Goal: Information Seeking & Learning: Learn about a topic

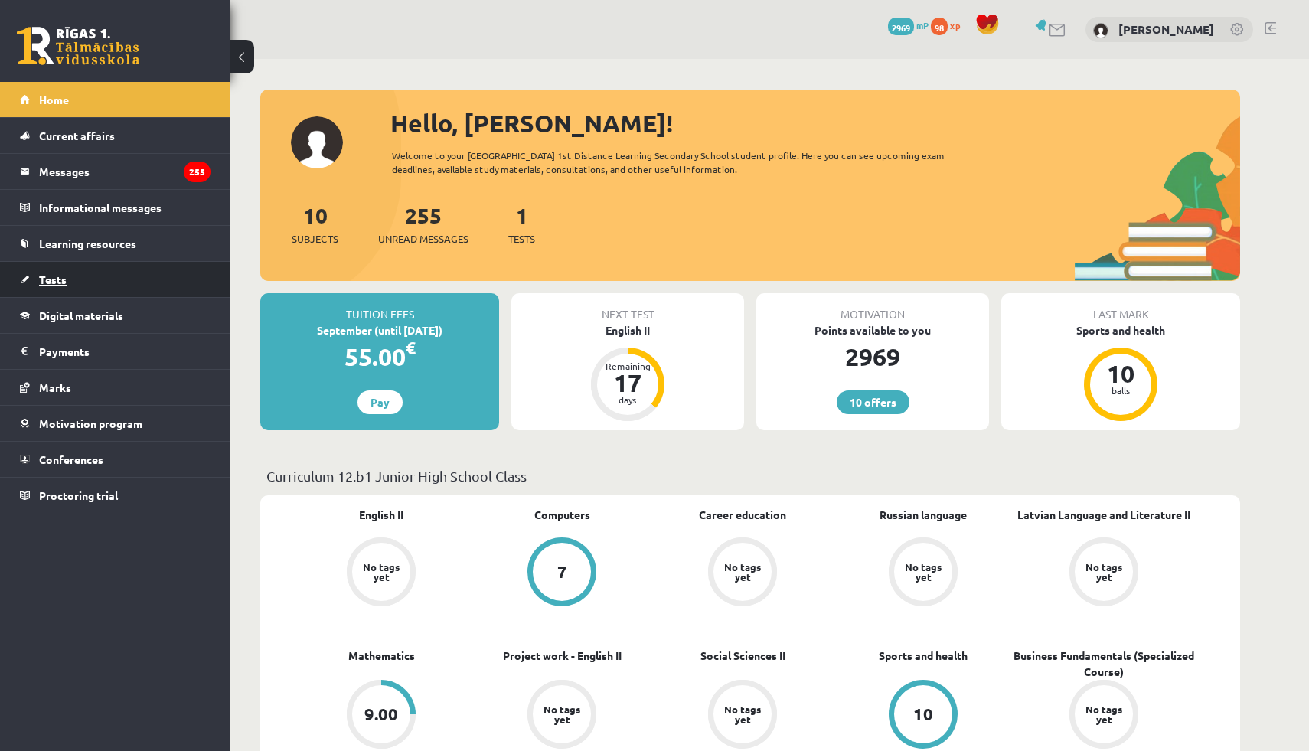
click at [122, 263] on link "Tests" at bounding box center [115, 279] width 191 height 35
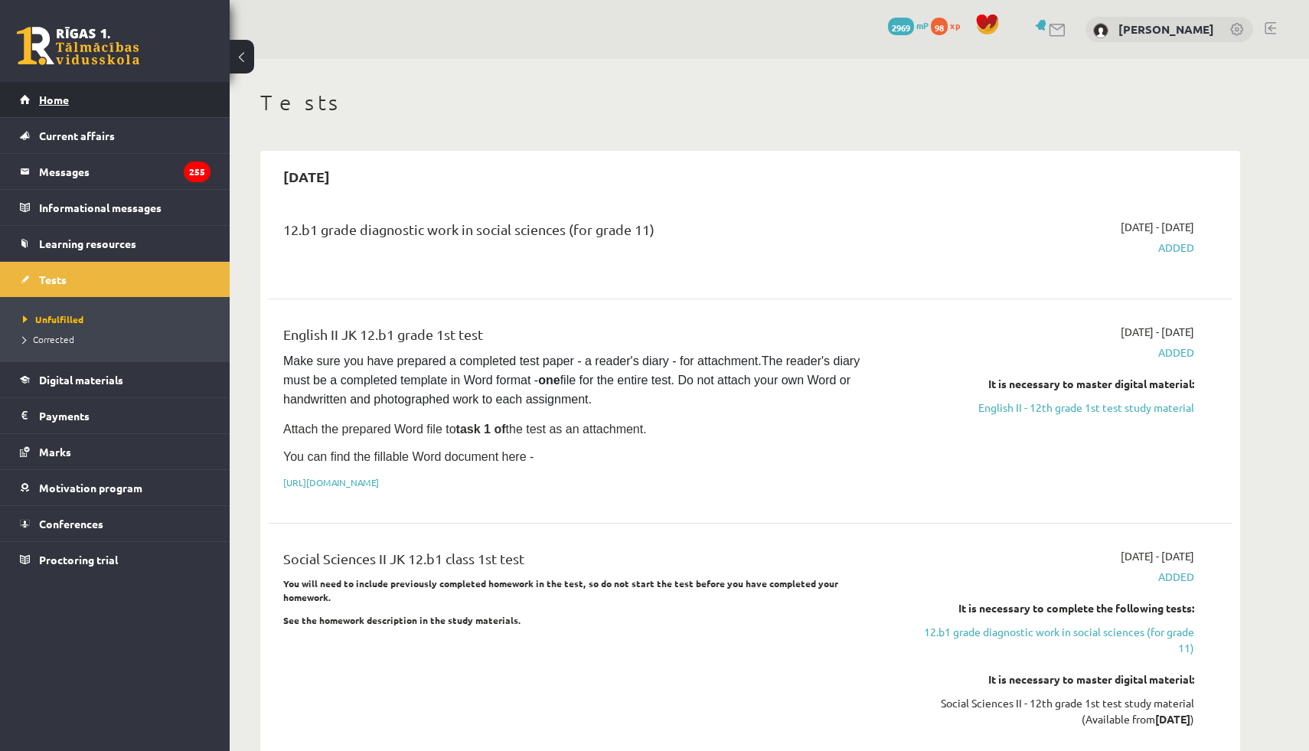
click at [102, 103] on link "Home" at bounding box center [115, 99] width 191 height 35
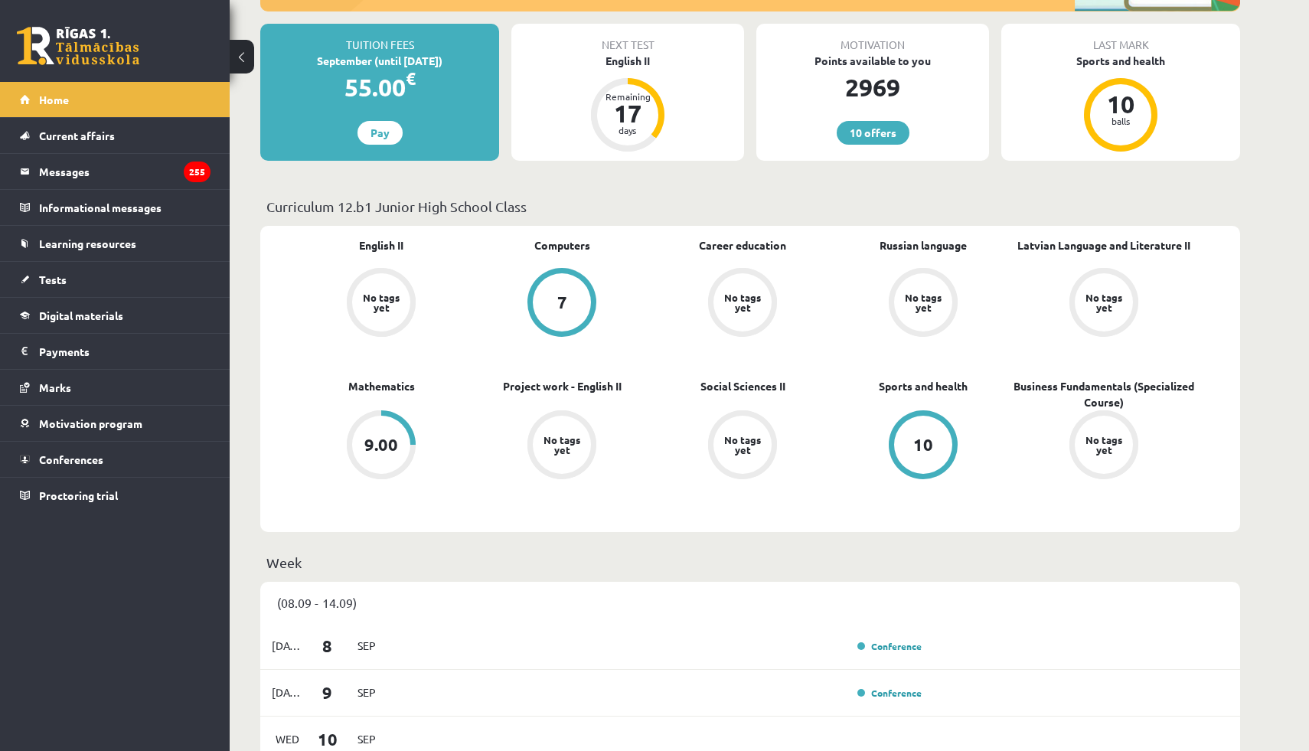
scroll to position [355, 0]
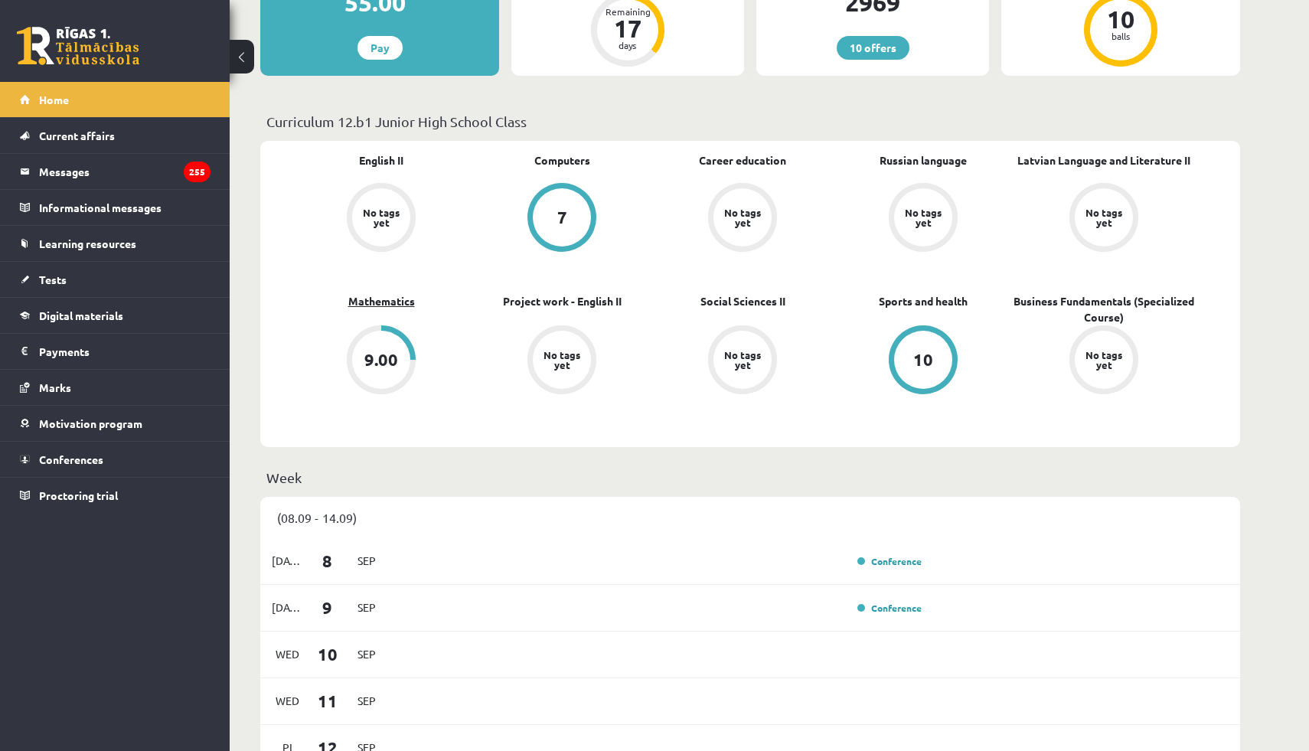
click at [368, 299] on font "Mathematics" at bounding box center [381, 301] width 67 height 14
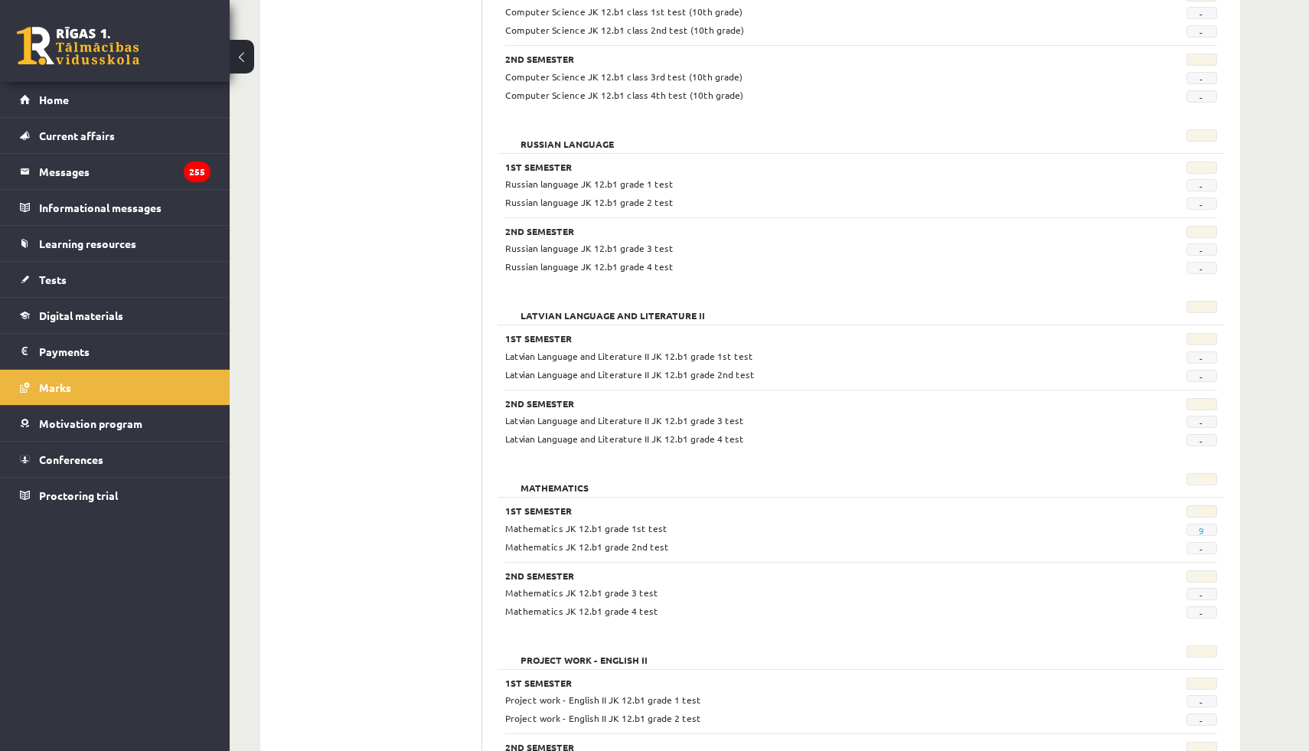
scroll to position [472, 0]
click at [1204, 531] on font "9" at bounding box center [1201, 529] width 5 height 12
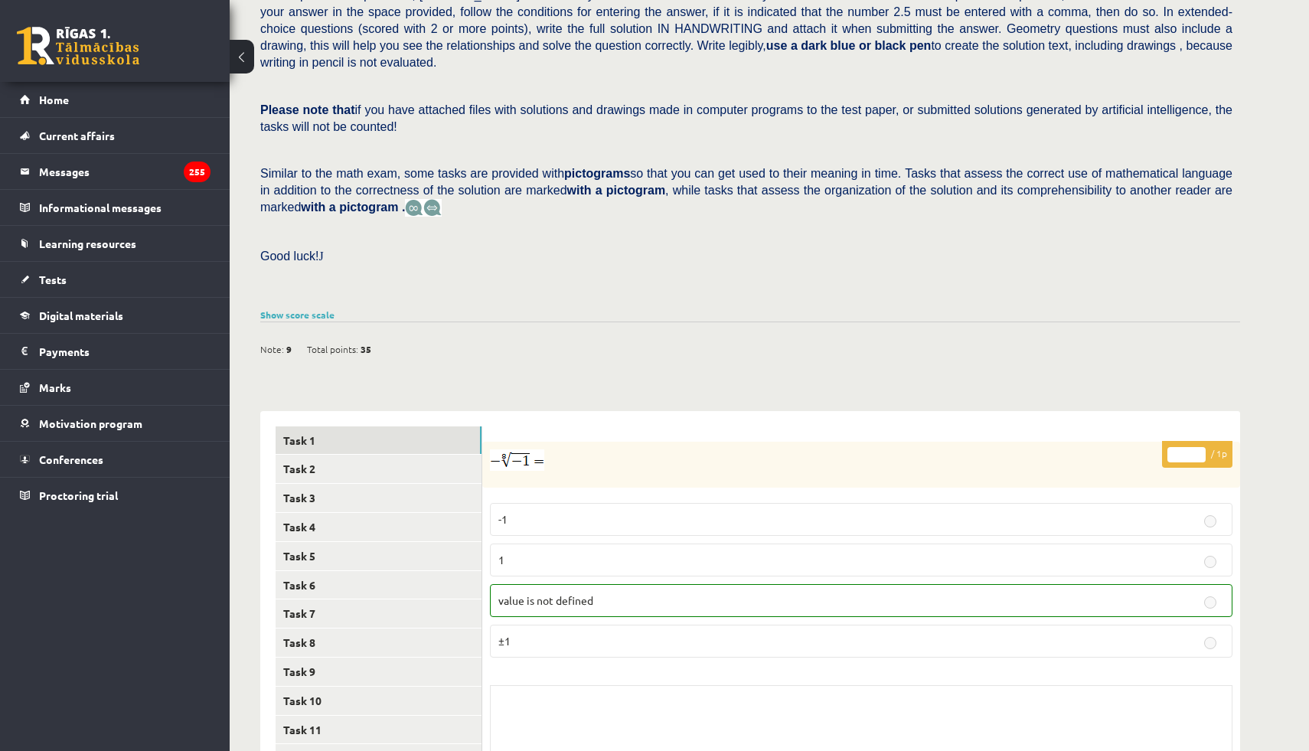
scroll to position [393, 0]
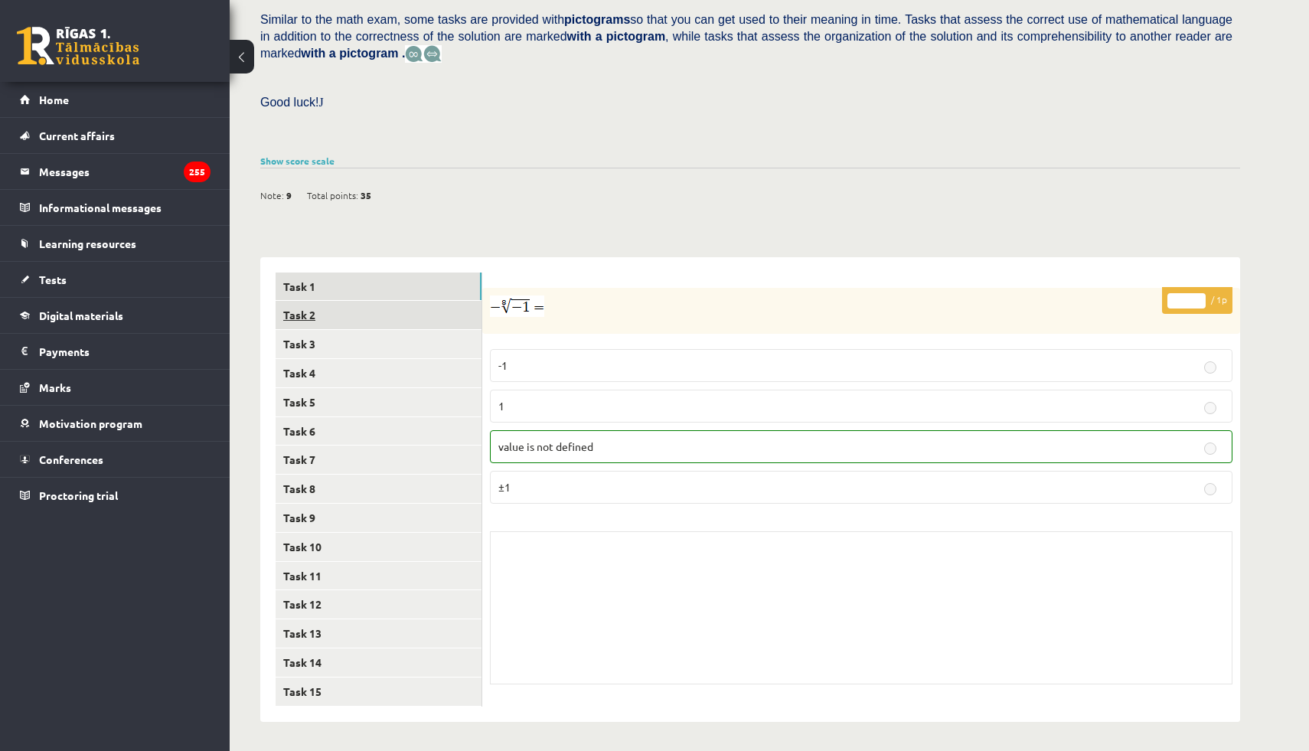
click at [398, 306] on link "Task 2" at bounding box center [379, 315] width 206 height 28
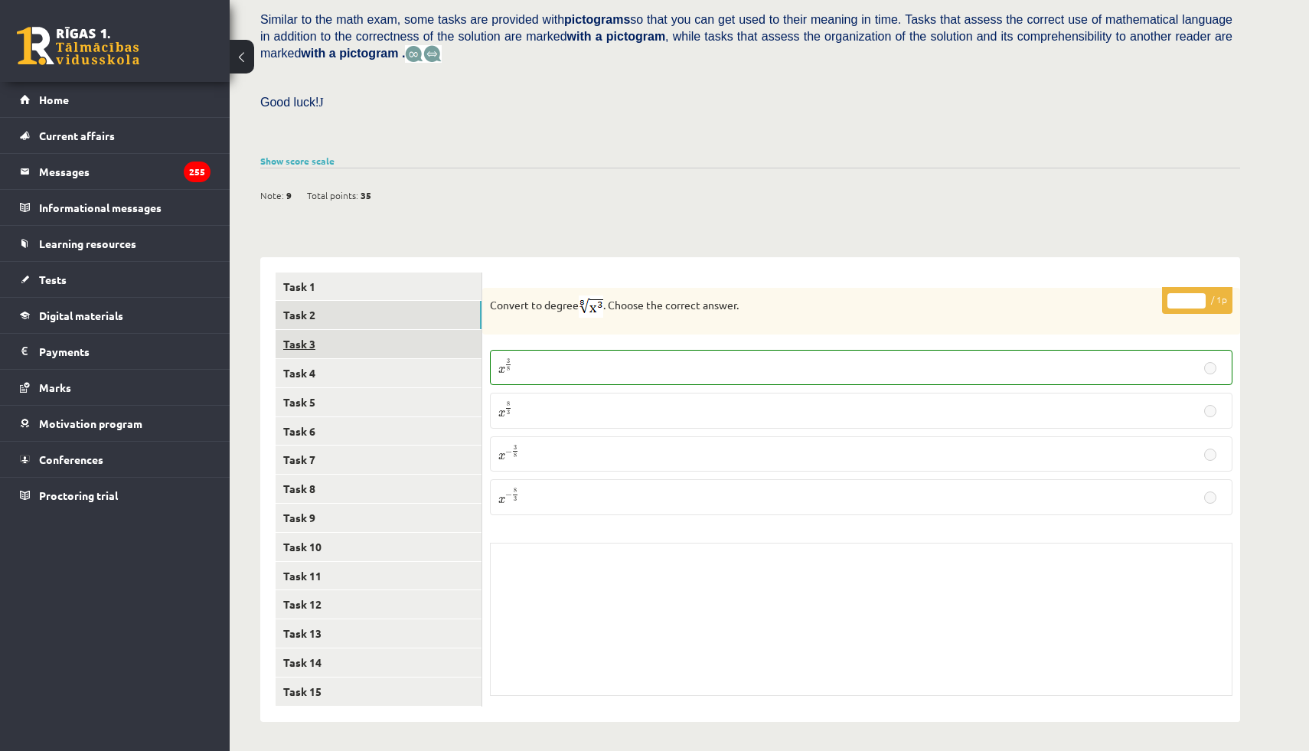
click at [391, 353] on link "Task 3" at bounding box center [379, 344] width 206 height 28
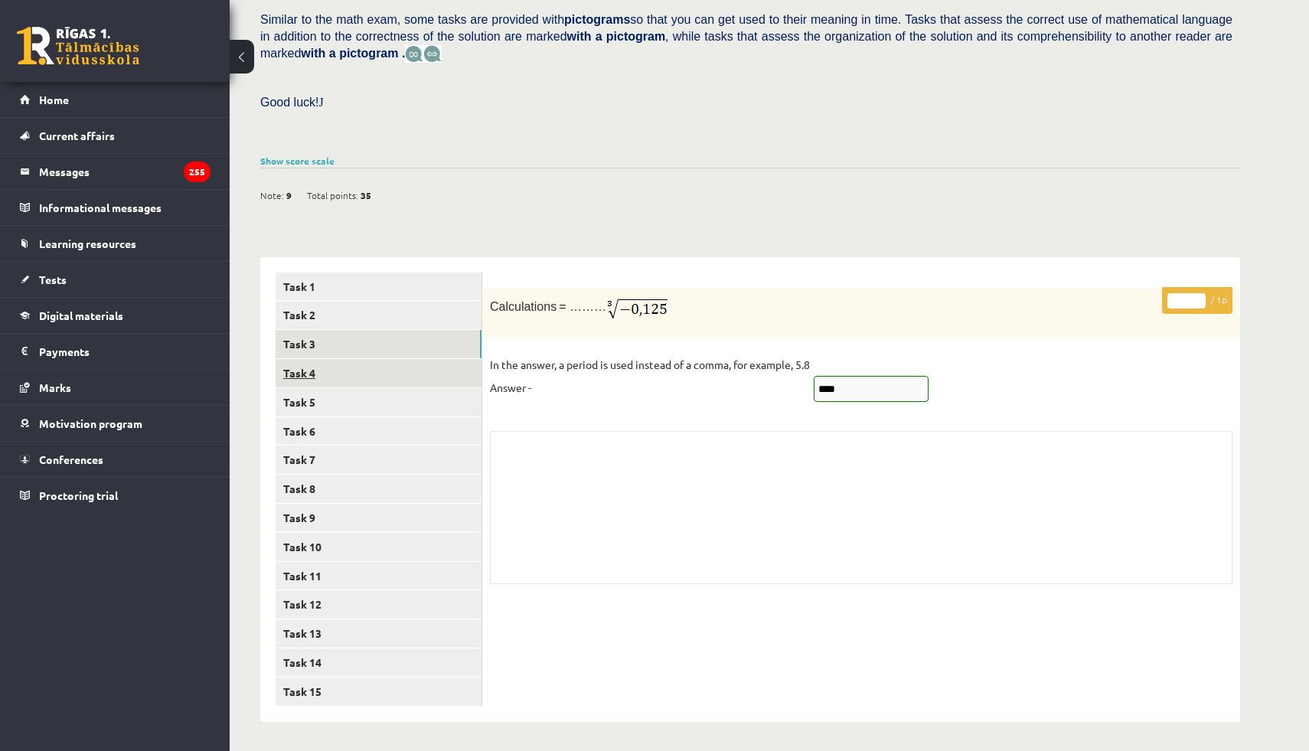
click at [390, 384] on link "Task 4" at bounding box center [379, 373] width 206 height 28
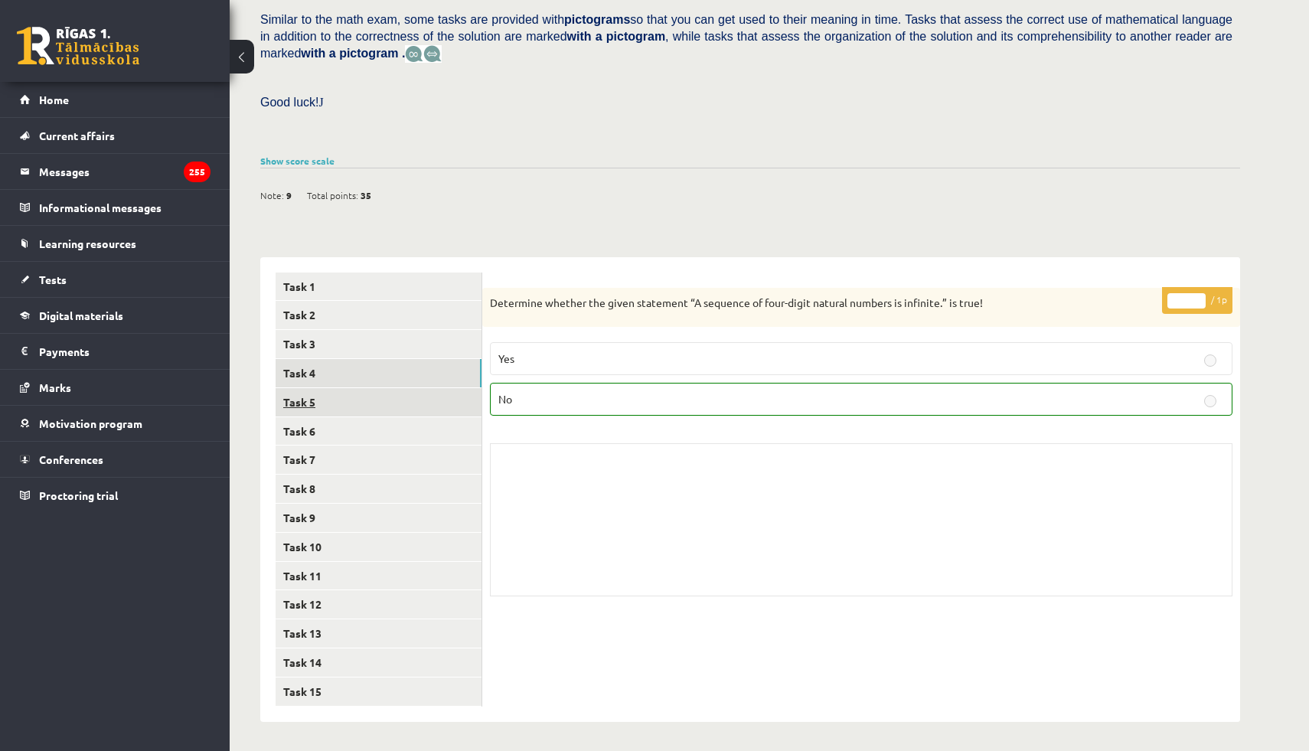
click at [389, 412] on link "Task 5" at bounding box center [379, 402] width 206 height 28
click at [389, 428] on link "Task 6" at bounding box center [379, 431] width 206 height 28
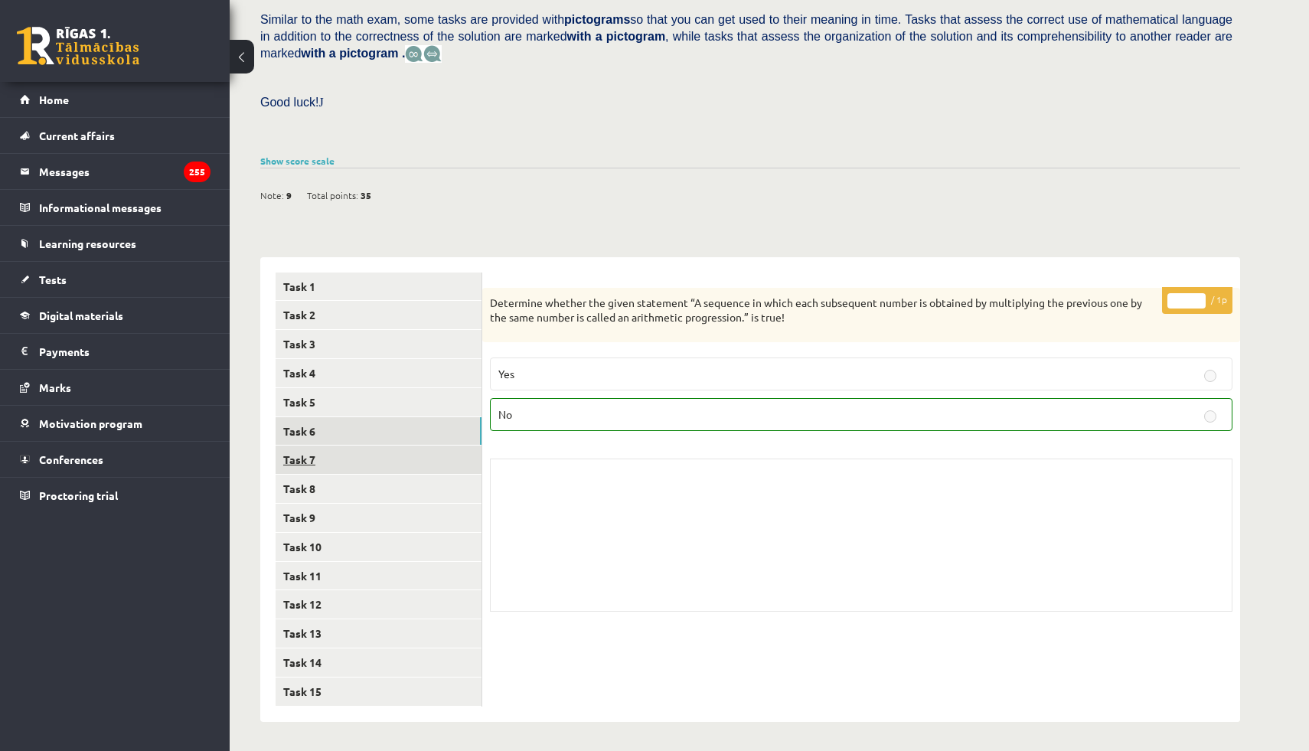
click at [389, 453] on link "Task 7" at bounding box center [379, 460] width 206 height 28
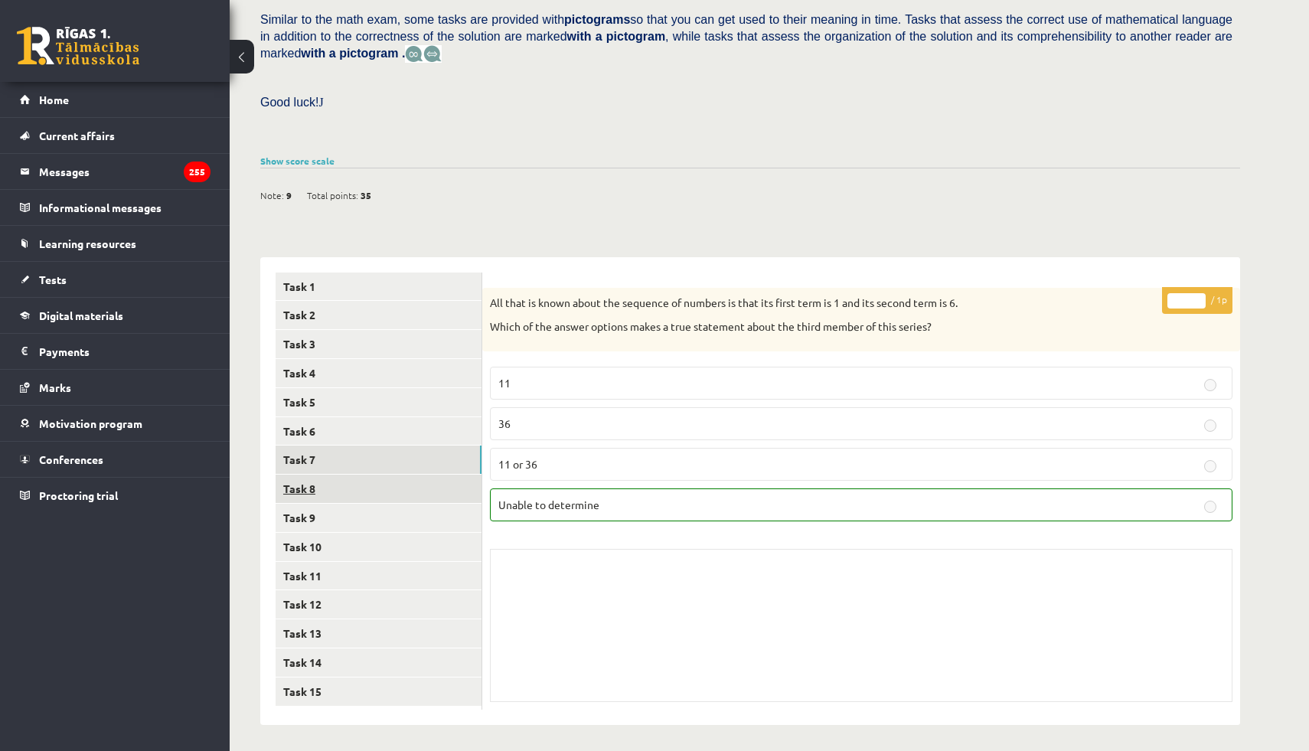
click at [387, 481] on link "Task 8" at bounding box center [379, 489] width 206 height 28
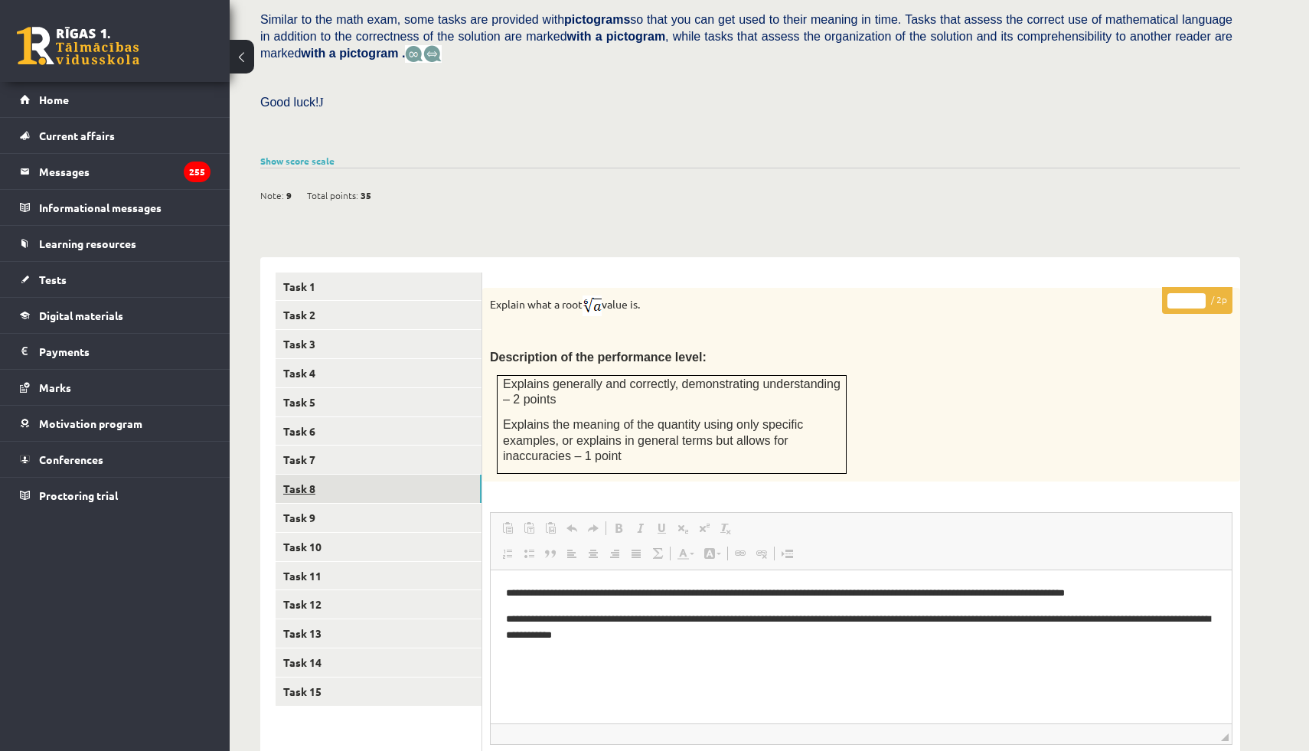
scroll to position [0, 0]
click at [374, 508] on link "Task 9" at bounding box center [379, 518] width 206 height 28
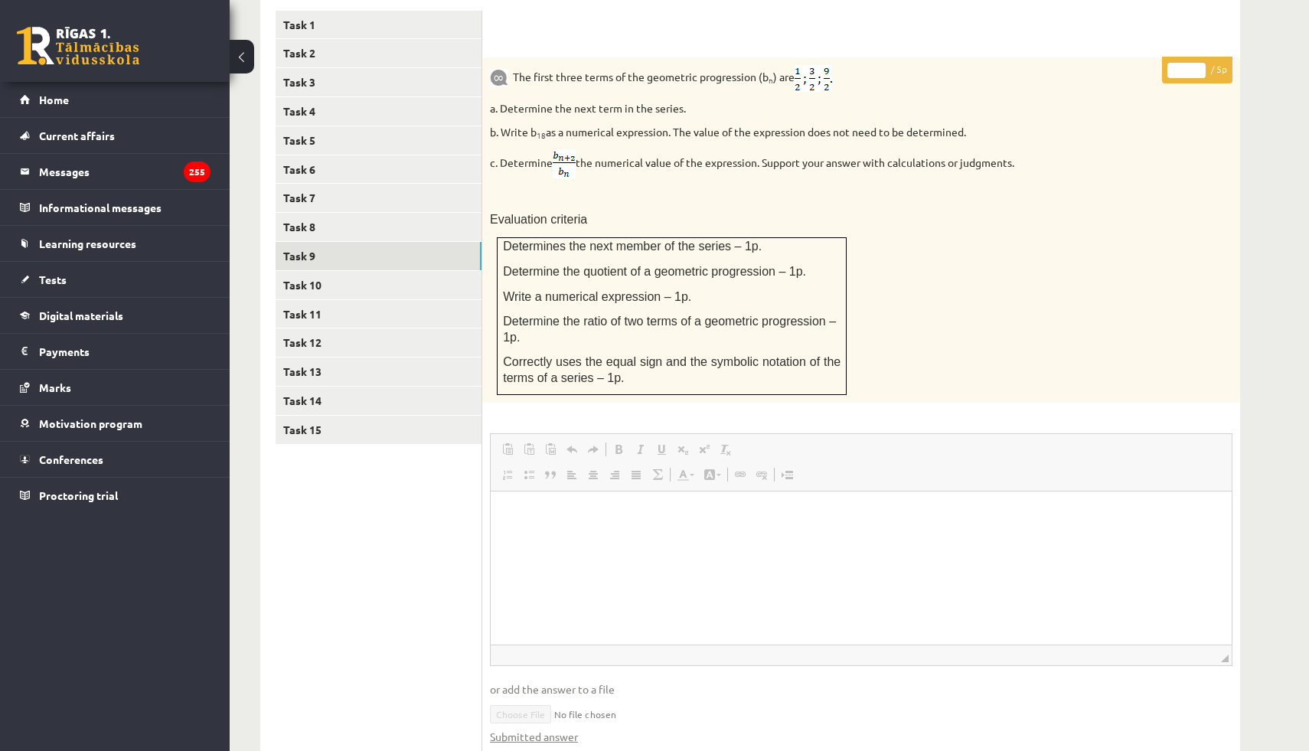
scroll to position [668, 0]
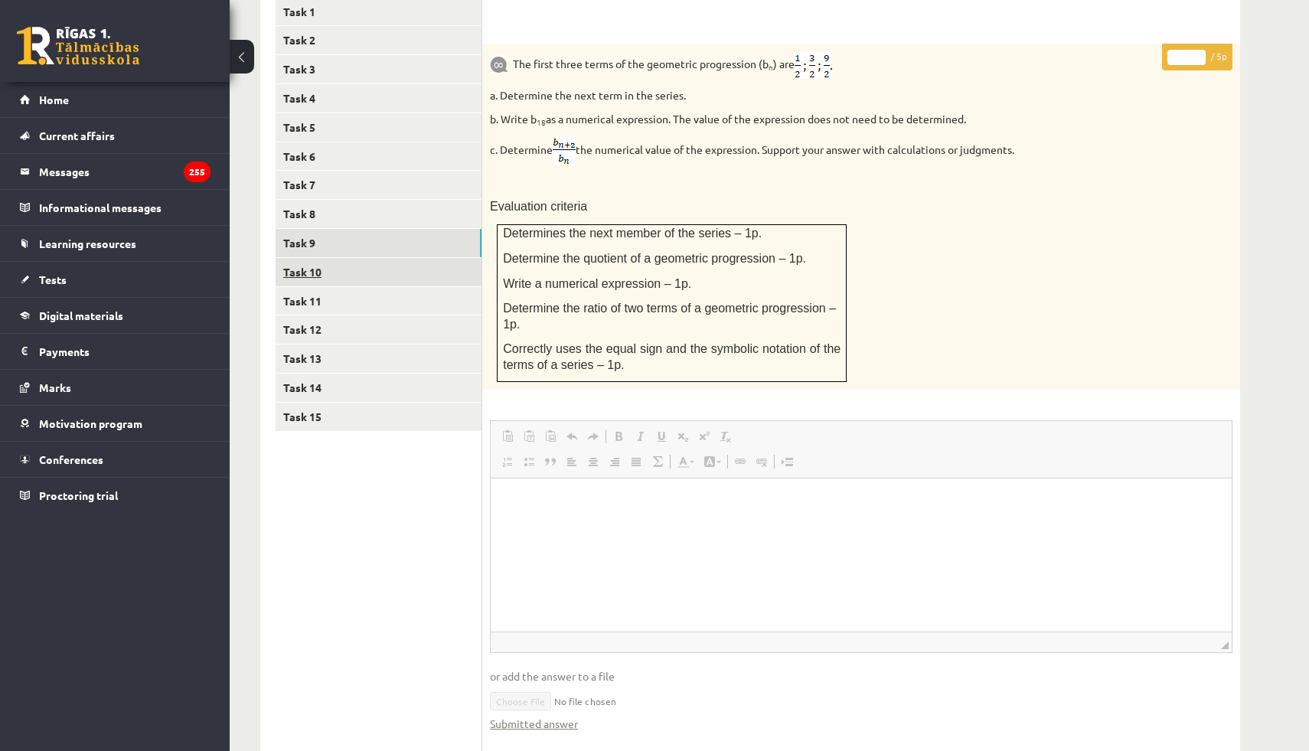
click at [321, 268] on link "Task 10" at bounding box center [379, 272] width 206 height 28
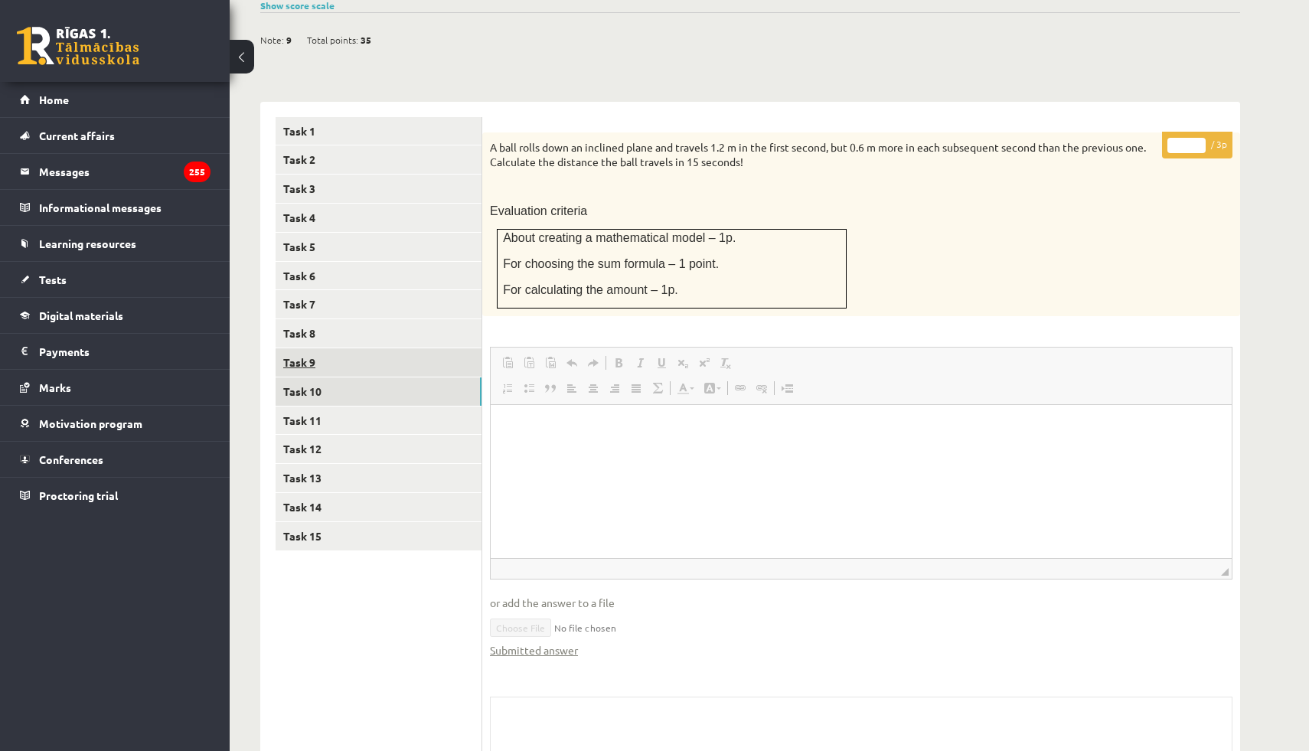
scroll to position [0, 0]
click at [319, 418] on font "Task 11" at bounding box center [302, 421] width 38 height 14
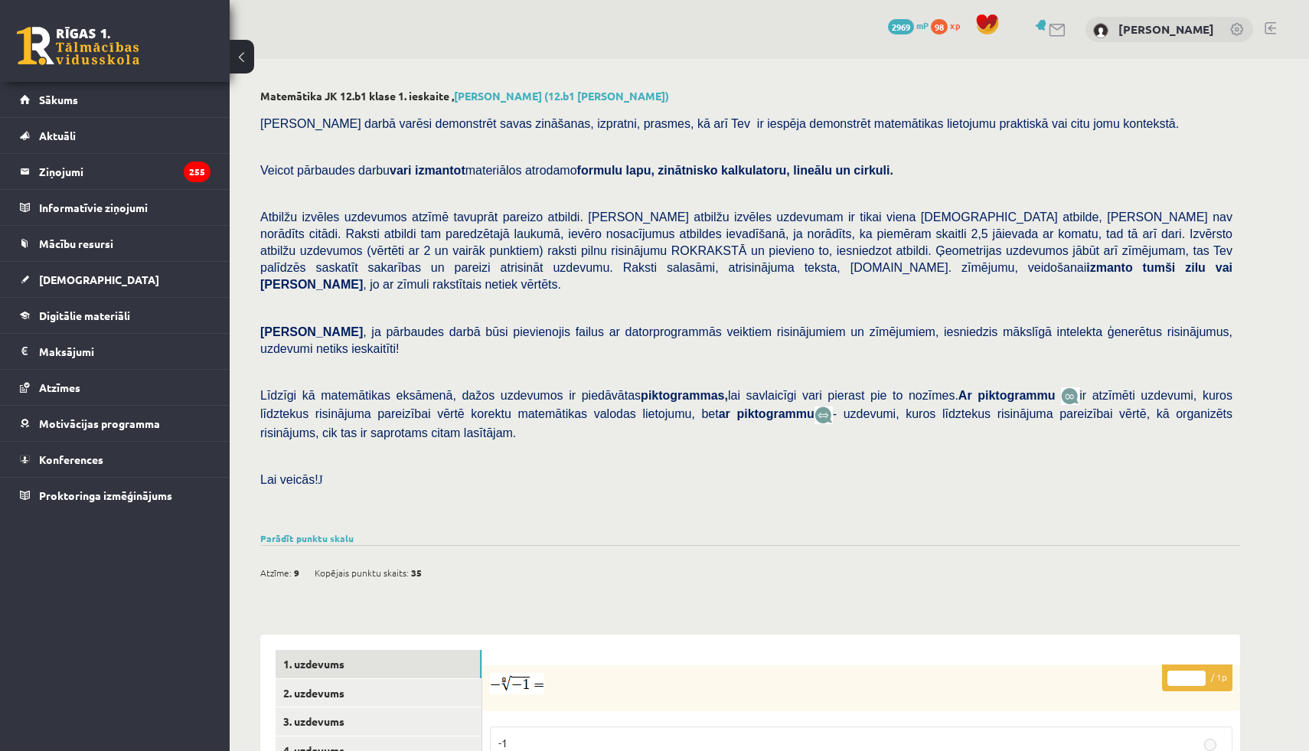
scroll to position [393, 0]
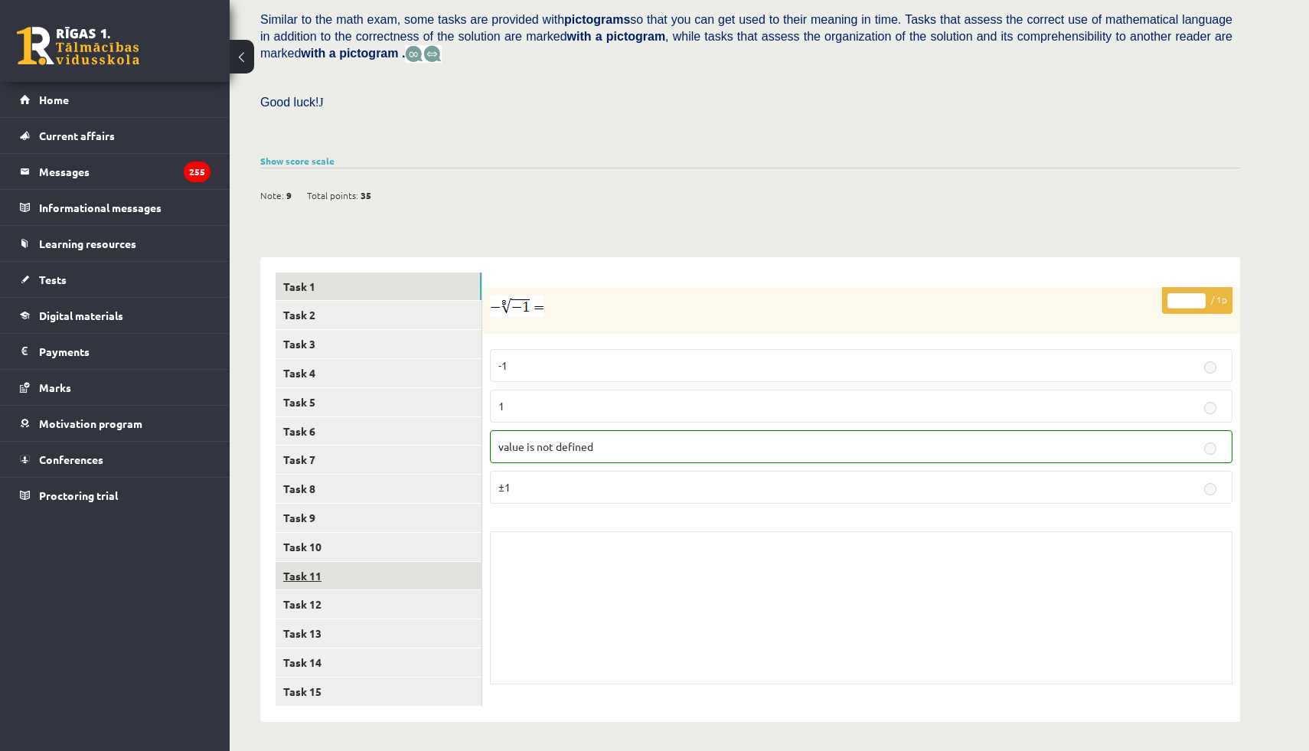
click at [339, 566] on link "Task 11" at bounding box center [379, 576] width 206 height 28
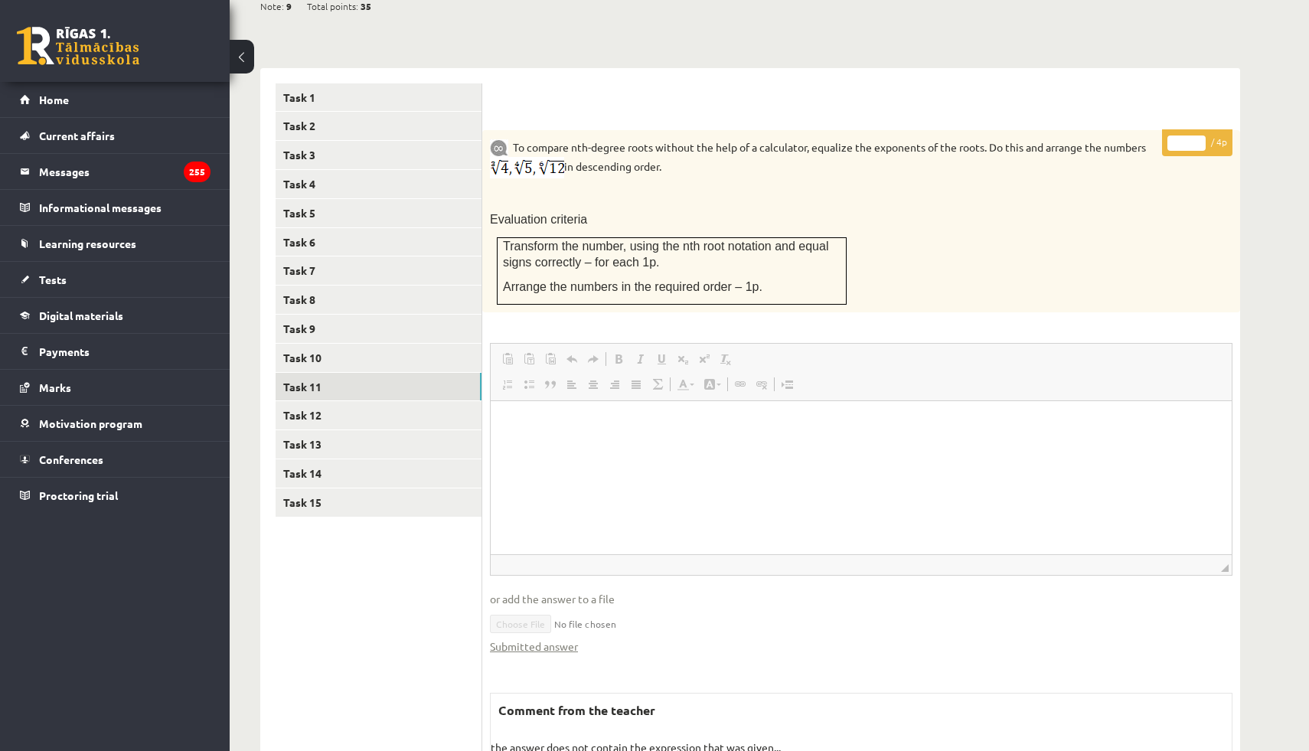
scroll to position [578, 0]
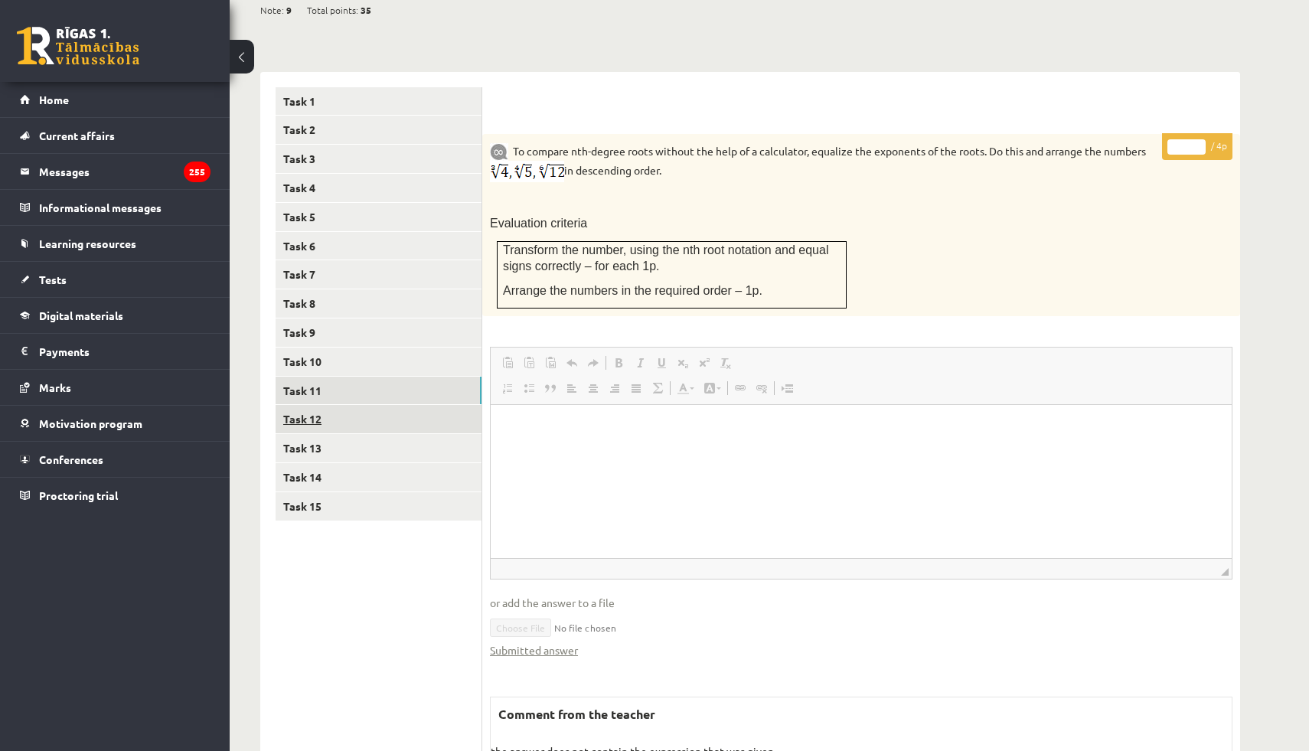
click at [356, 407] on link "Task 12" at bounding box center [379, 419] width 206 height 28
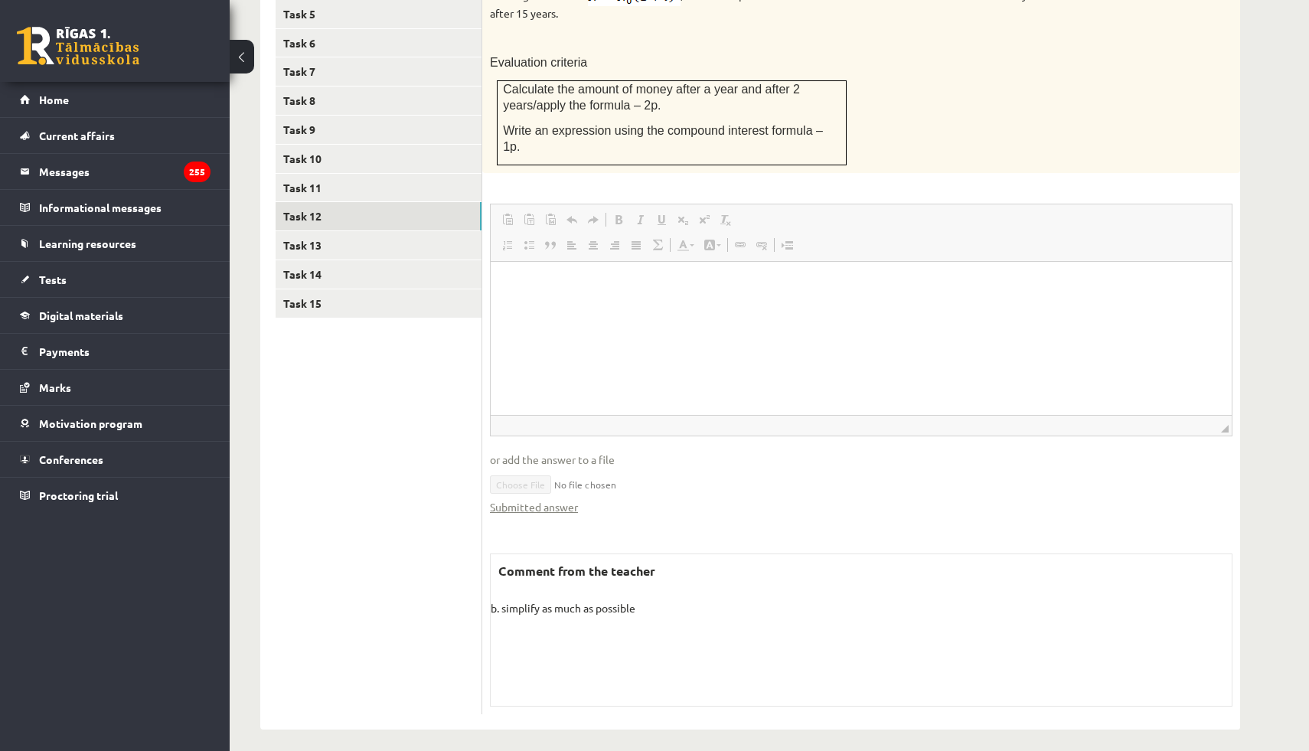
scroll to position [790, 0]
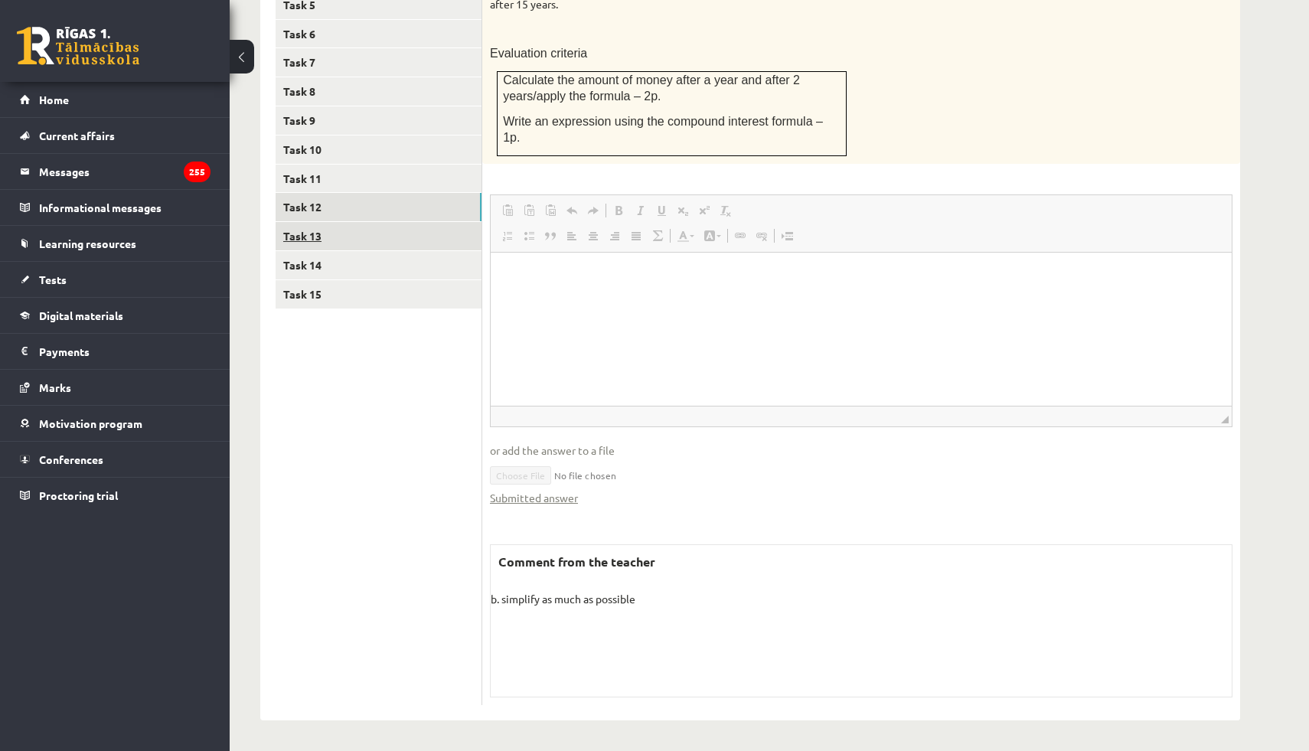
click at [338, 234] on link "Task 13" at bounding box center [379, 236] width 206 height 28
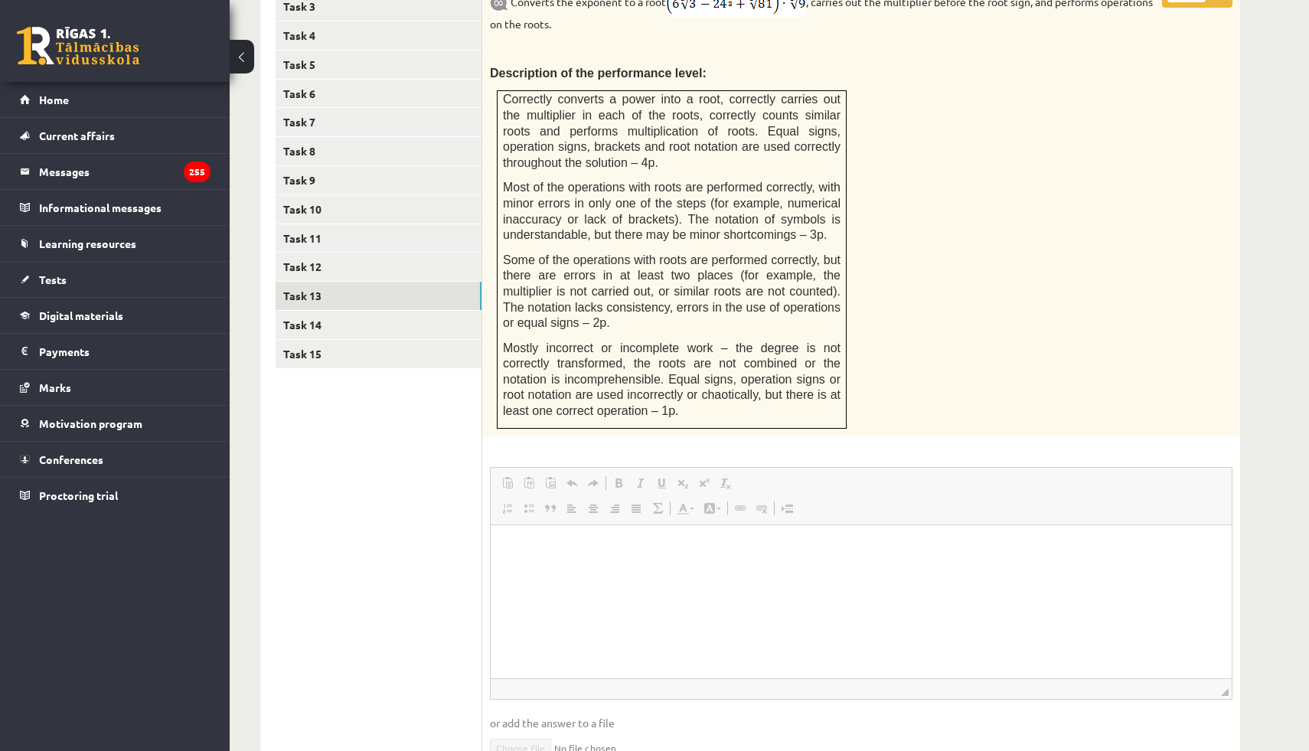
scroll to position [549, 0]
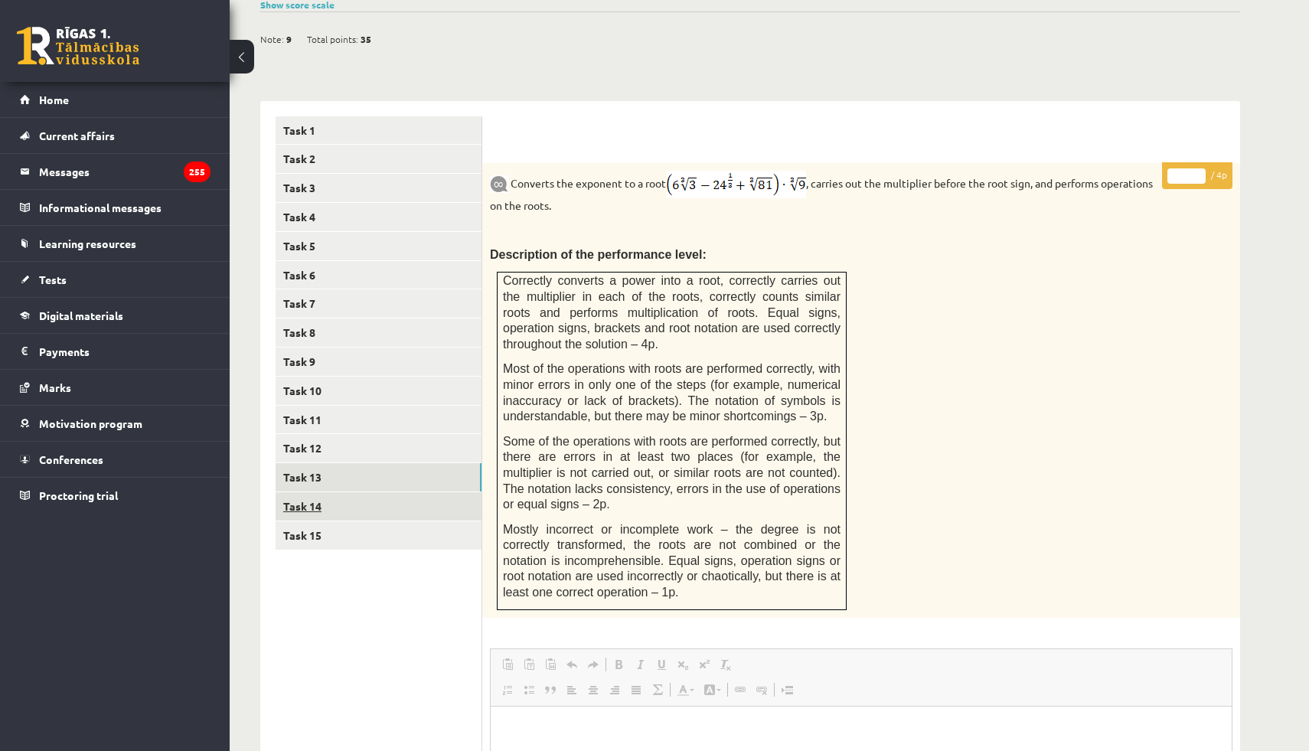
click at [325, 492] on link "Task 14" at bounding box center [379, 506] width 206 height 28
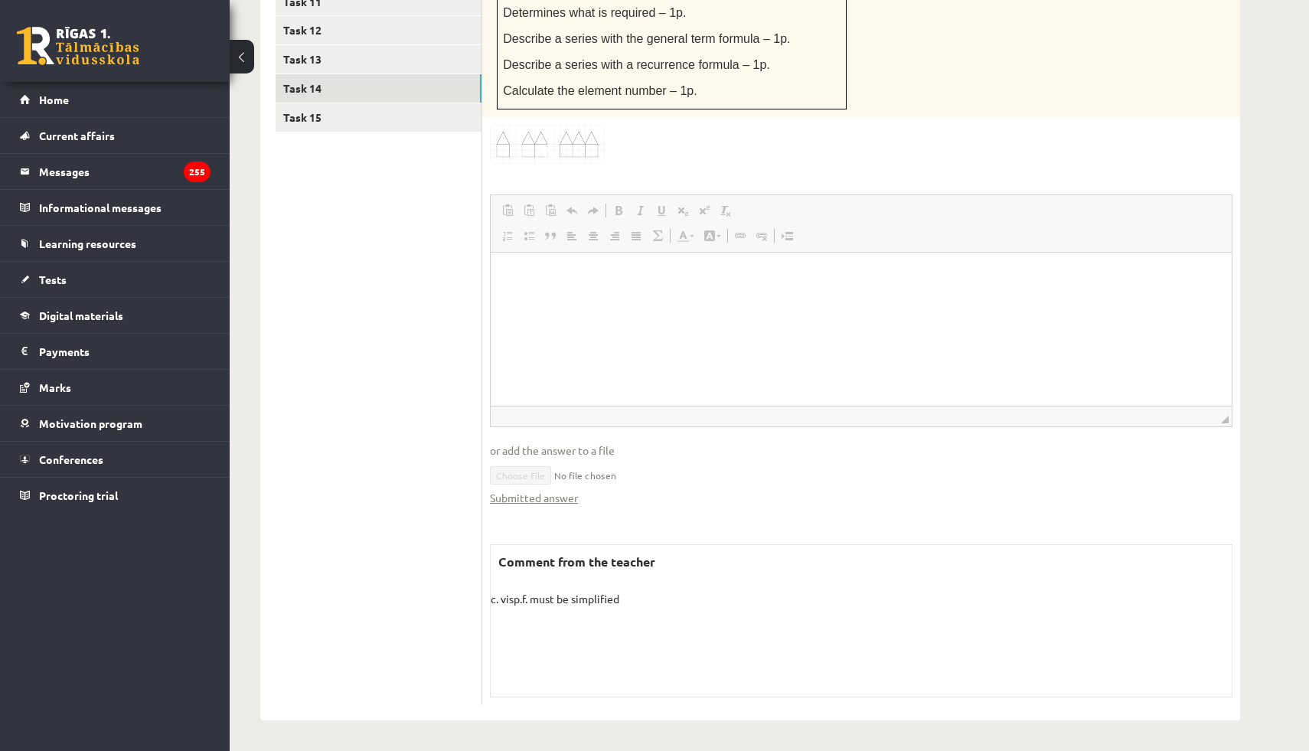
scroll to position [0, 0]
click at [340, 119] on link "Task 15" at bounding box center [379, 117] width 206 height 28
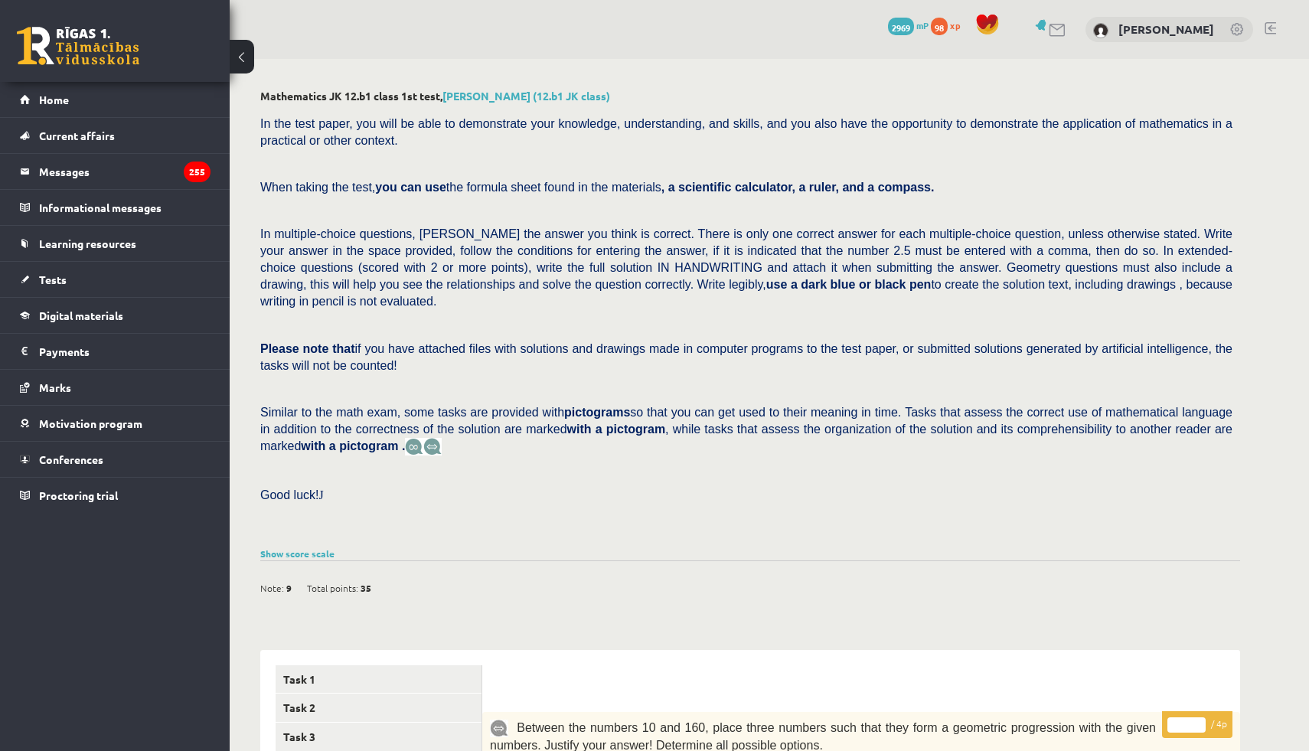
click at [103, 54] on link at bounding box center [78, 46] width 123 height 38
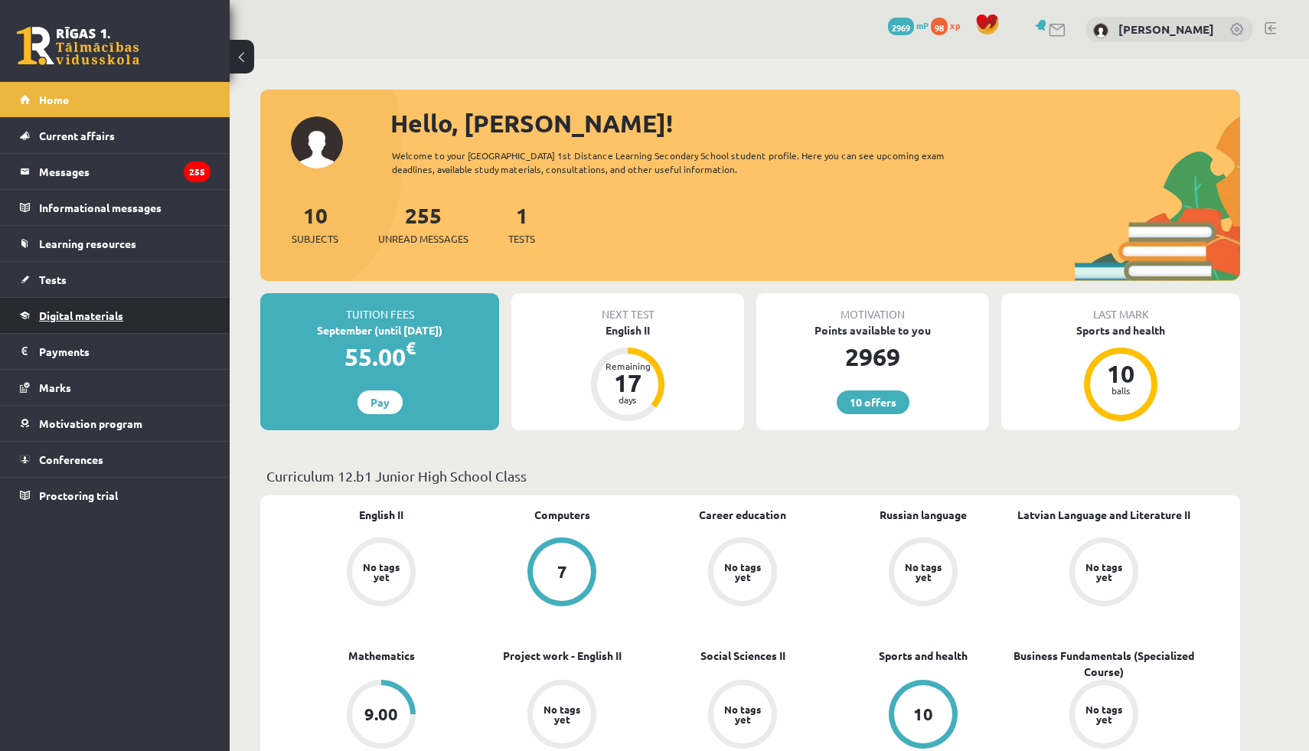
click at [113, 310] on font "Digital materials" at bounding box center [81, 316] width 84 height 14
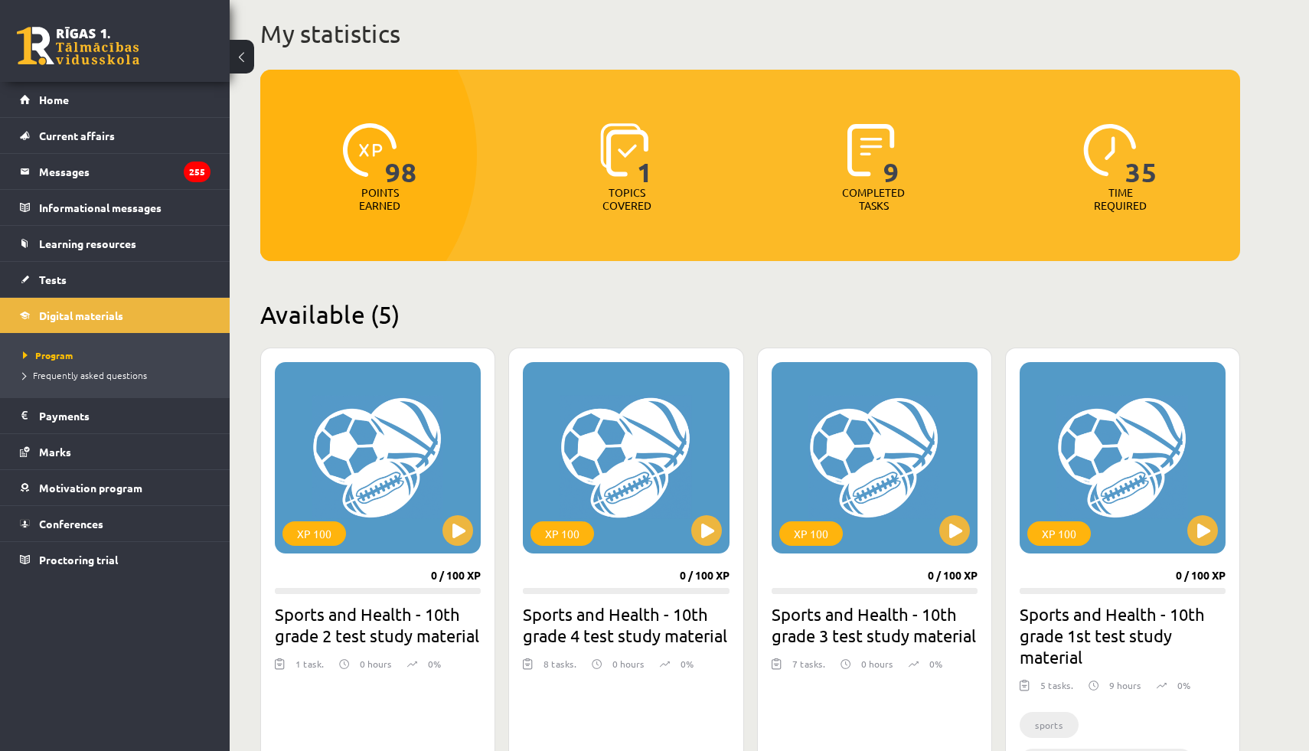
scroll to position [294, 0]
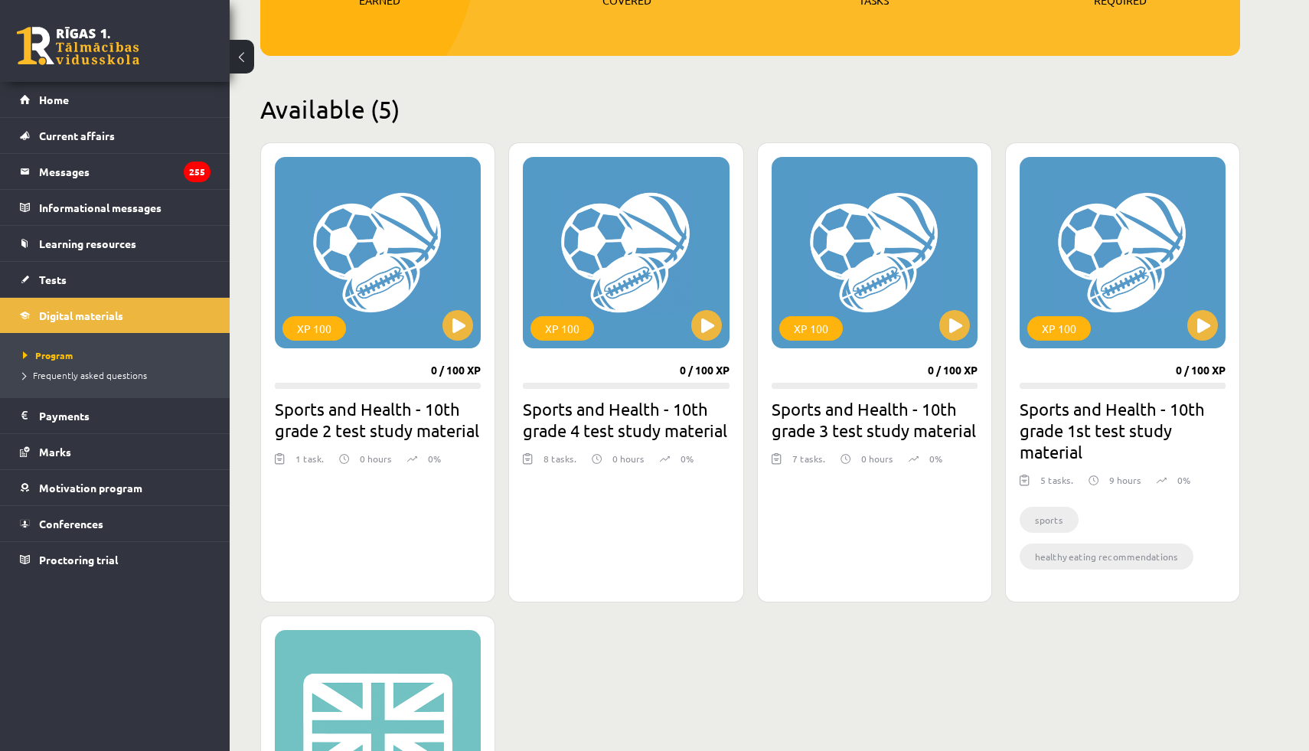
click at [599, 577] on div "XP 100 0 / 100 XP Sports and Health - 10th grade 4 test study material 8 tasks.…" at bounding box center [625, 372] width 235 height 460
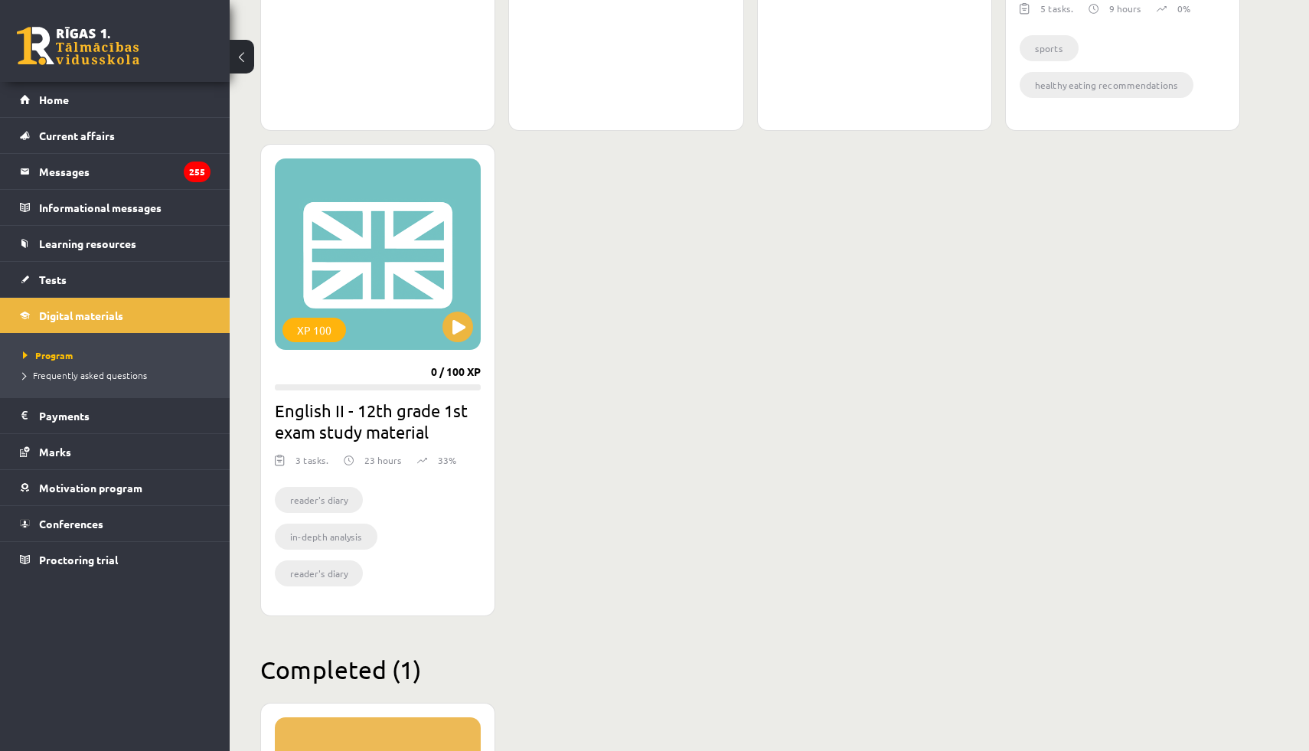
scroll to position [770, 0]
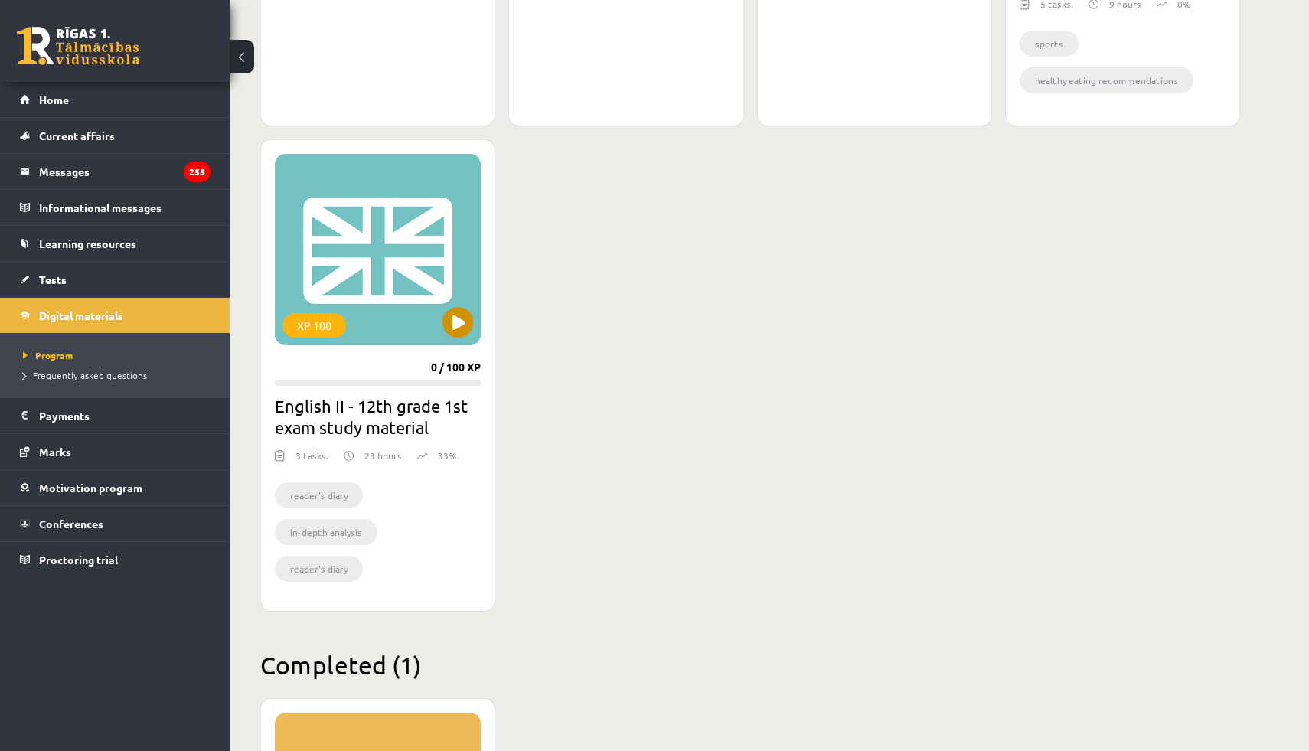
click at [479, 320] on div "XP 100" at bounding box center [378, 249] width 206 height 191
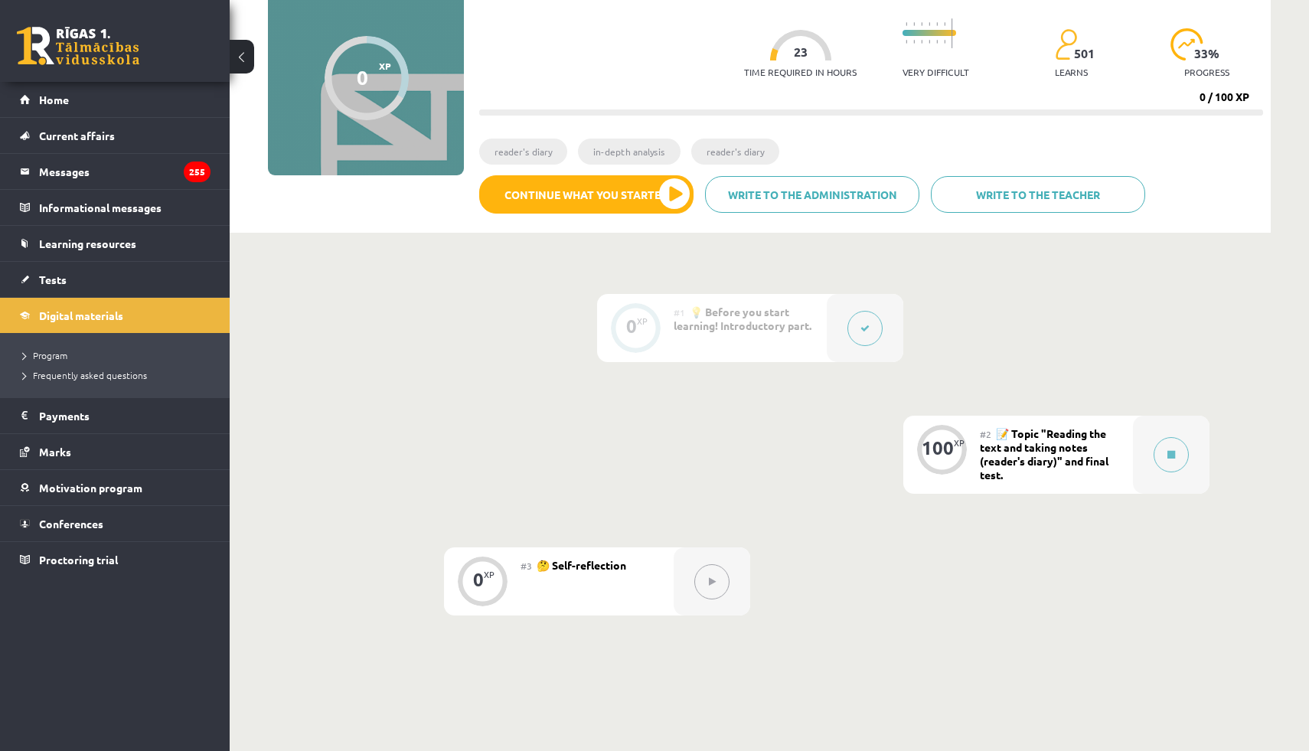
scroll to position [137, 0]
click at [1159, 446] on button at bounding box center [1171, 455] width 35 height 35
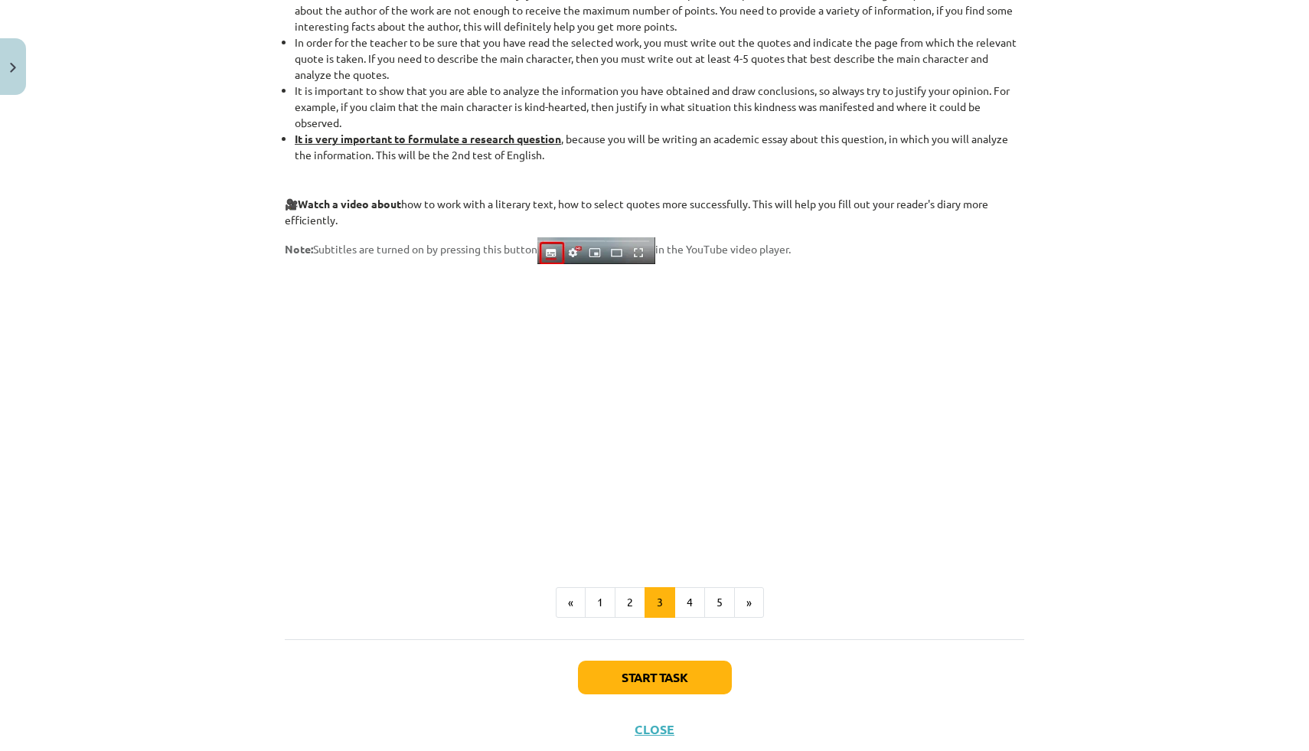
scroll to position [1117, 0]
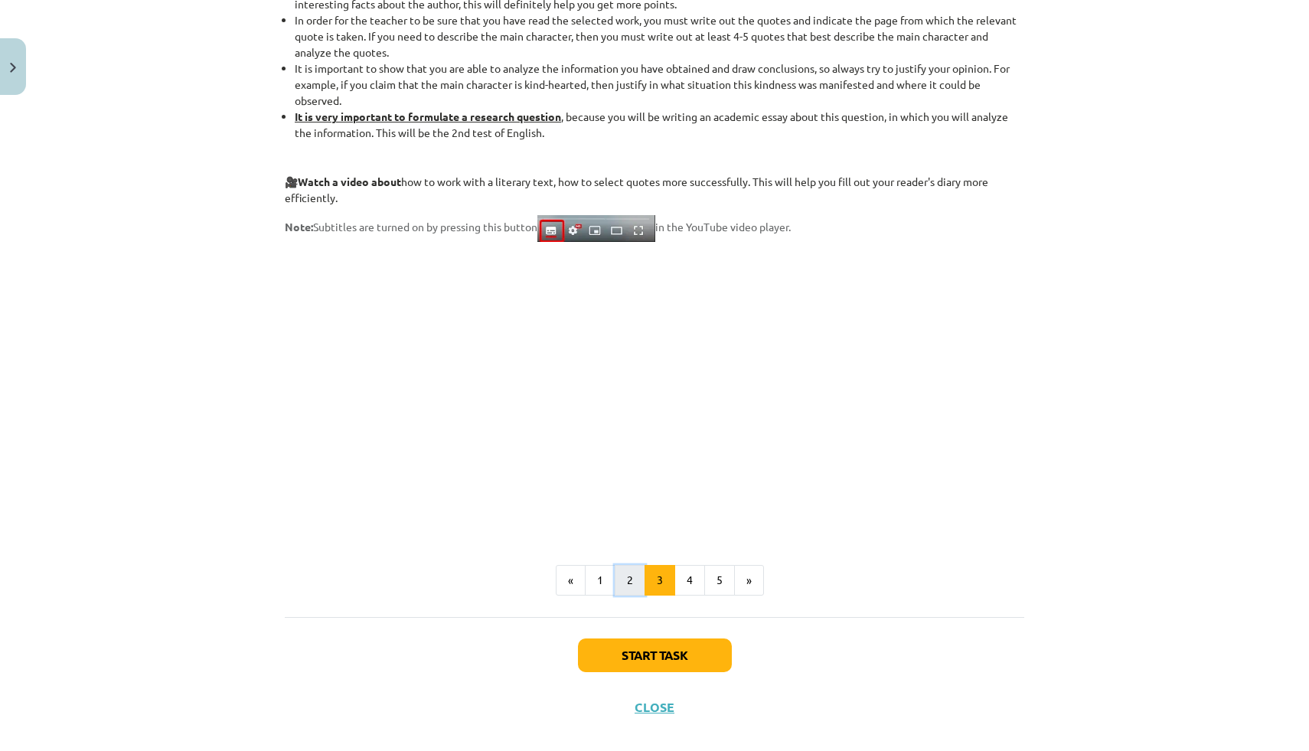
click at [627, 587] on button "2" at bounding box center [630, 580] width 31 height 31
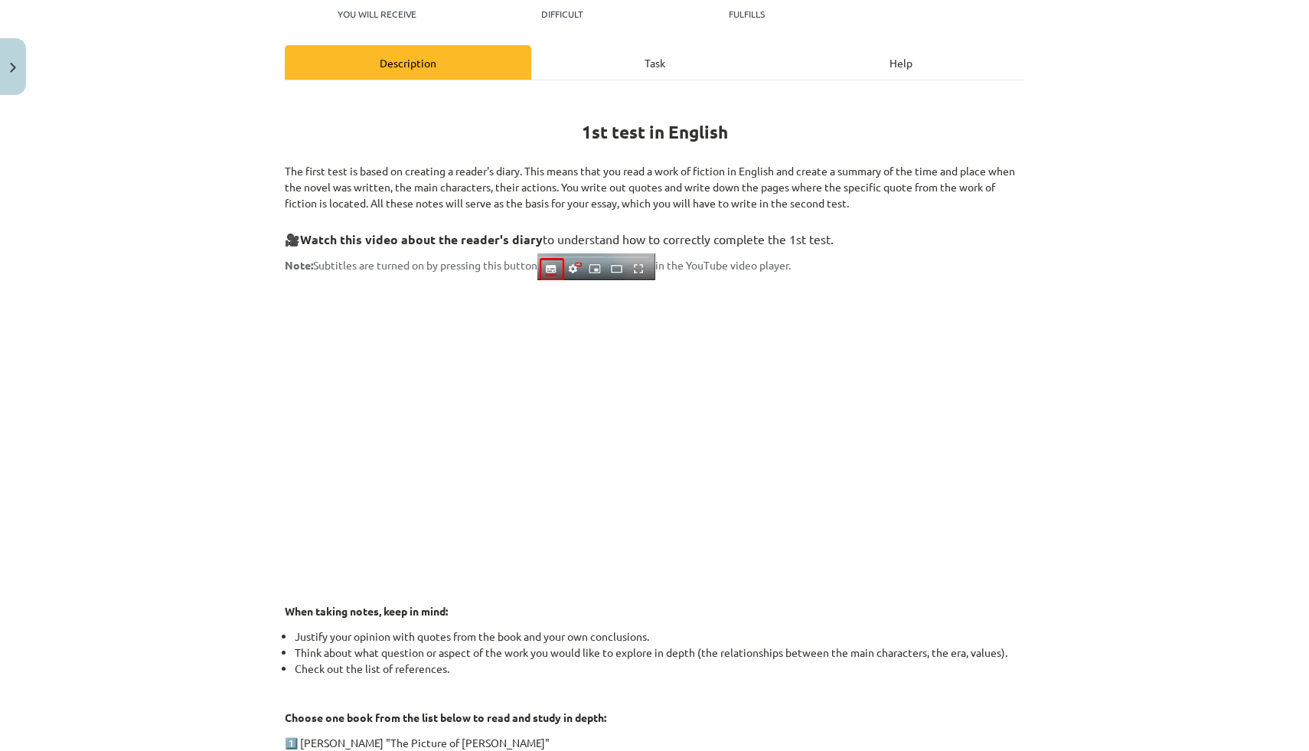
scroll to position [570, 0]
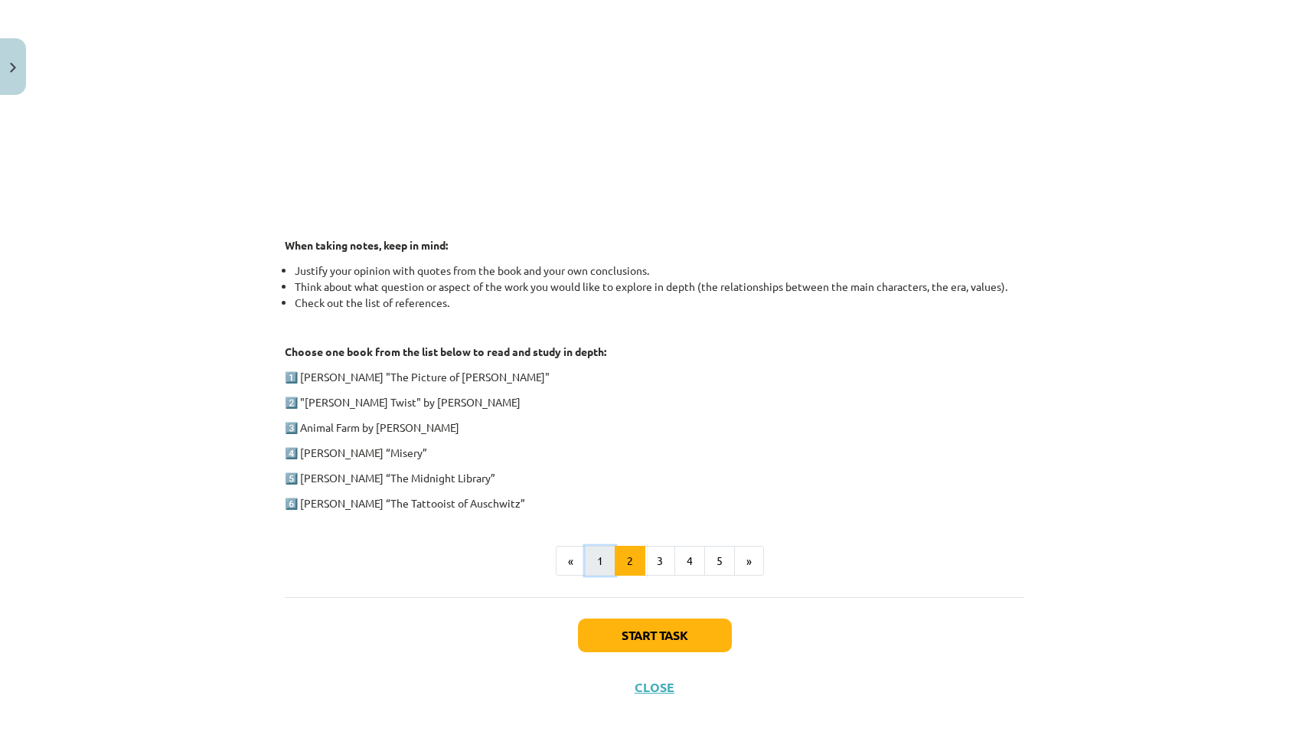
click at [593, 570] on button "1" at bounding box center [600, 561] width 31 height 31
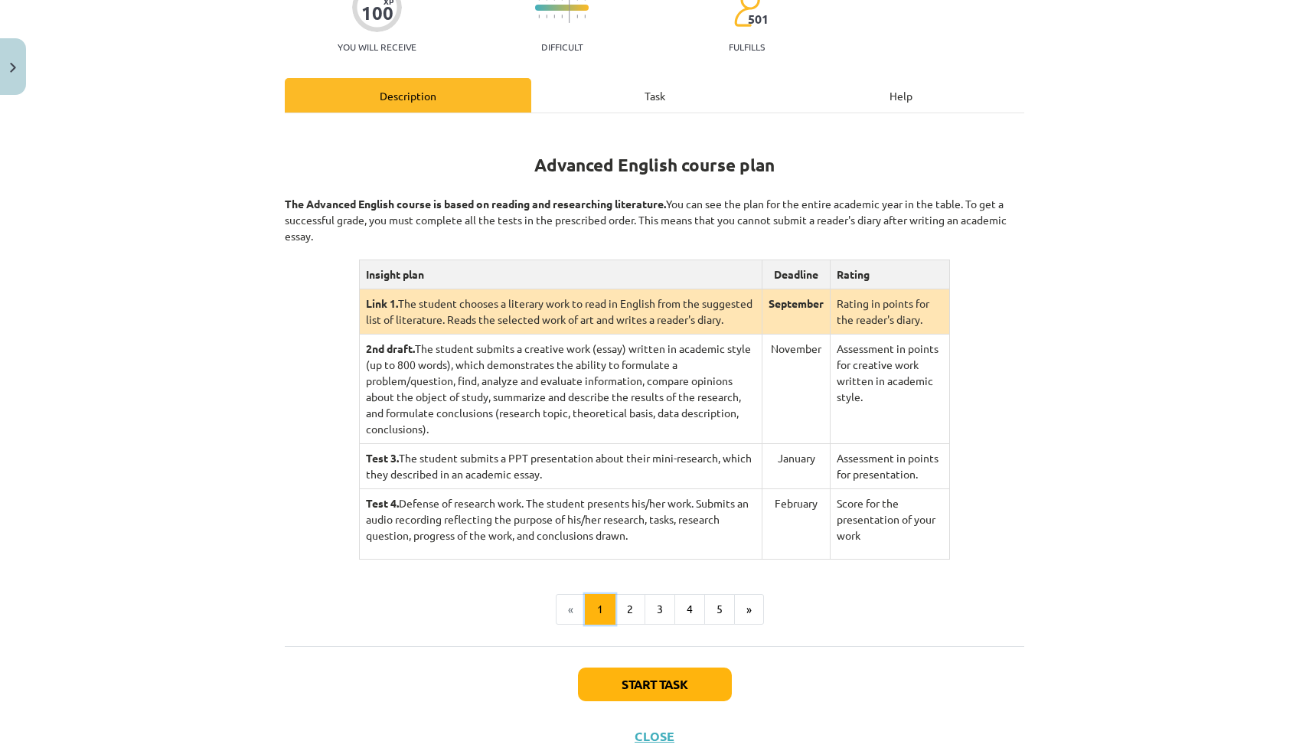
scroll to position [171, 0]
click at [776, 258] on div "Advanced English course plan The Advanced English course is based on reading an…" at bounding box center [655, 344] width 740 height 433
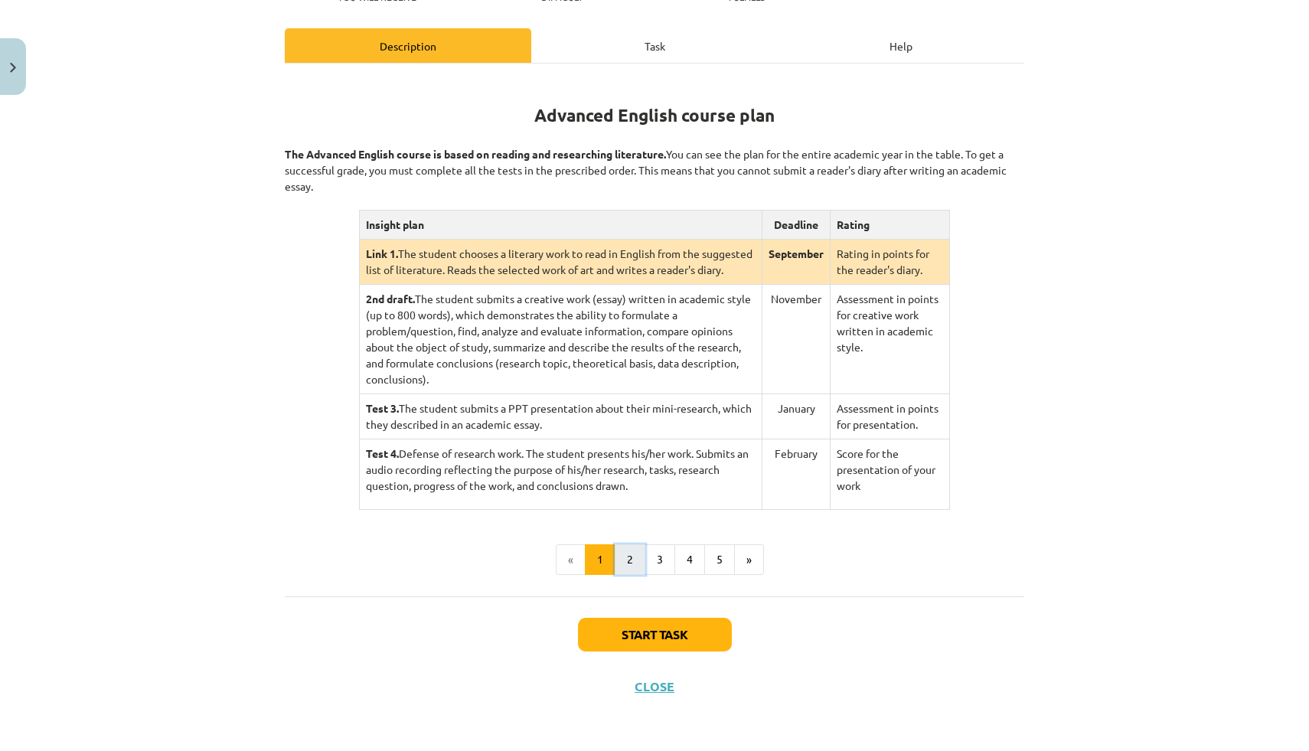
click at [626, 555] on button "2" at bounding box center [630, 559] width 31 height 31
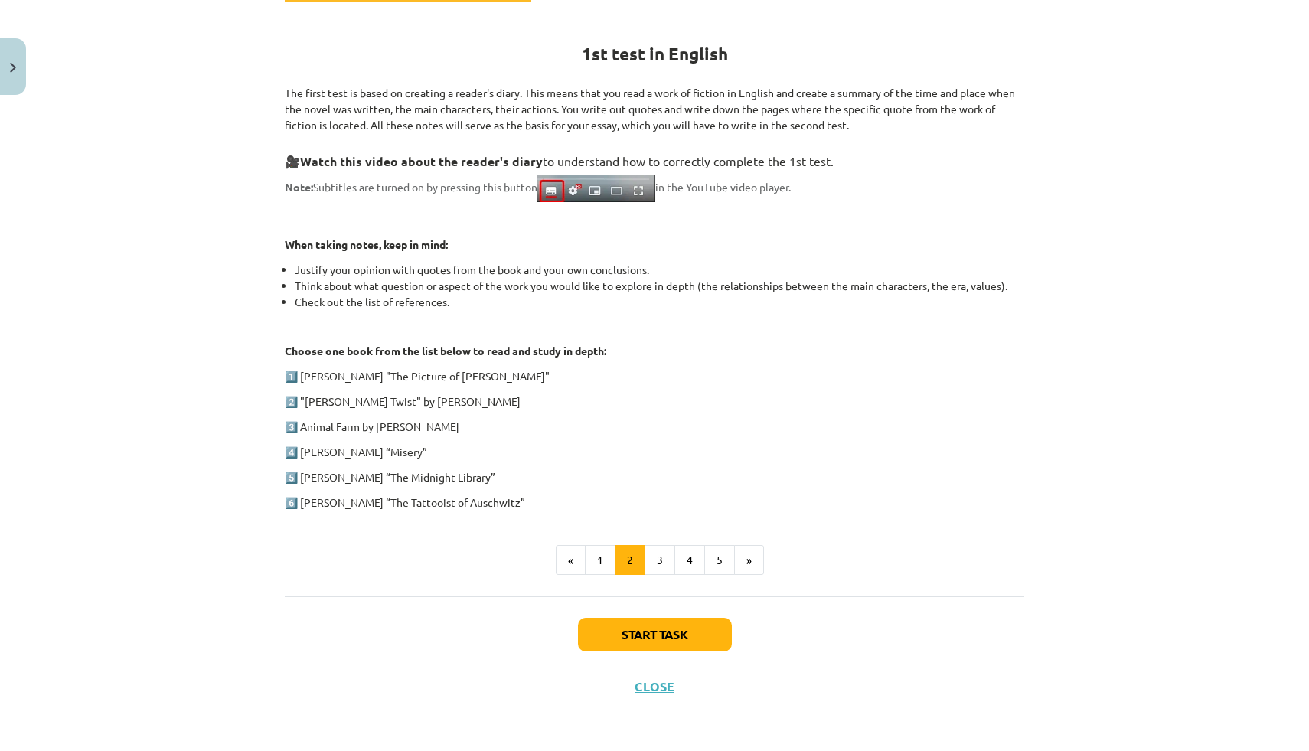
scroll to position [570, 0]
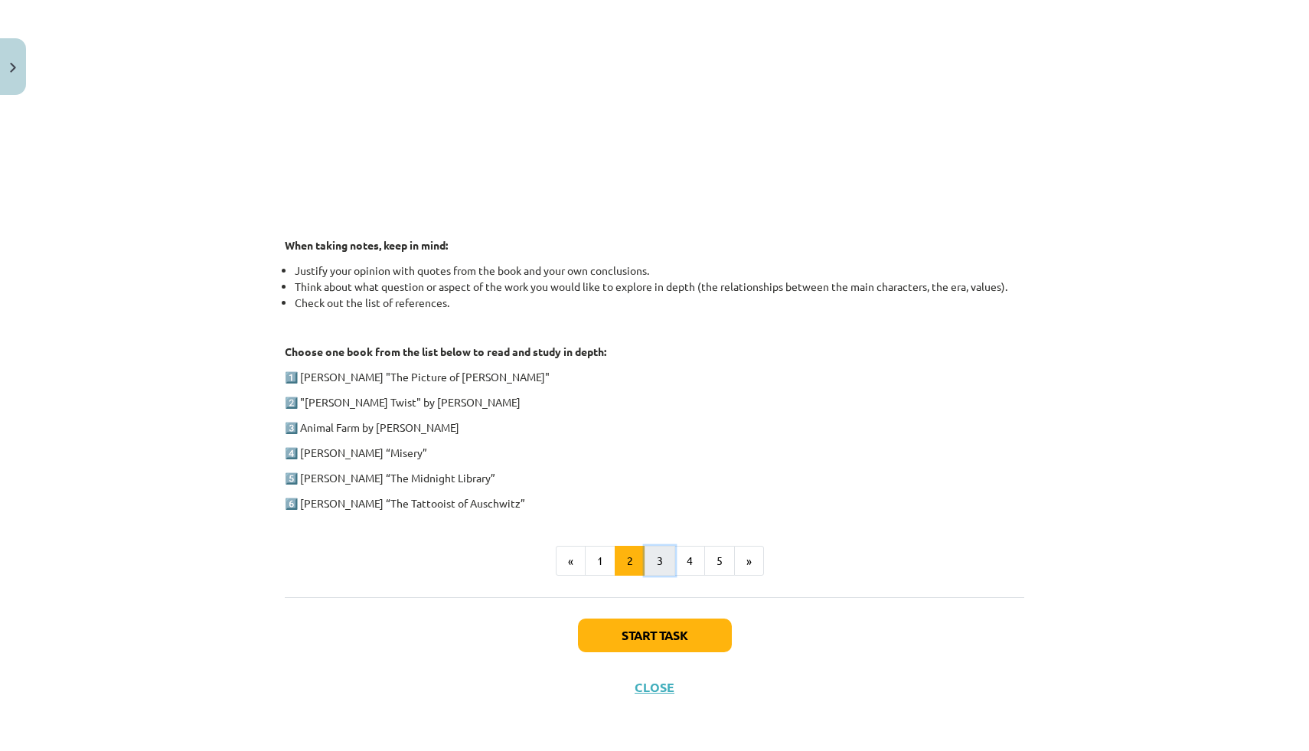
click at [668, 563] on button "3" at bounding box center [660, 561] width 31 height 31
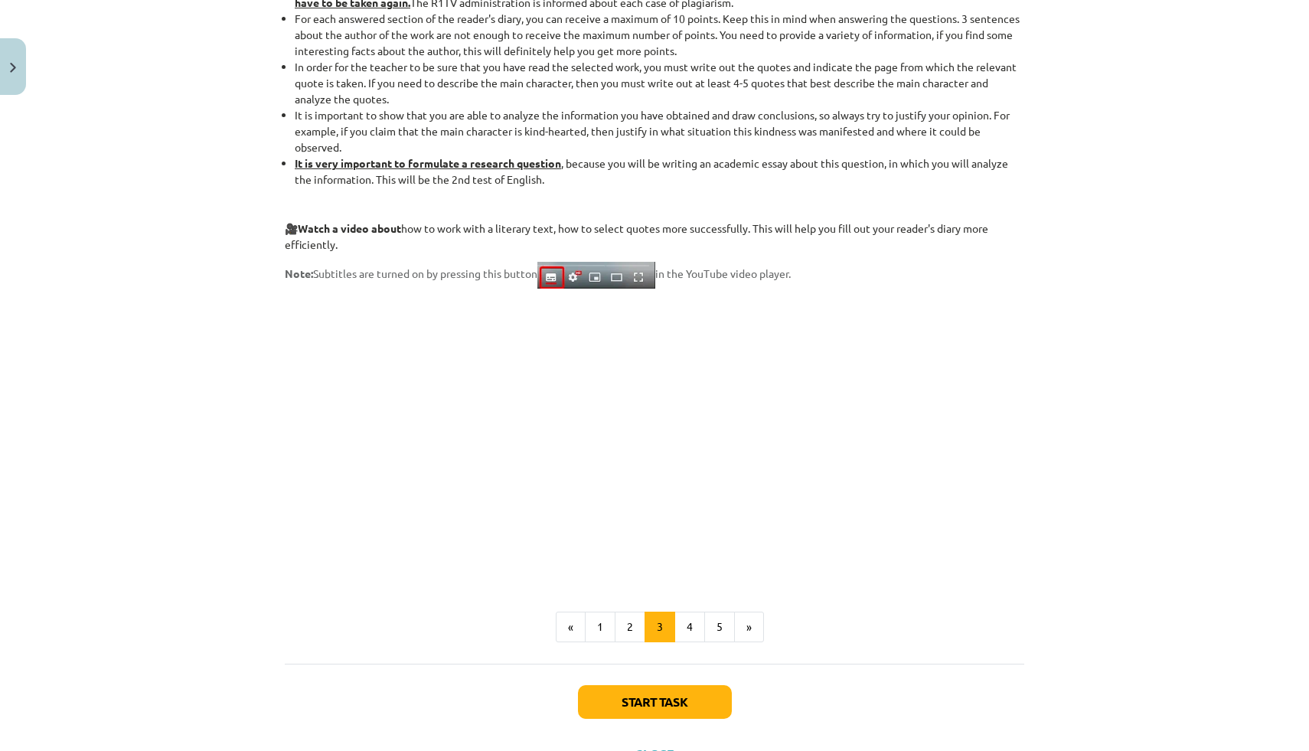
scroll to position [1138, 0]
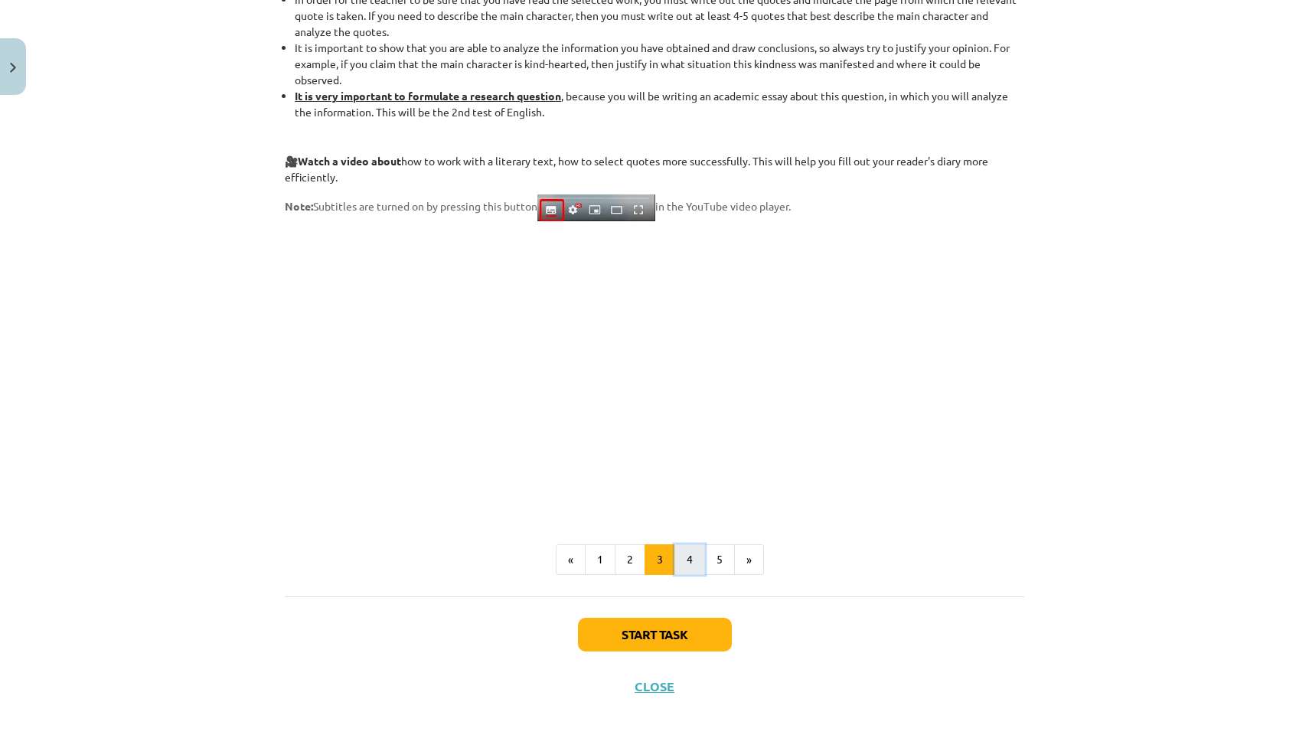
click at [693, 571] on button "4" at bounding box center [690, 559] width 31 height 31
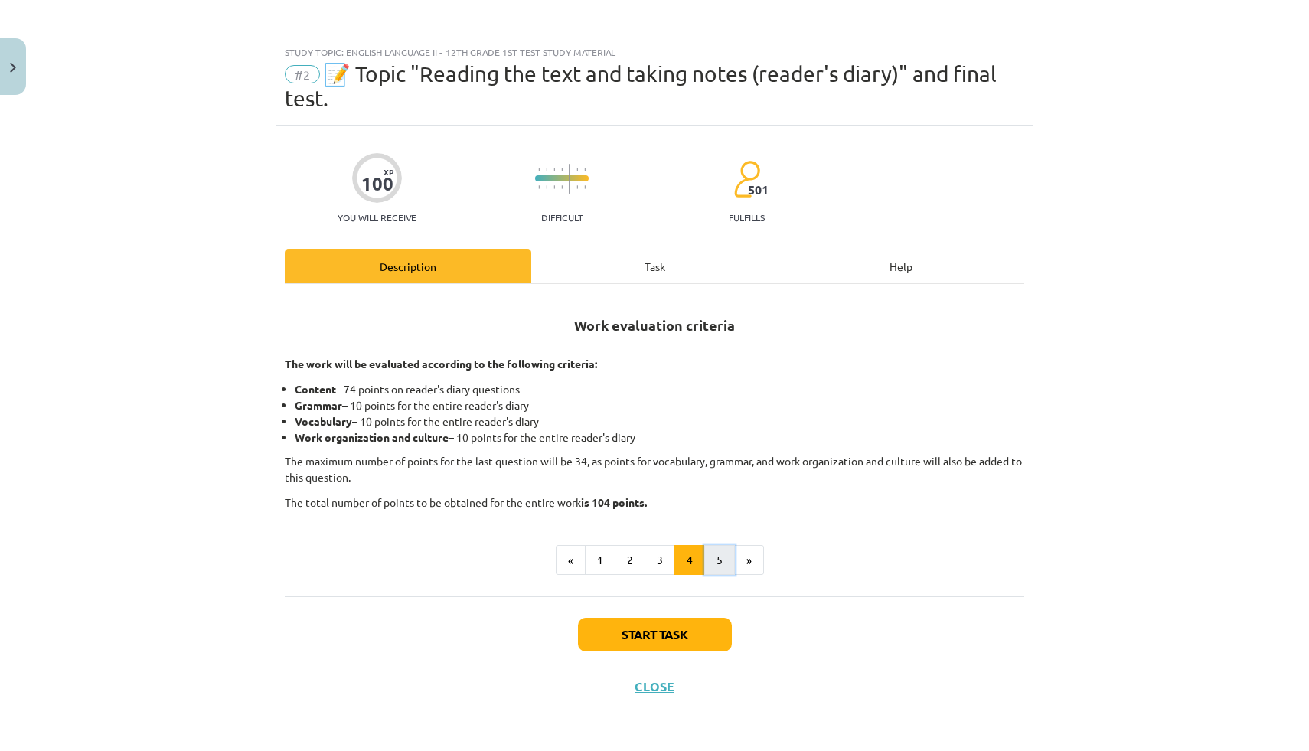
click at [716, 567] on button "5" at bounding box center [719, 560] width 31 height 31
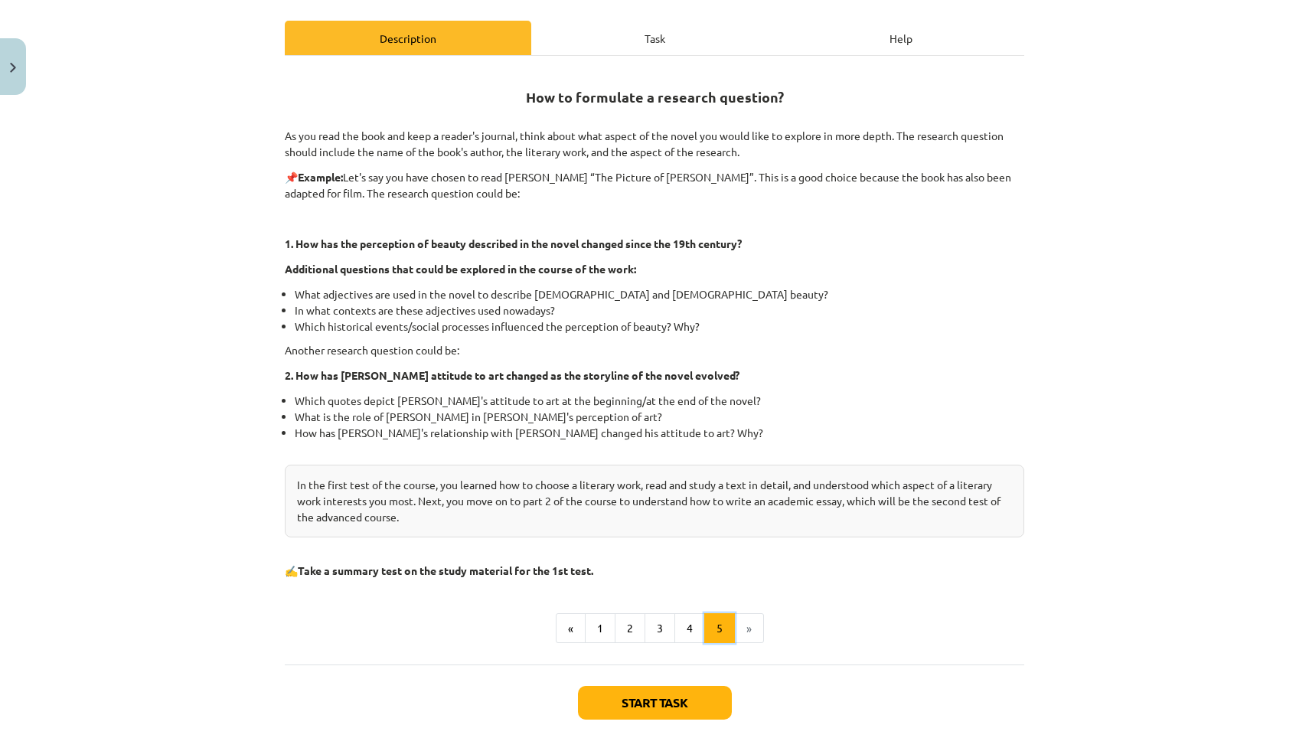
scroll to position [231, 0]
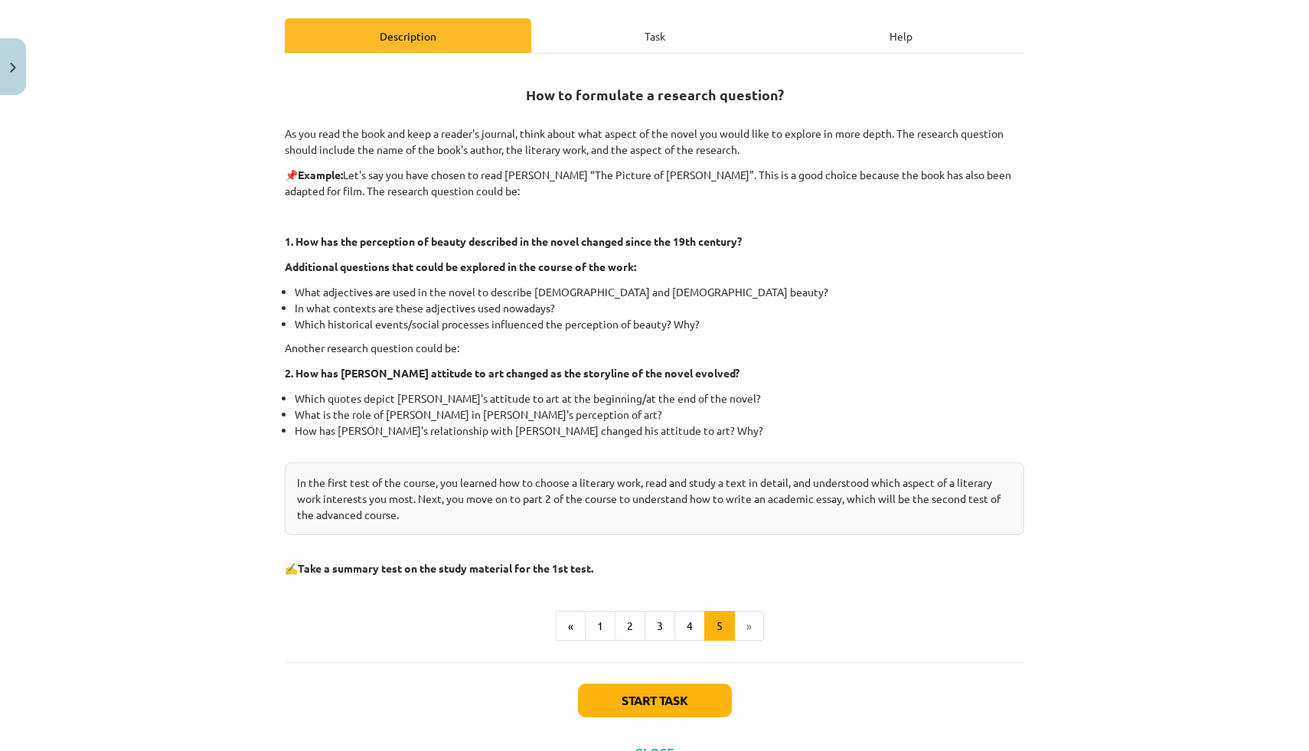
click at [685, 696] on font "Start task" at bounding box center [655, 700] width 67 height 16
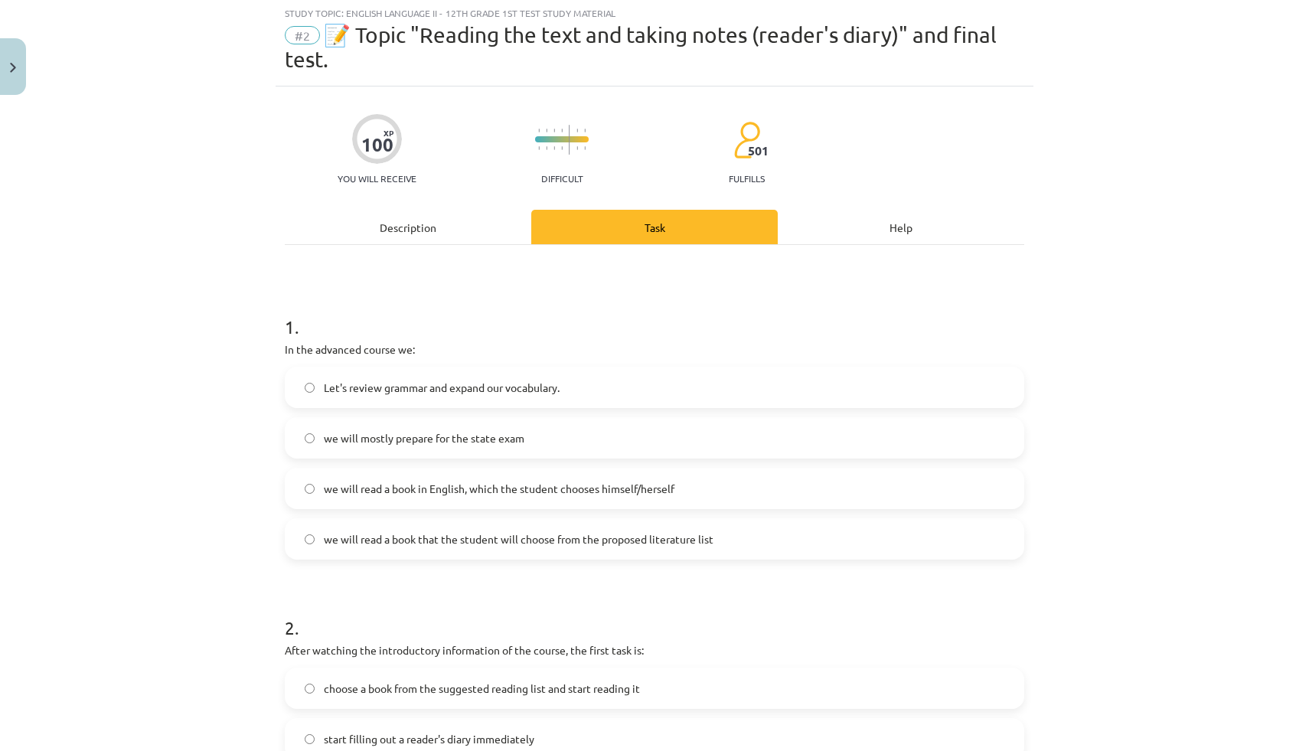
scroll to position [38, 0]
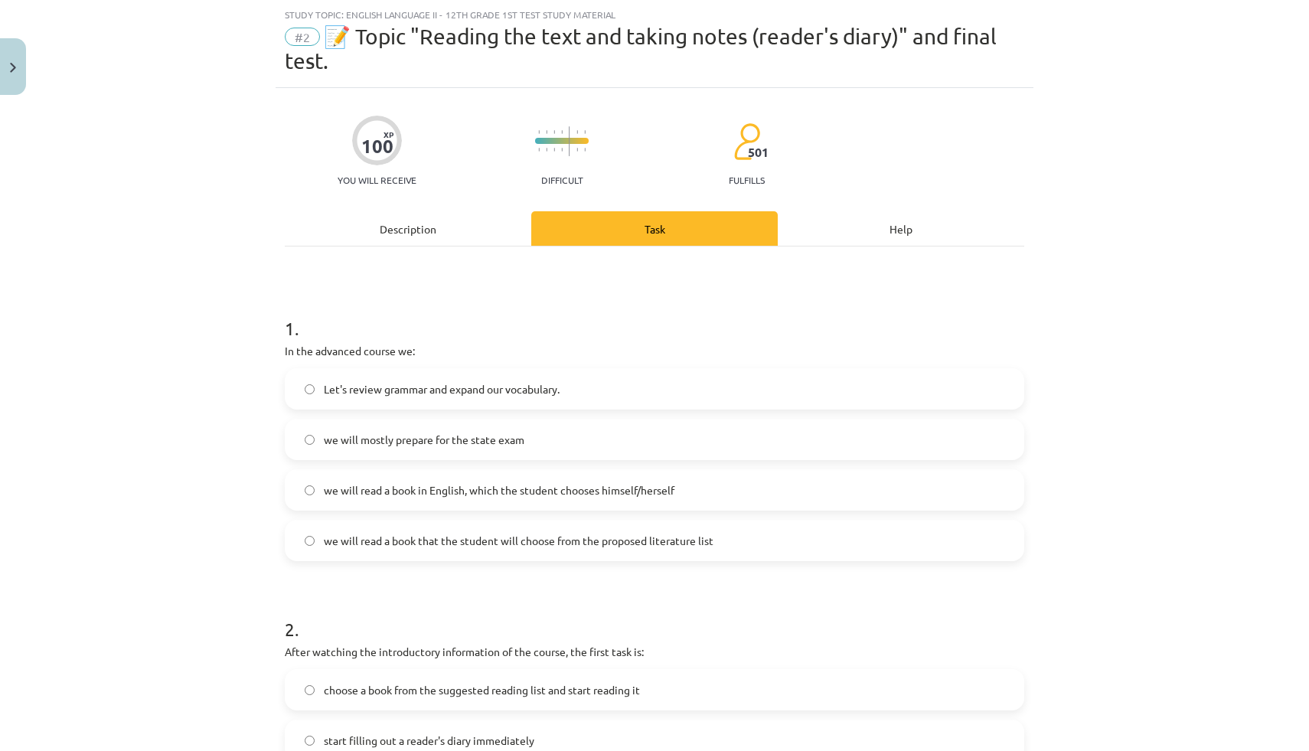
click at [564, 541] on font "we will read a book that the student will choose from the proposed literature l…" at bounding box center [519, 541] width 390 height 14
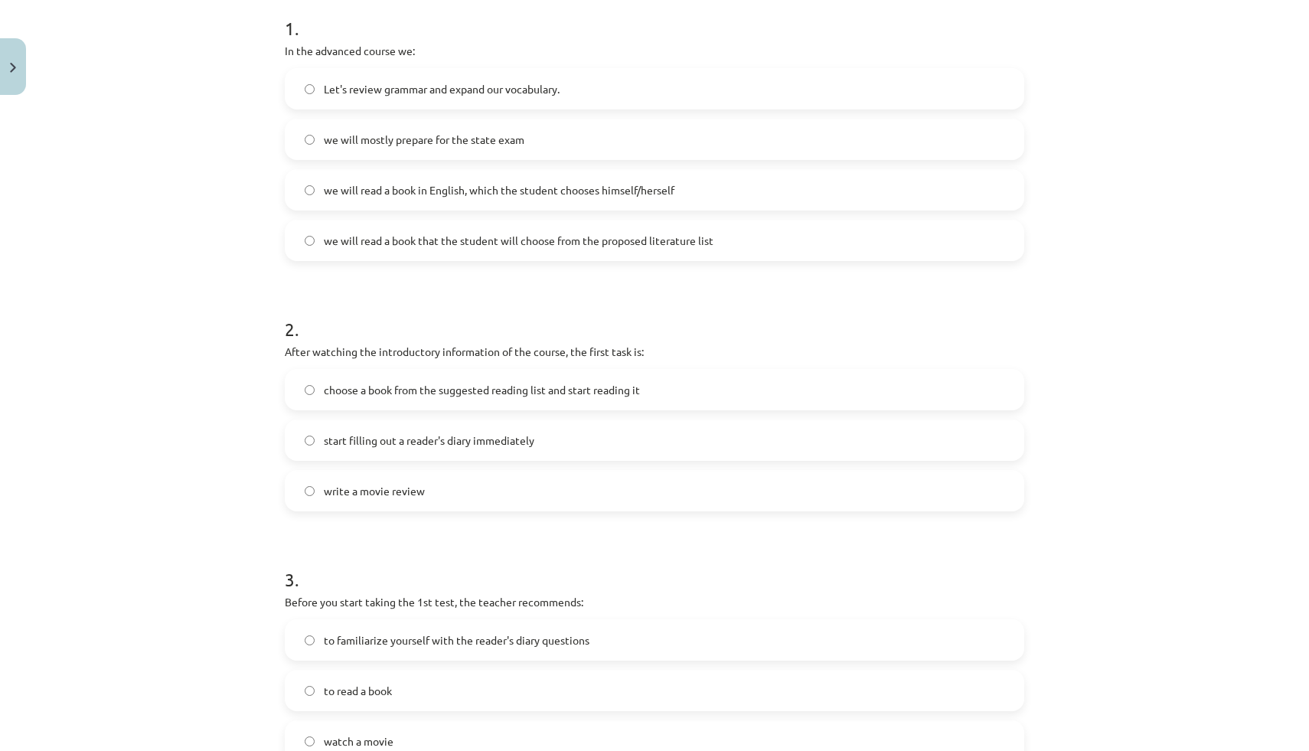
scroll to position [351, 0]
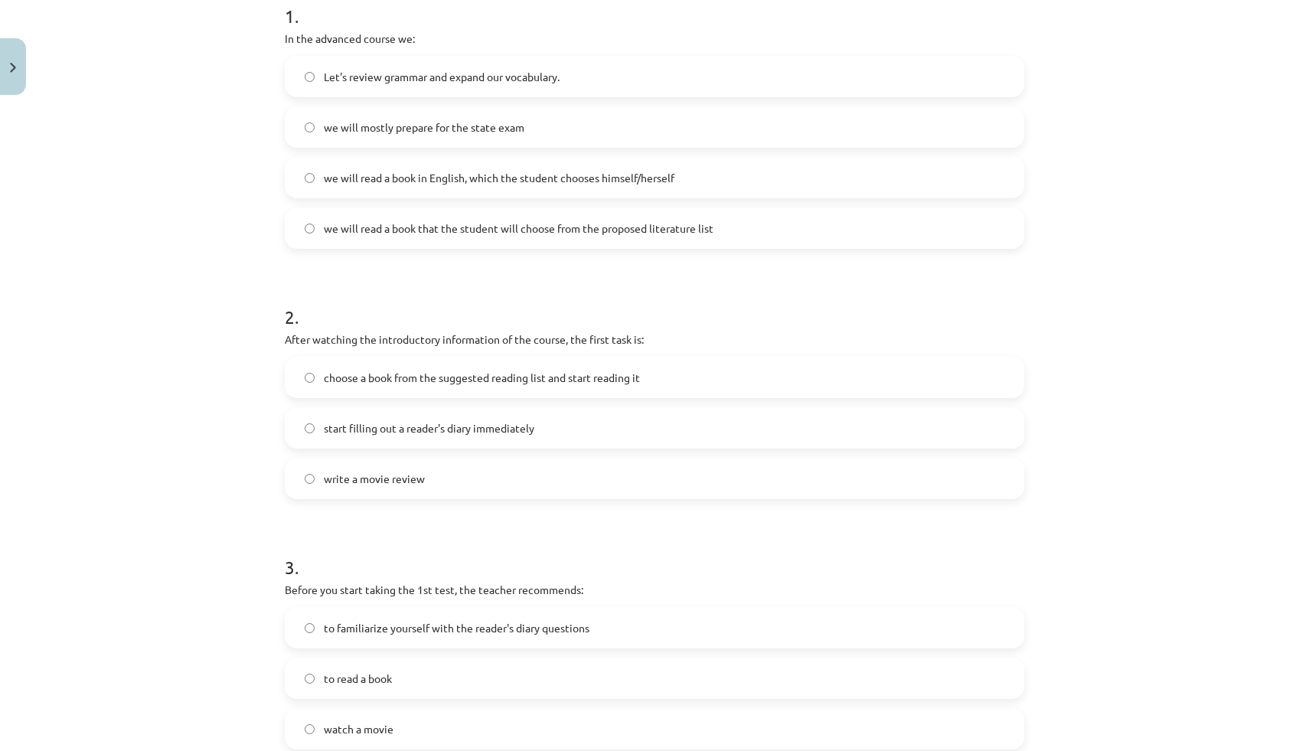
click at [329, 383] on font "choose a book from the suggested reading list and start reading it" at bounding box center [482, 378] width 316 height 14
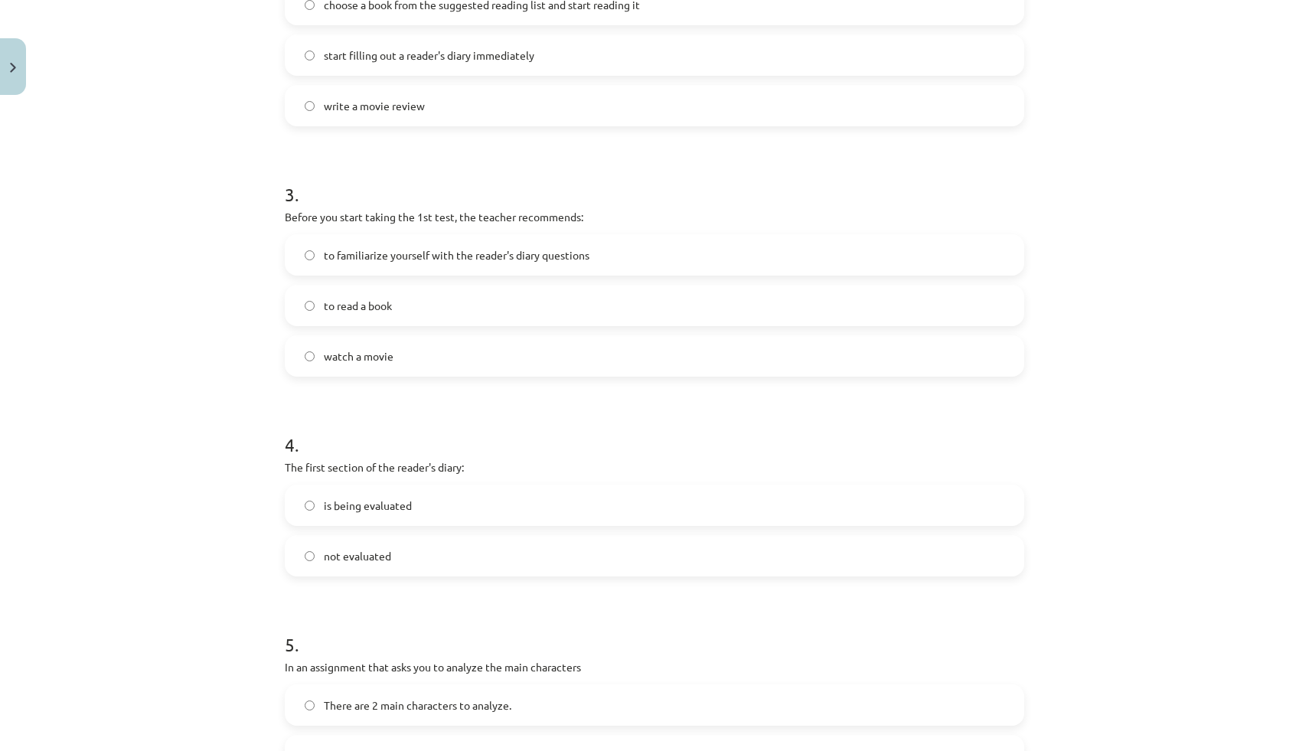
scroll to position [727, 0]
click at [327, 251] on font "to familiarize yourself with the reader's diary questions" at bounding box center [457, 252] width 266 height 14
click at [332, 287] on label "to read a book" at bounding box center [654, 302] width 737 height 38
click at [339, 248] on font "to familiarize yourself with the reader's diary questions" at bounding box center [457, 252] width 266 height 14
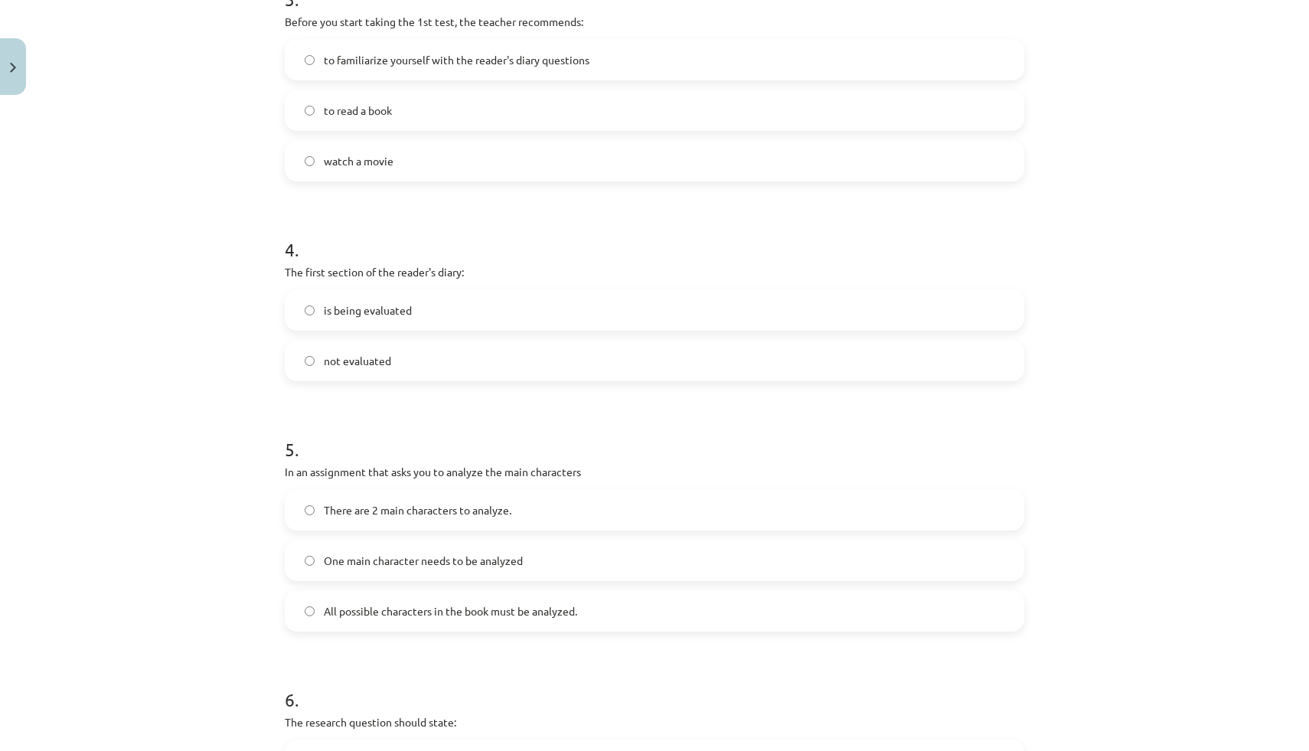
scroll to position [924, 0]
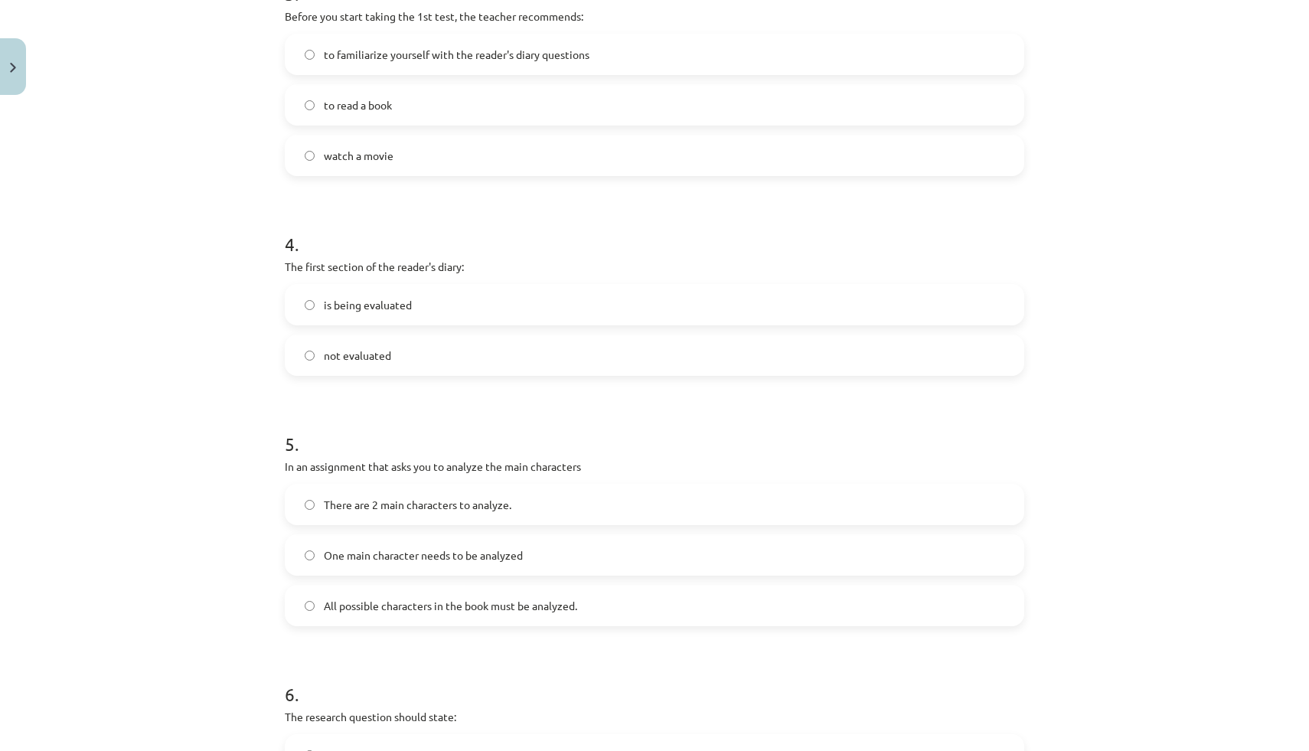
click at [305, 348] on label "not evaluated" at bounding box center [654, 355] width 737 height 38
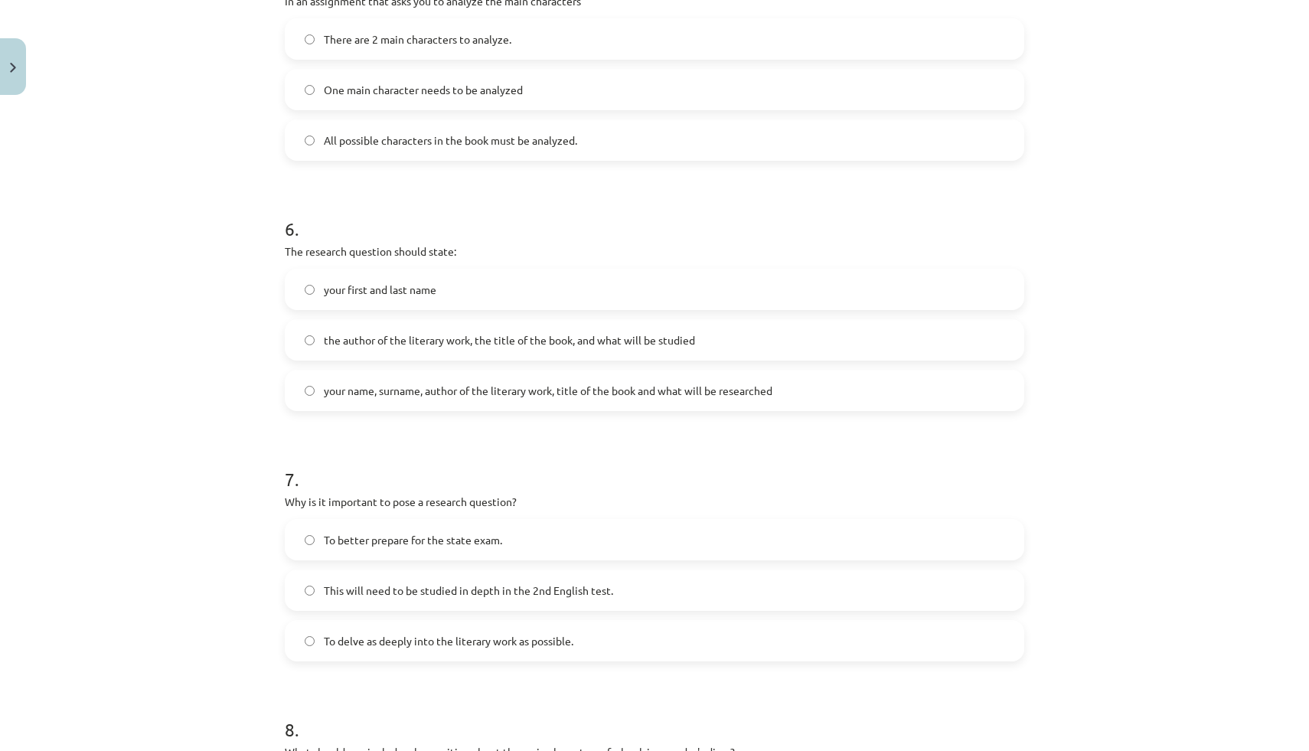
scroll to position [1391, 0]
click at [329, 336] on font "the author of the literary work, the title of the book, and what will be studied" at bounding box center [509, 339] width 371 height 14
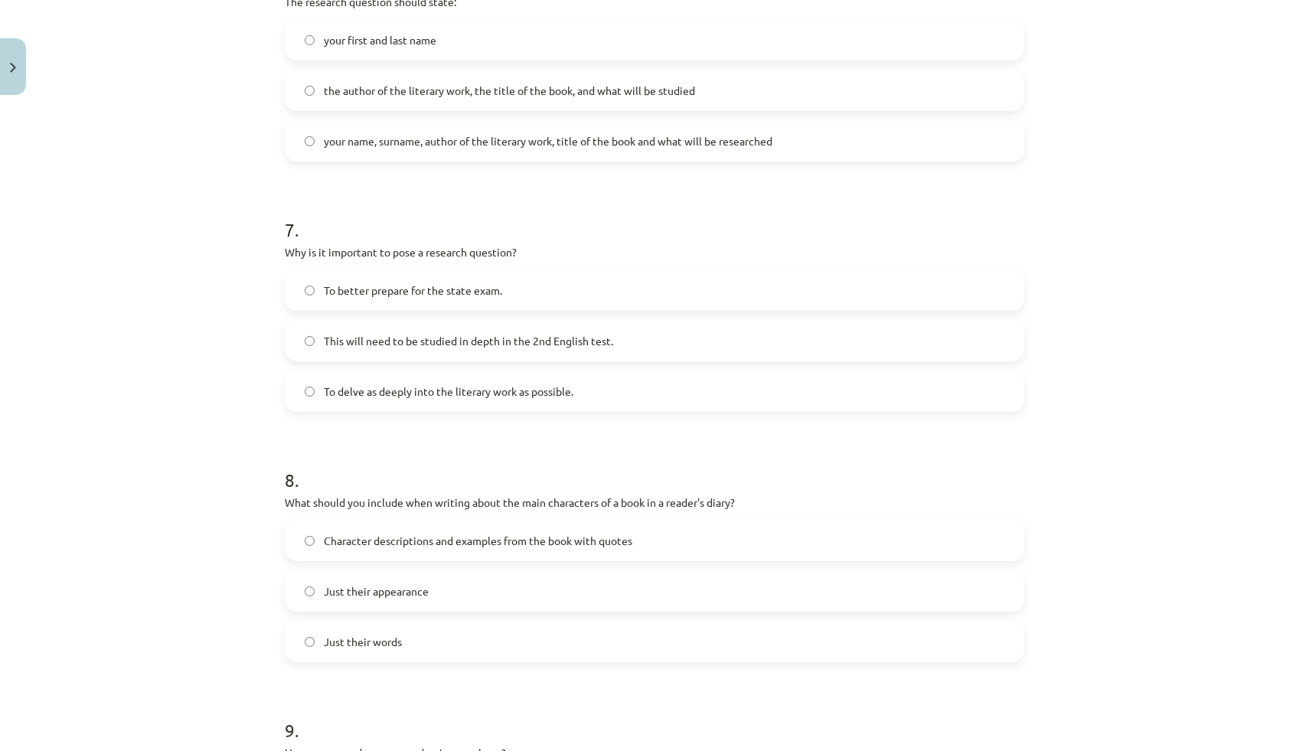
scroll to position [1644, 0]
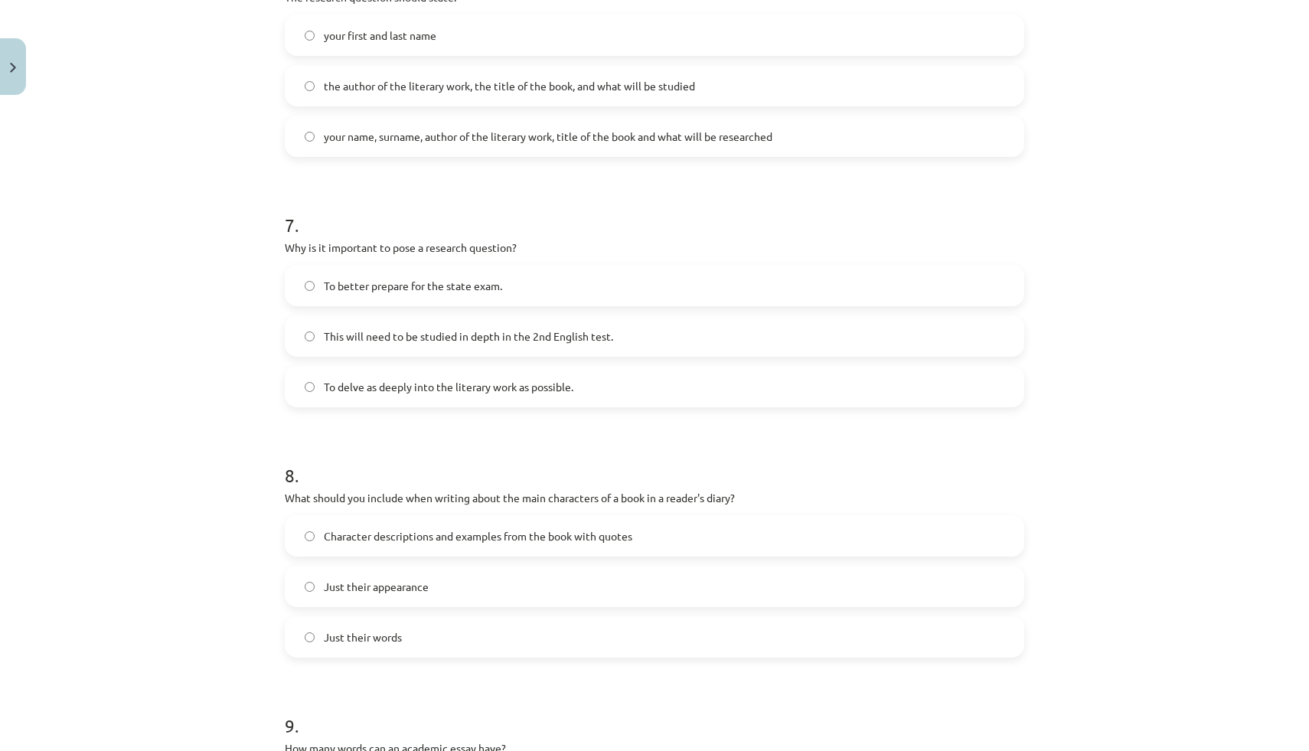
click at [315, 341] on label "This will need to be studied in depth in the 2nd English test." at bounding box center [654, 336] width 737 height 38
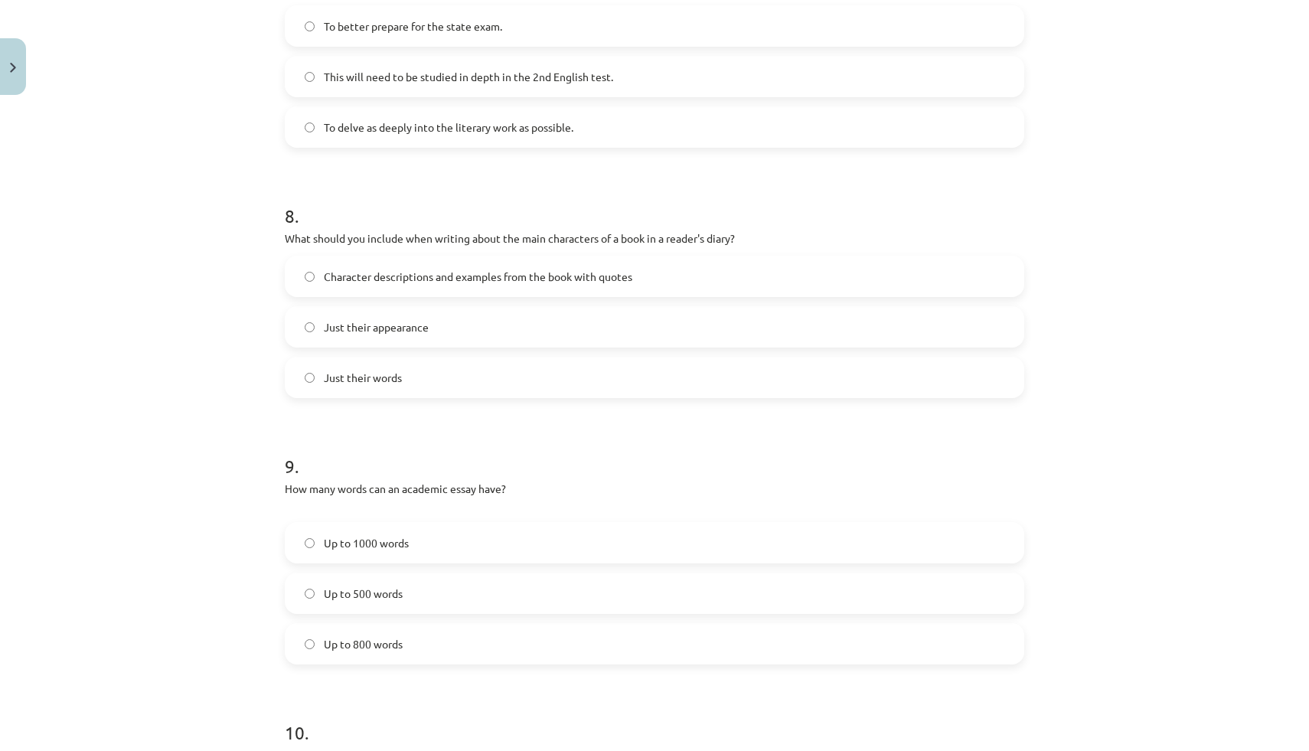
scroll to position [1911, 0]
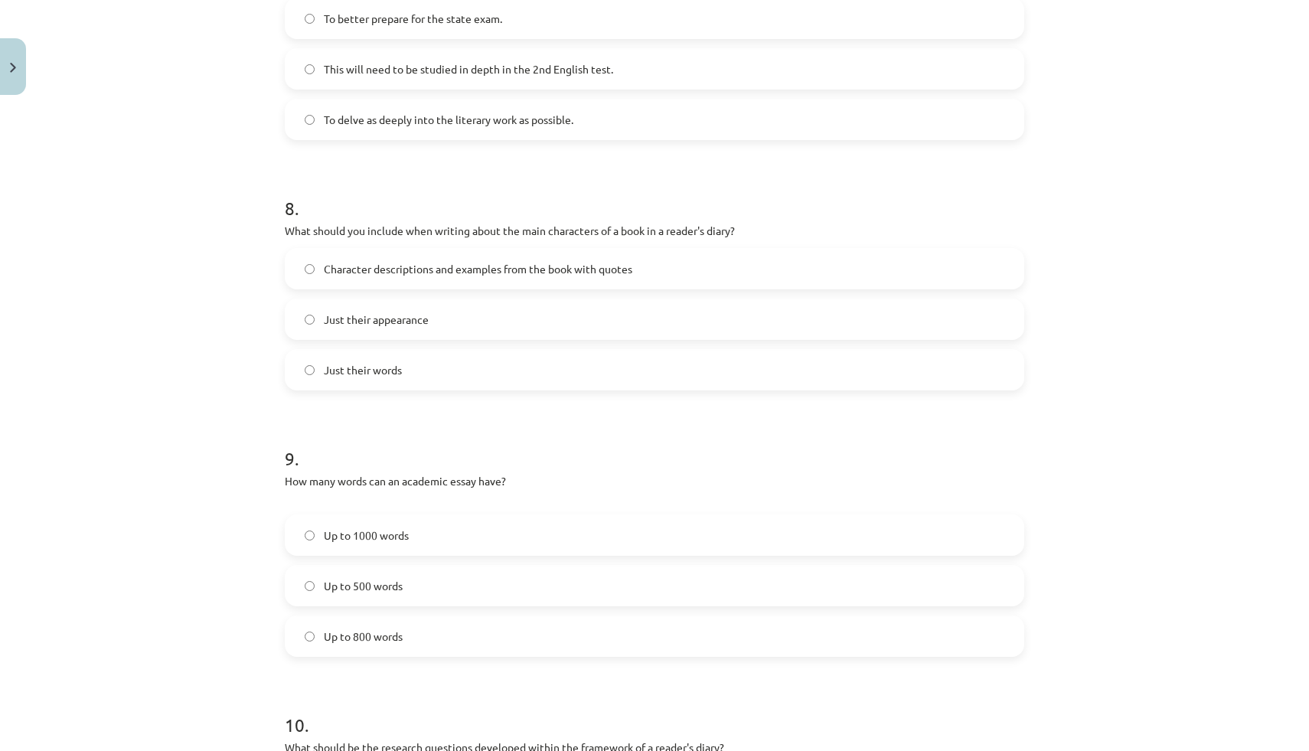
click at [325, 273] on font "Character descriptions and examples from the book with quotes" at bounding box center [478, 269] width 309 height 14
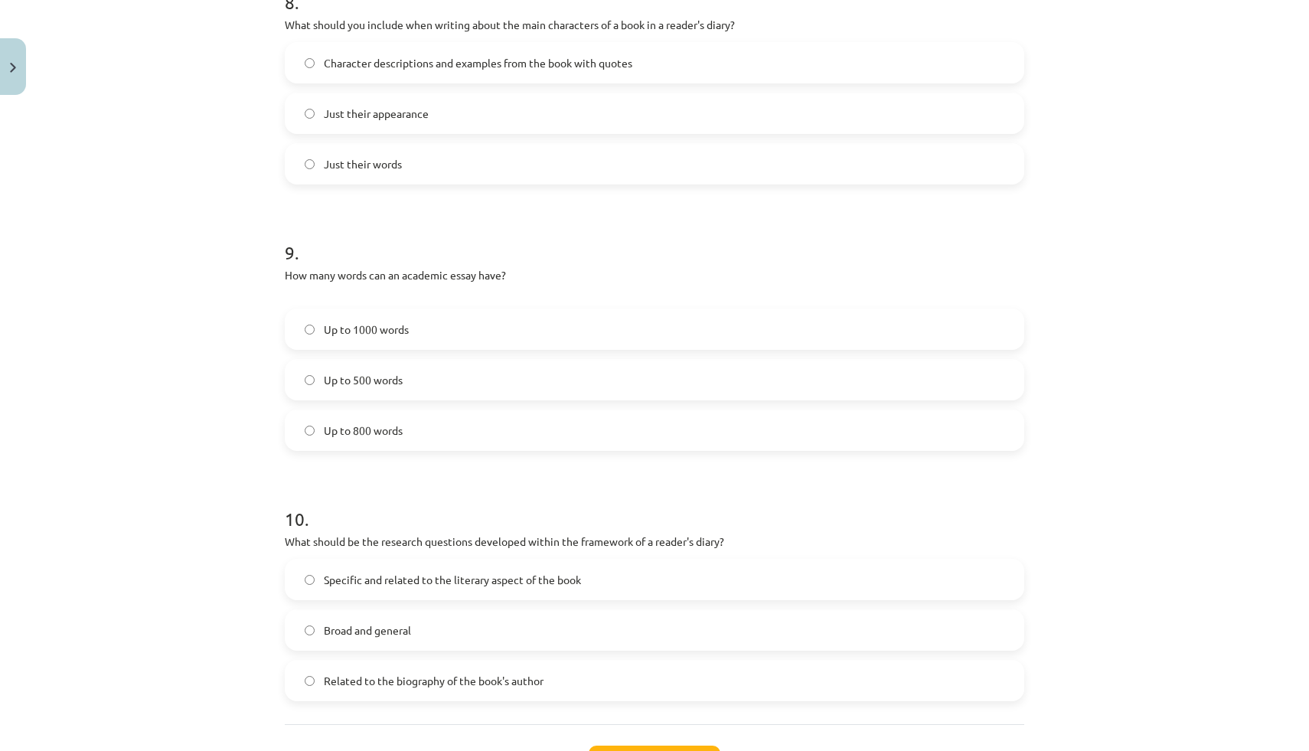
scroll to position [2127, 0]
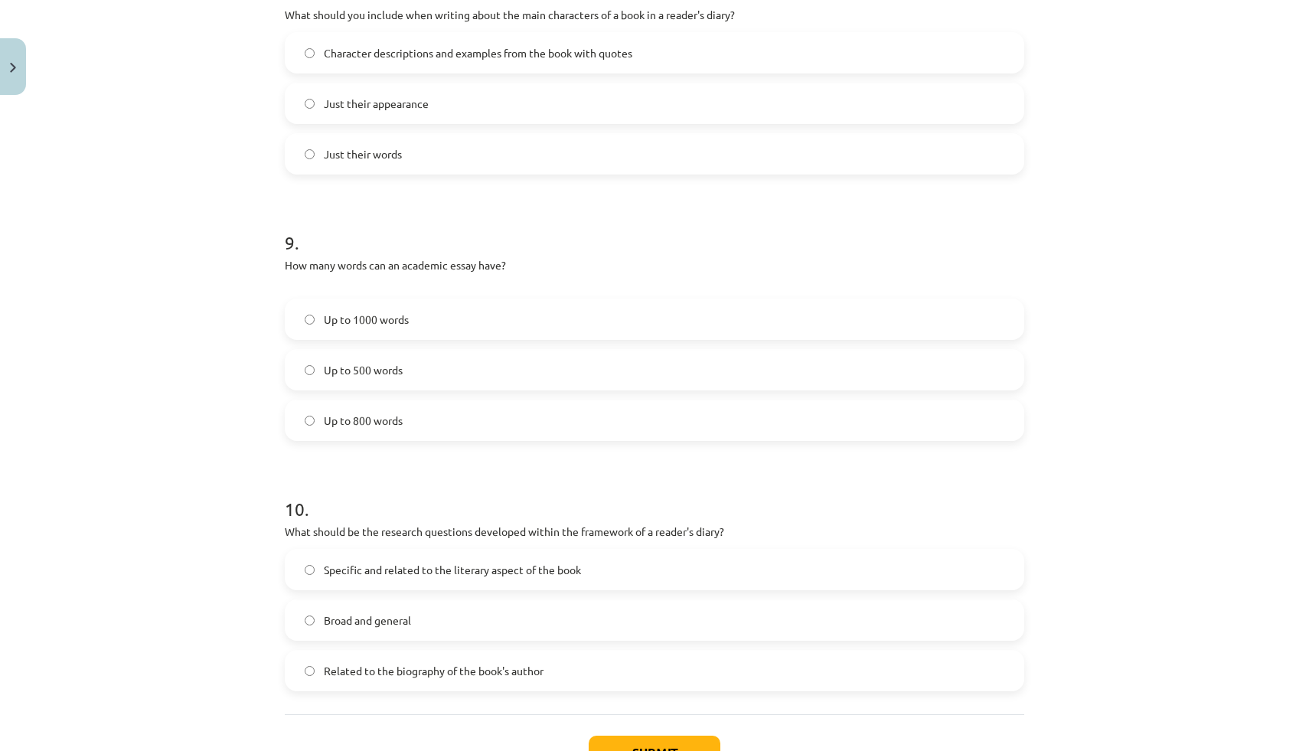
click at [342, 419] on font "Up to 800 words" at bounding box center [363, 421] width 79 height 14
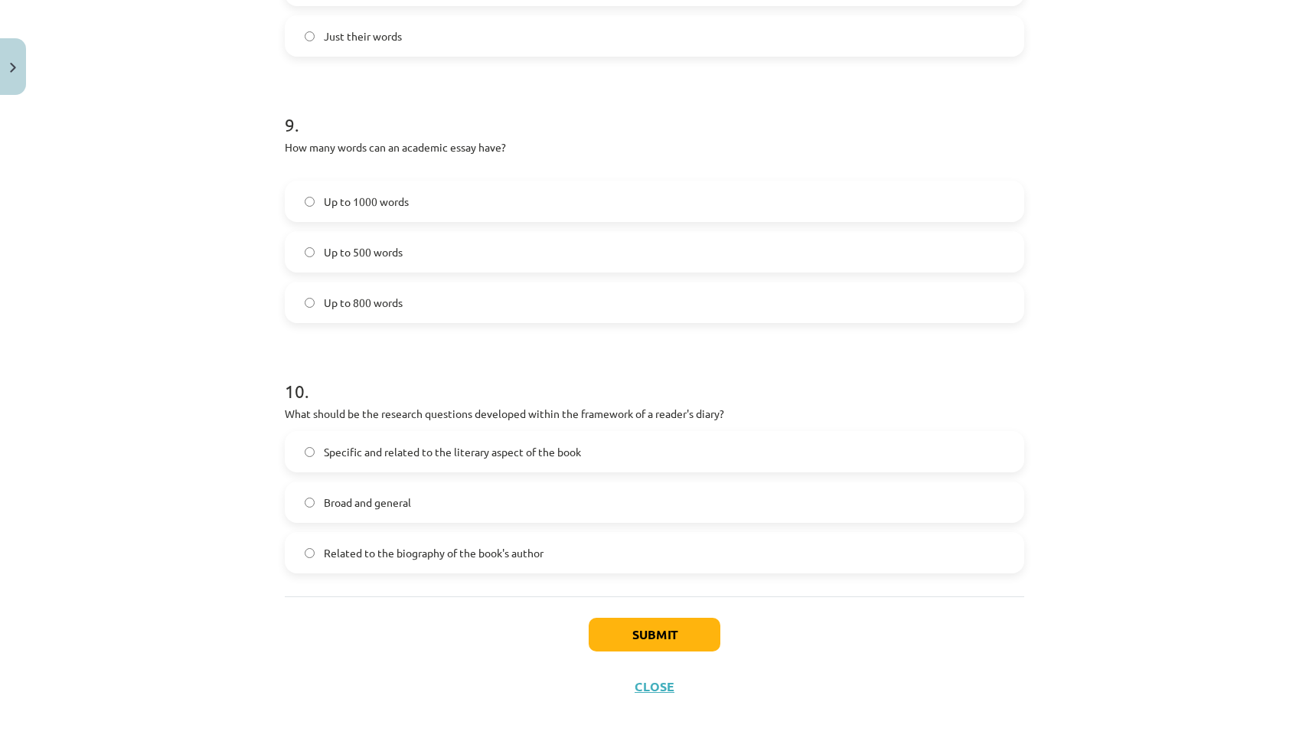
click at [382, 445] on font "Specific and related to the literary aspect of the book" at bounding box center [452, 452] width 257 height 14
click at [598, 635] on button "Submit" at bounding box center [655, 635] width 132 height 34
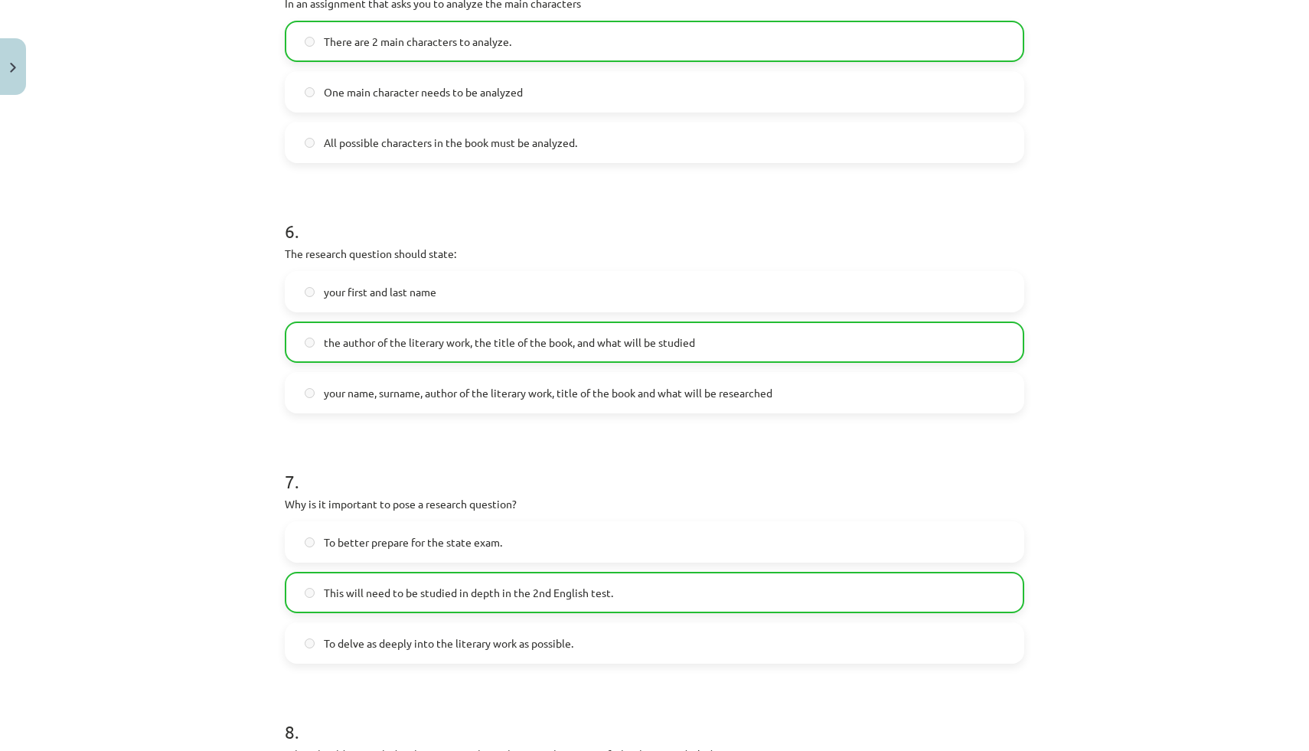
scroll to position [2293, 0]
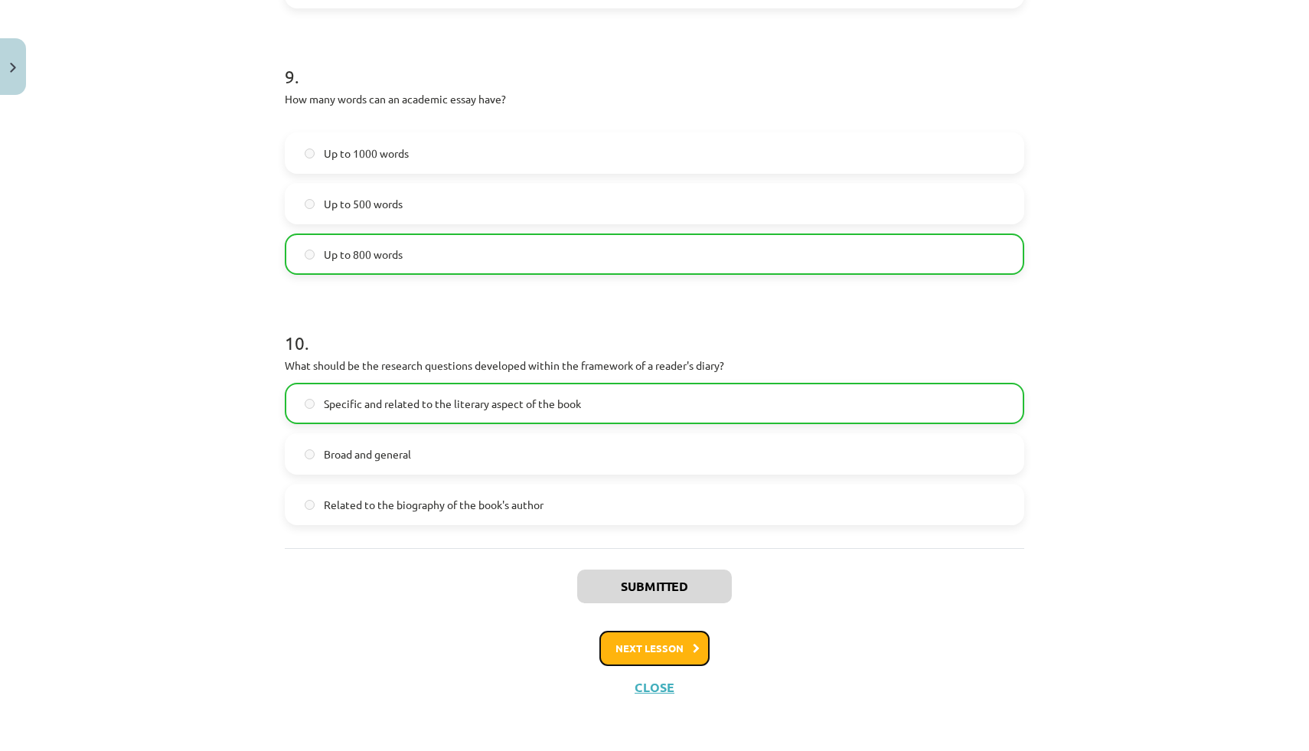
click at [654, 641] on button "Next lesson" at bounding box center [655, 648] width 110 height 35
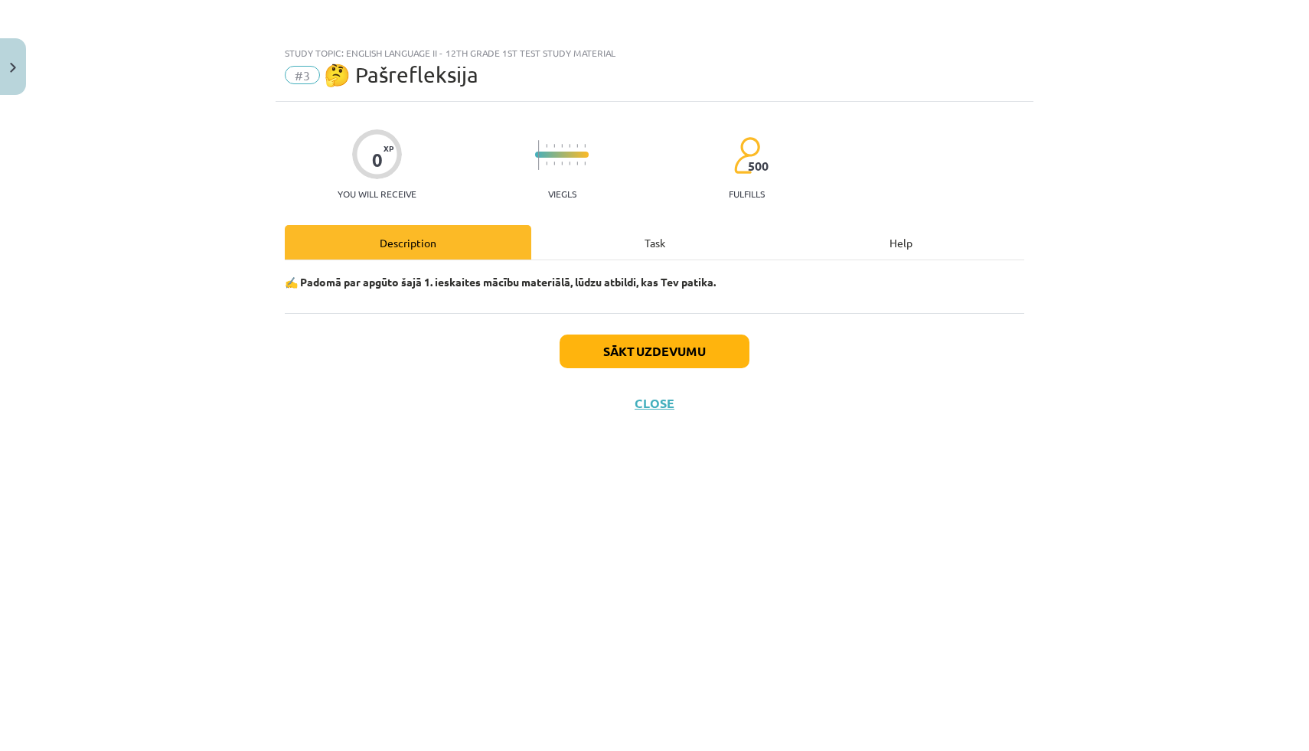
scroll to position [0, 0]
click at [631, 344] on font "Start task" at bounding box center [655, 351] width 67 height 16
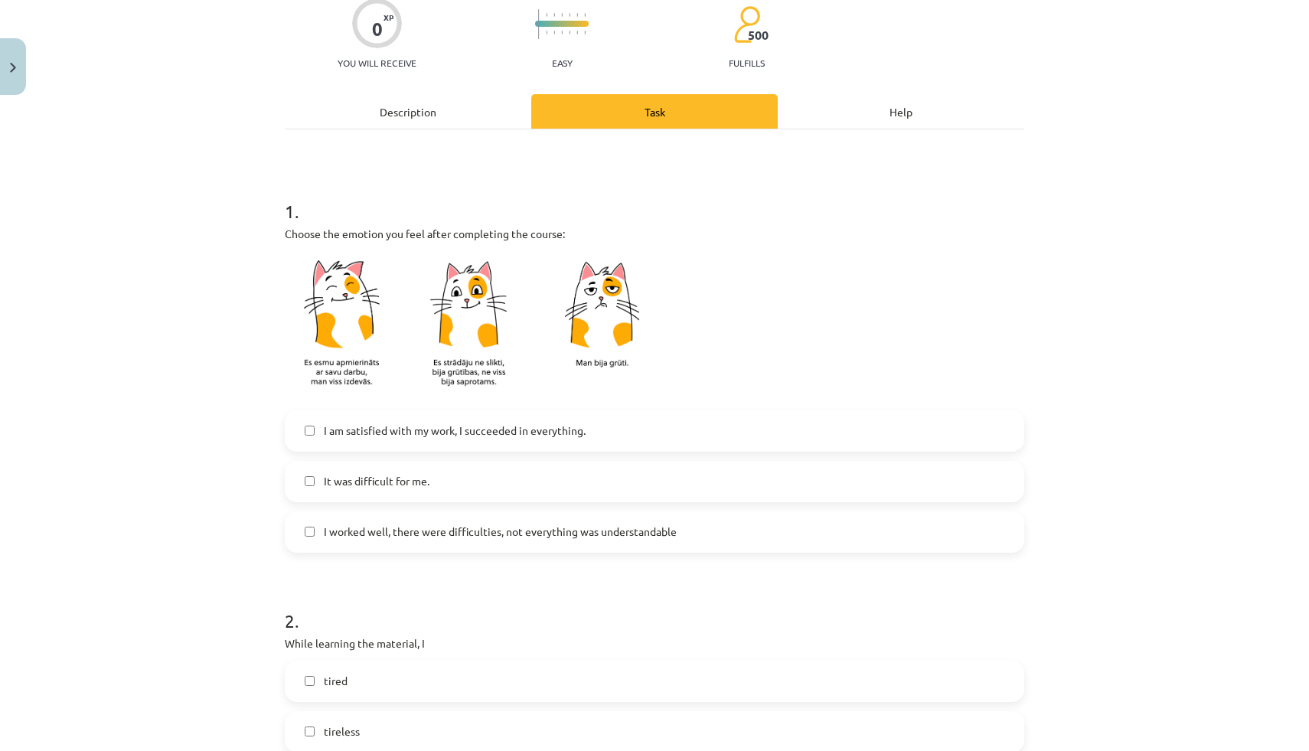
scroll to position [141, 0]
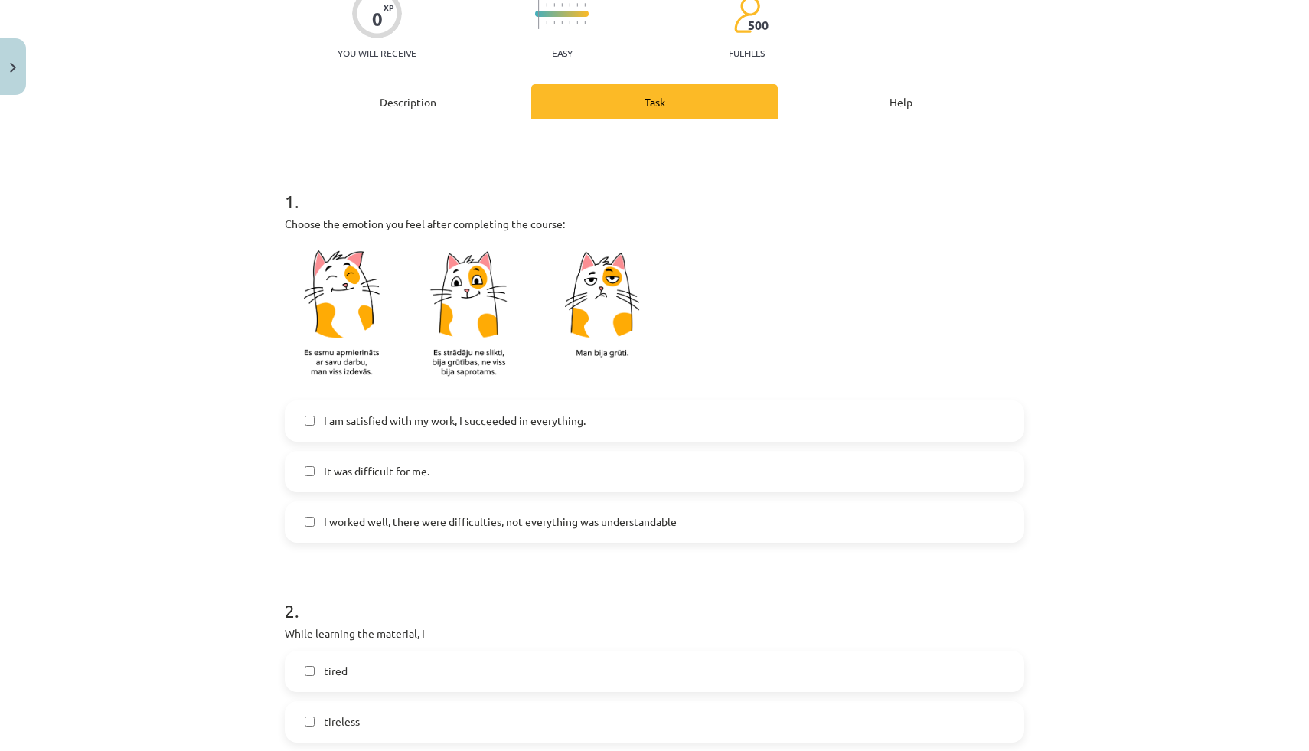
click at [422, 415] on font "I am satisfied with my work, I succeeded in everything." at bounding box center [455, 421] width 262 height 14
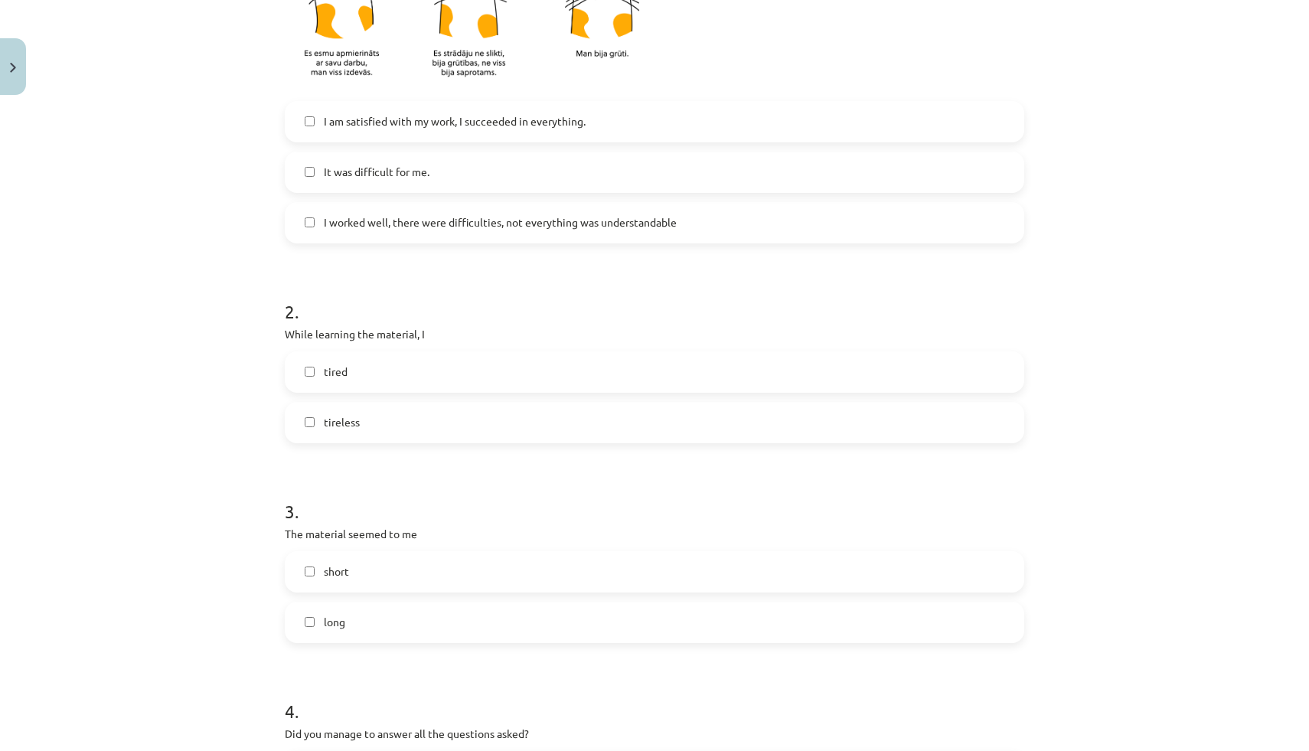
scroll to position [446, 0]
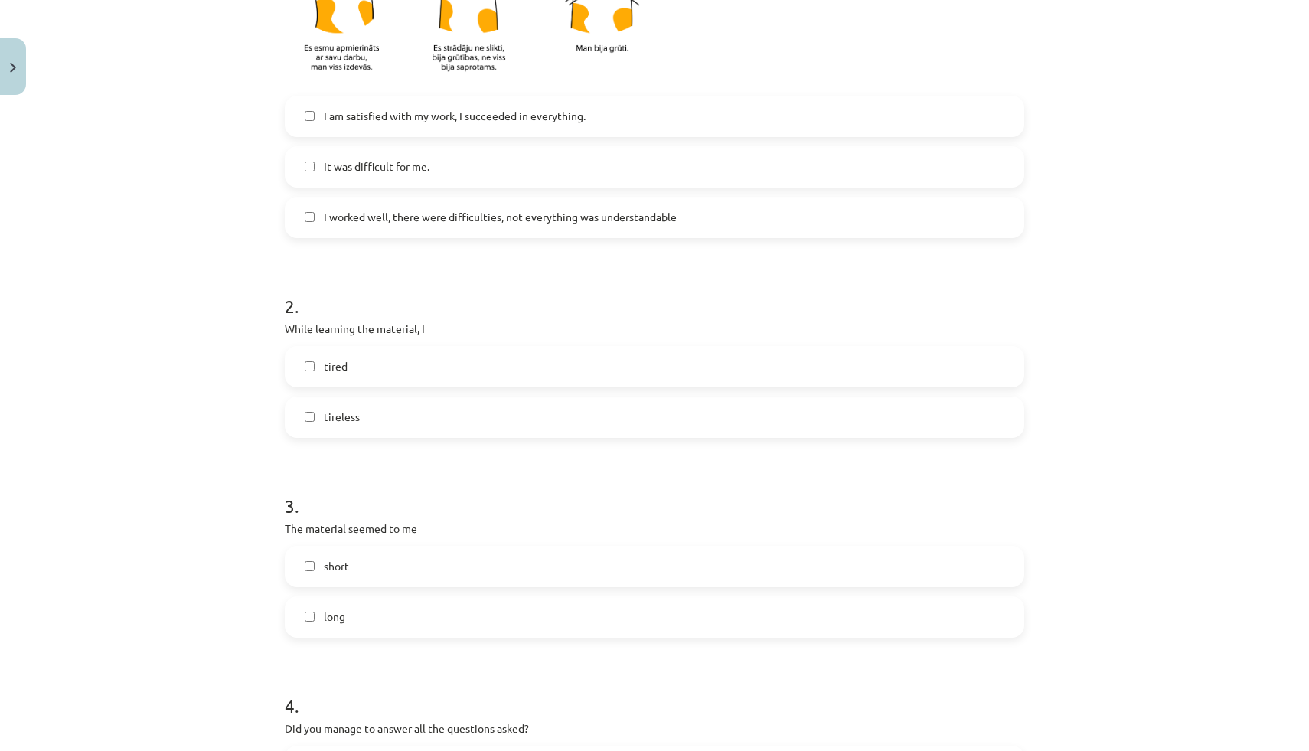
click at [383, 423] on label "tireless" at bounding box center [654, 417] width 737 height 38
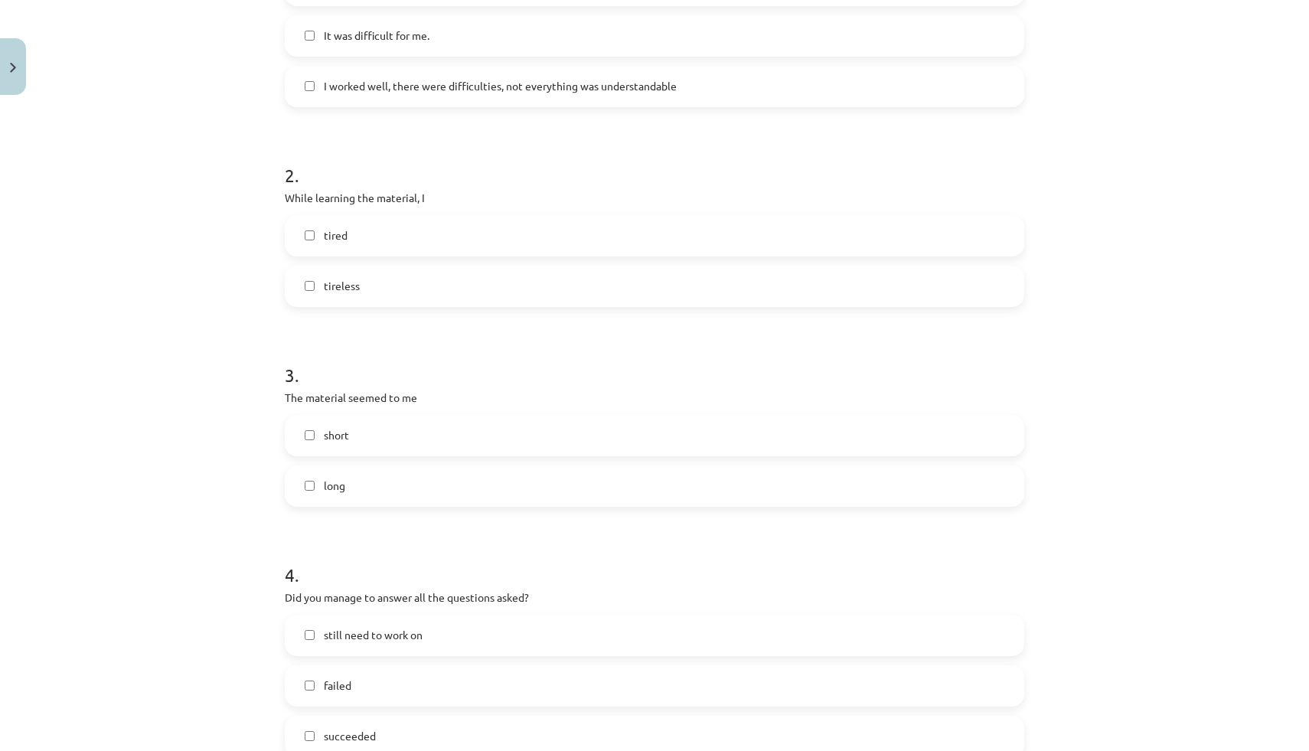
scroll to position [613, 0]
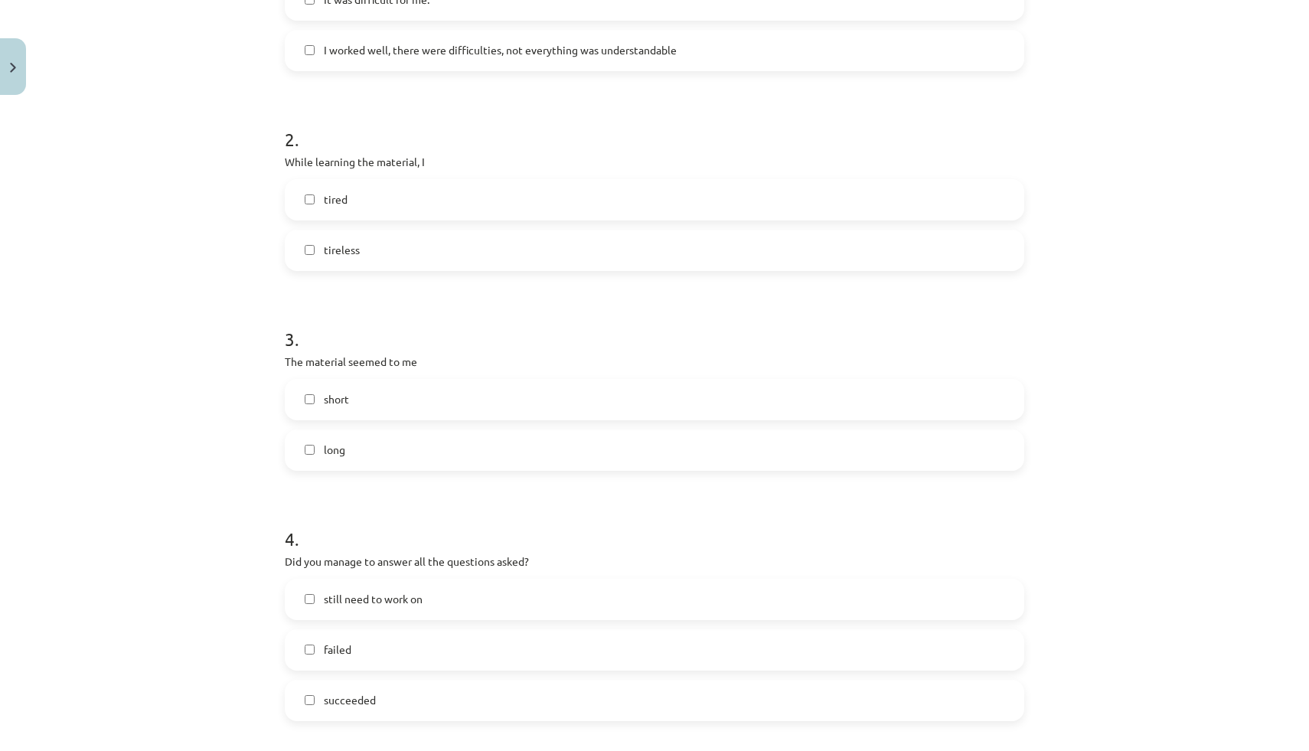
click at [332, 414] on label "short" at bounding box center [654, 400] width 737 height 38
click at [354, 437] on label "long" at bounding box center [654, 450] width 737 height 38
click at [352, 420] on div "short long" at bounding box center [655, 425] width 740 height 92
click at [352, 413] on label "short" at bounding box center [654, 400] width 737 height 38
click at [356, 449] on label "long" at bounding box center [654, 450] width 737 height 38
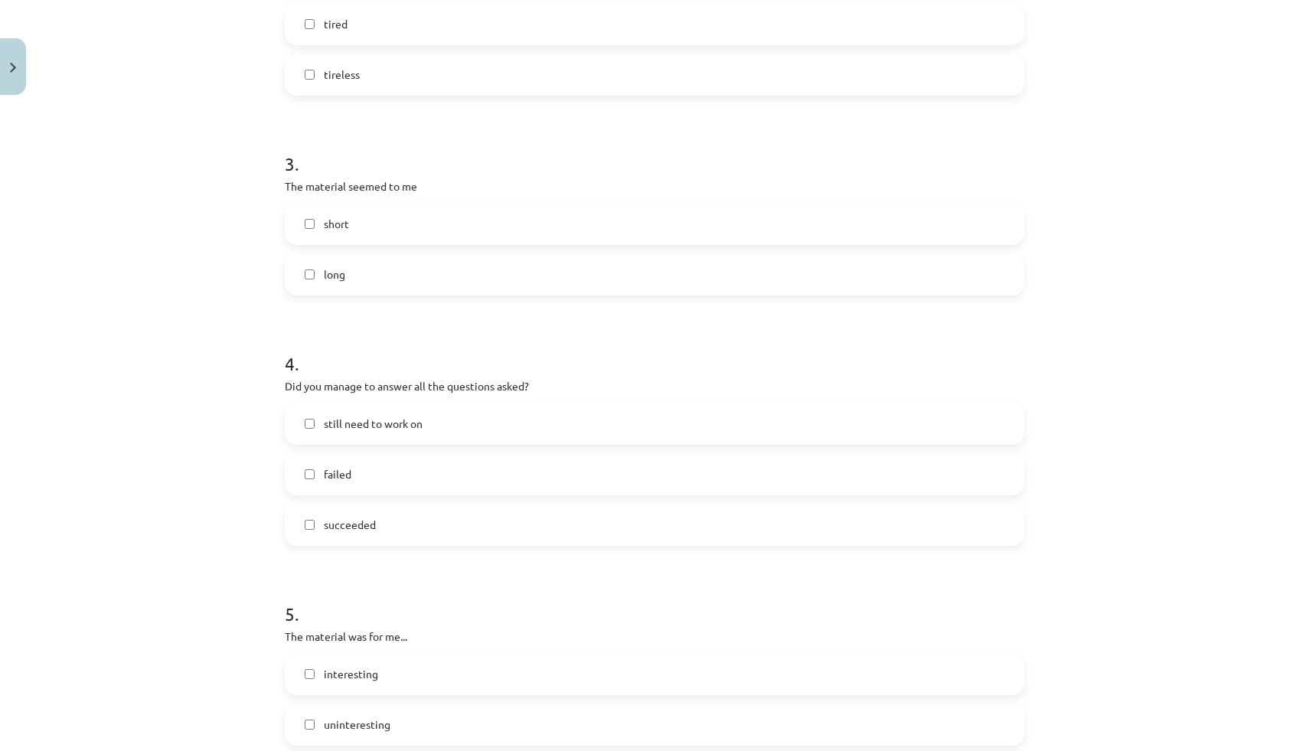
scroll to position [823, 0]
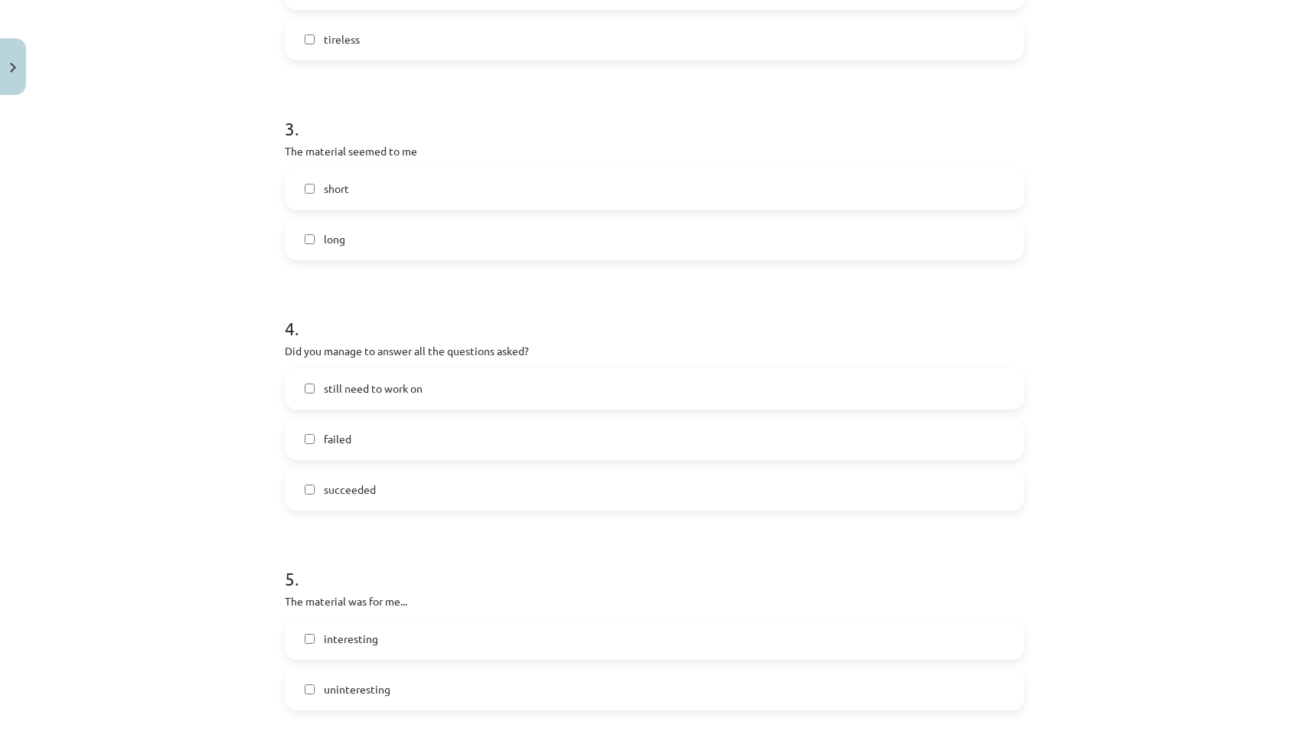
click at [331, 478] on label "succeeded" at bounding box center [654, 490] width 737 height 38
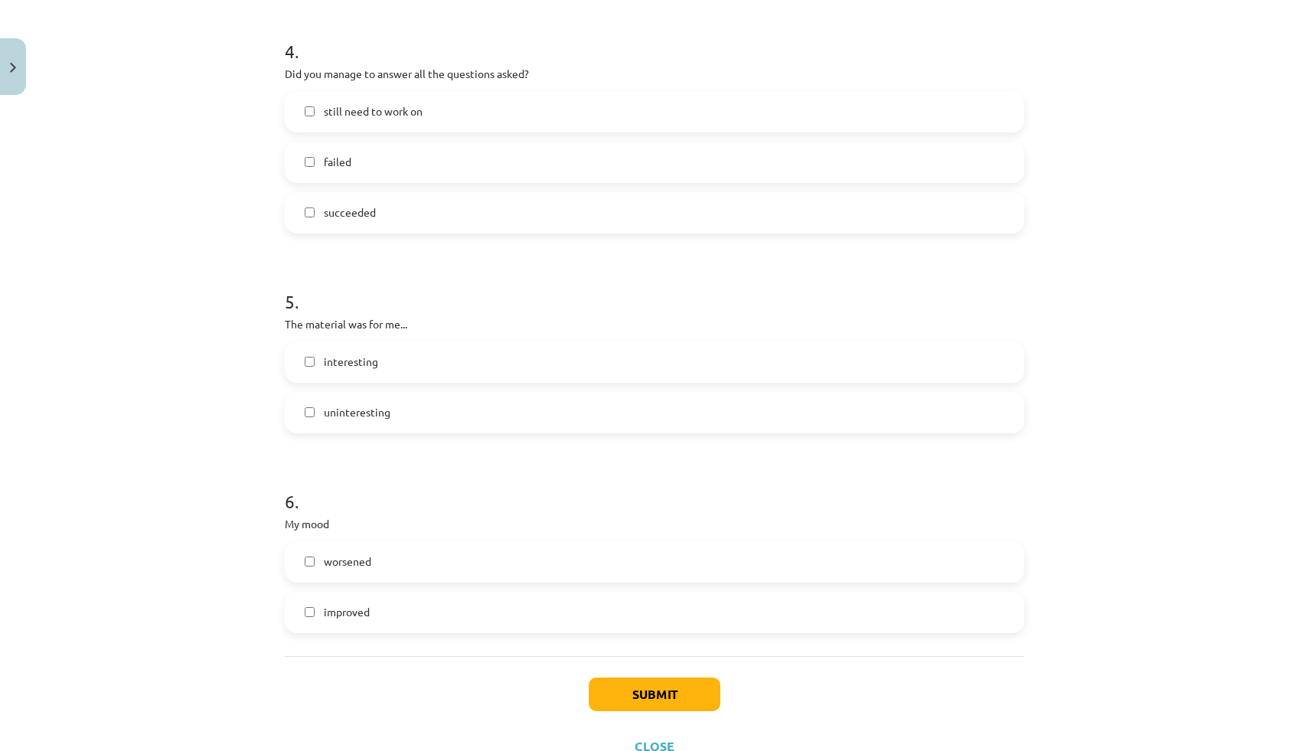
scroll to position [1108, 0]
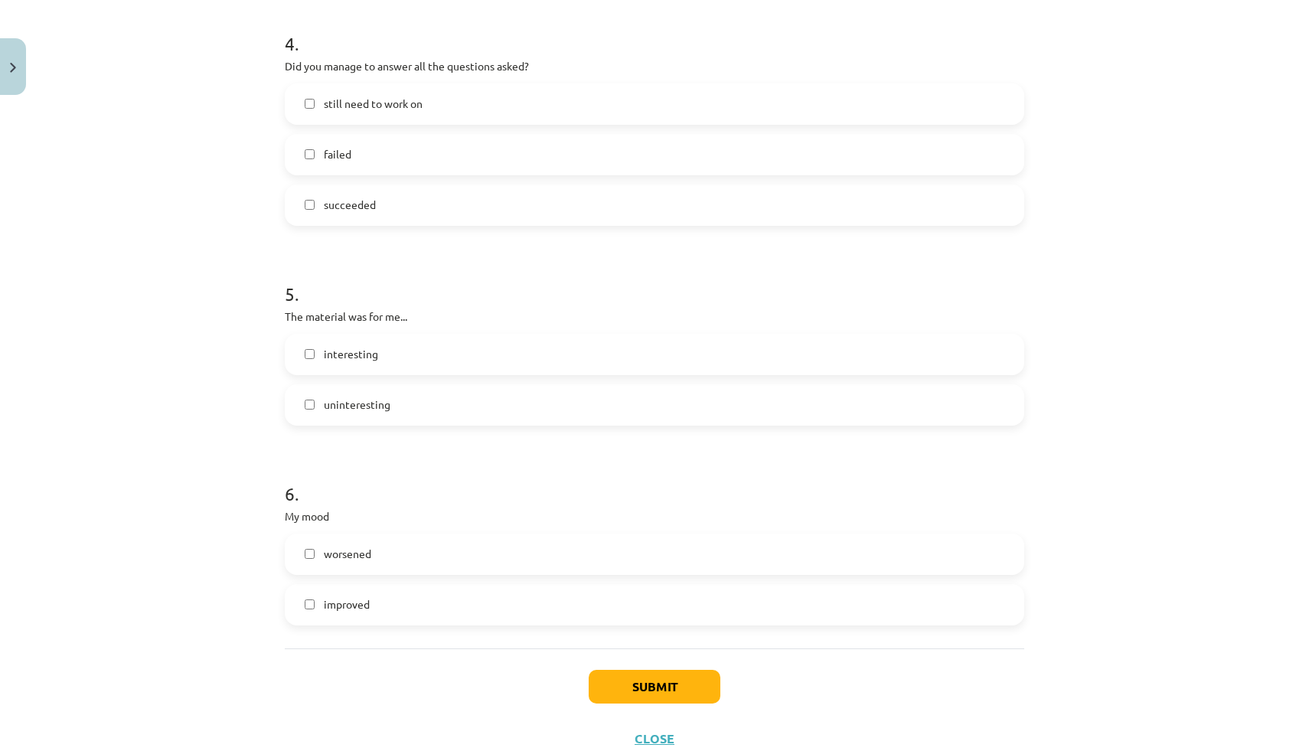
click at [325, 361] on span "interesting" at bounding box center [351, 354] width 54 height 16
click at [364, 602] on font "improved" at bounding box center [347, 604] width 46 height 14
click at [633, 678] on button "Submit" at bounding box center [655, 687] width 132 height 34
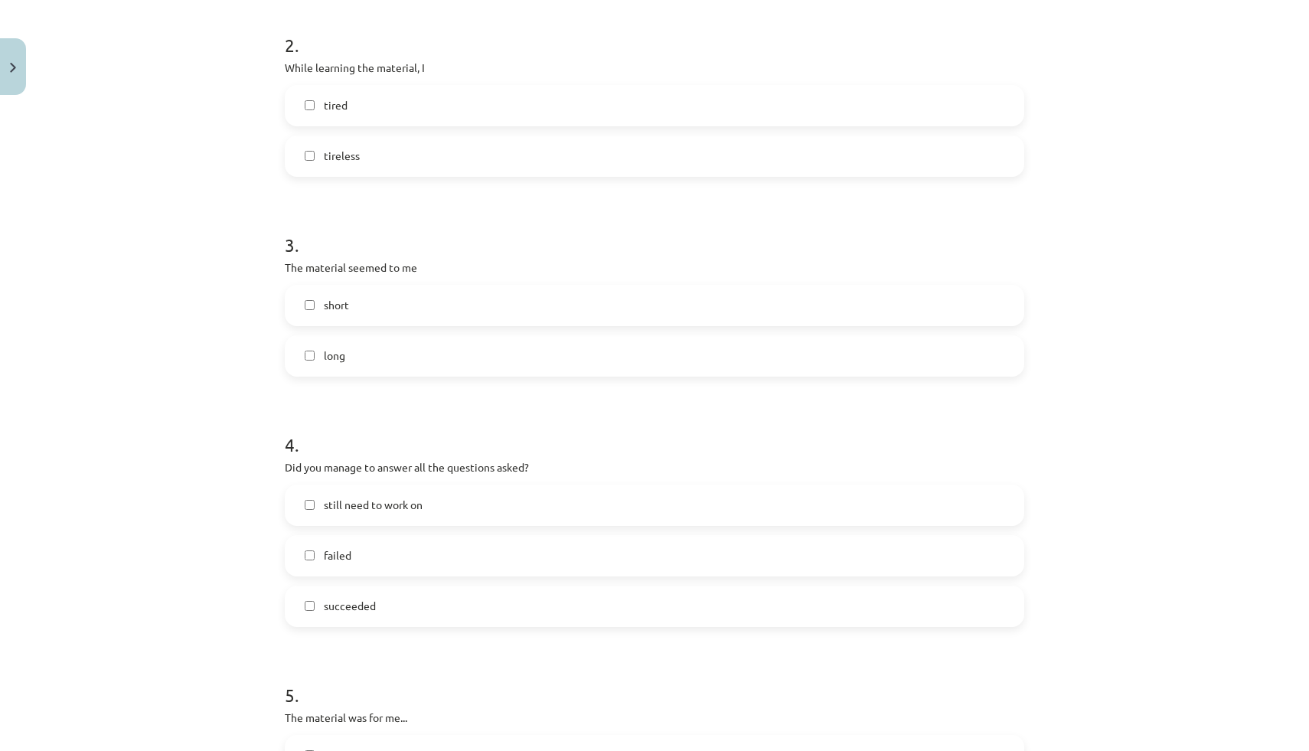
scroll to position [551, 0]
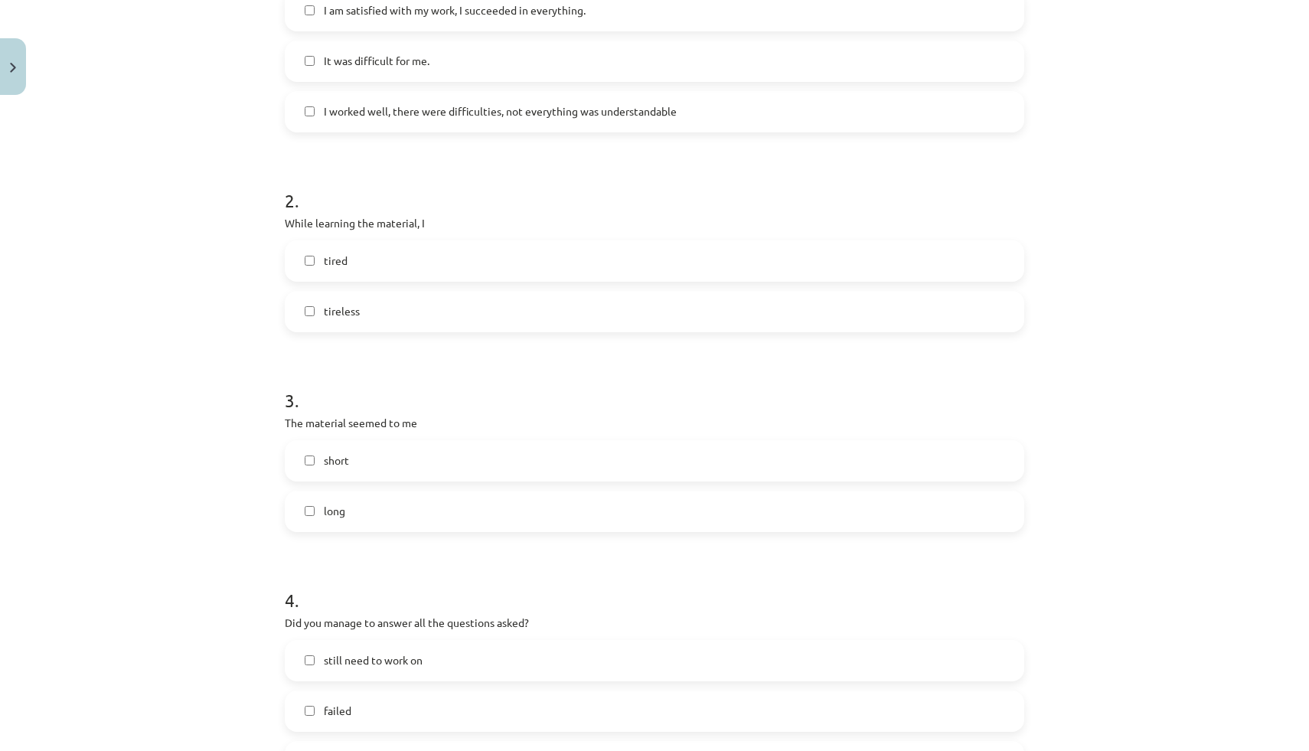
click at [328, 470] on label "short" at bounding box center [654, 461] width 737 height 38
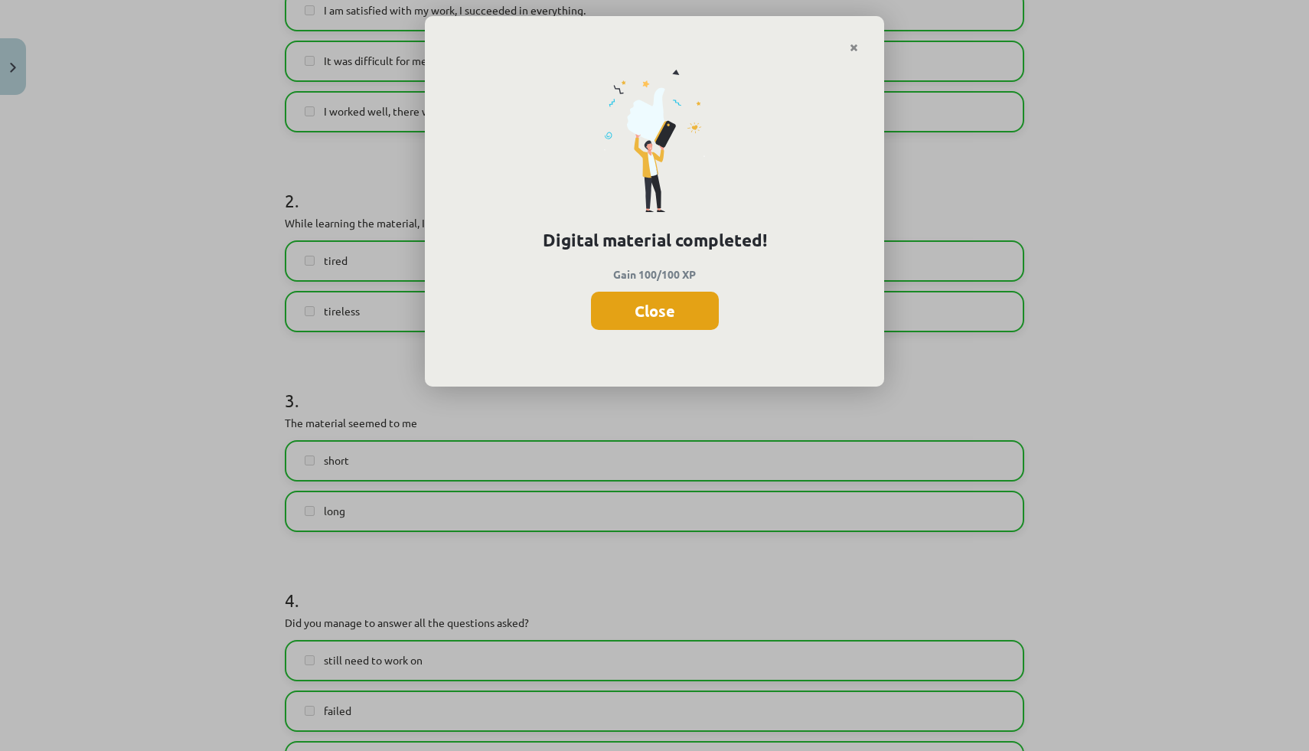
click at [642, 316] on font "Close" at bounding box center [655, 311] width 41 height 20
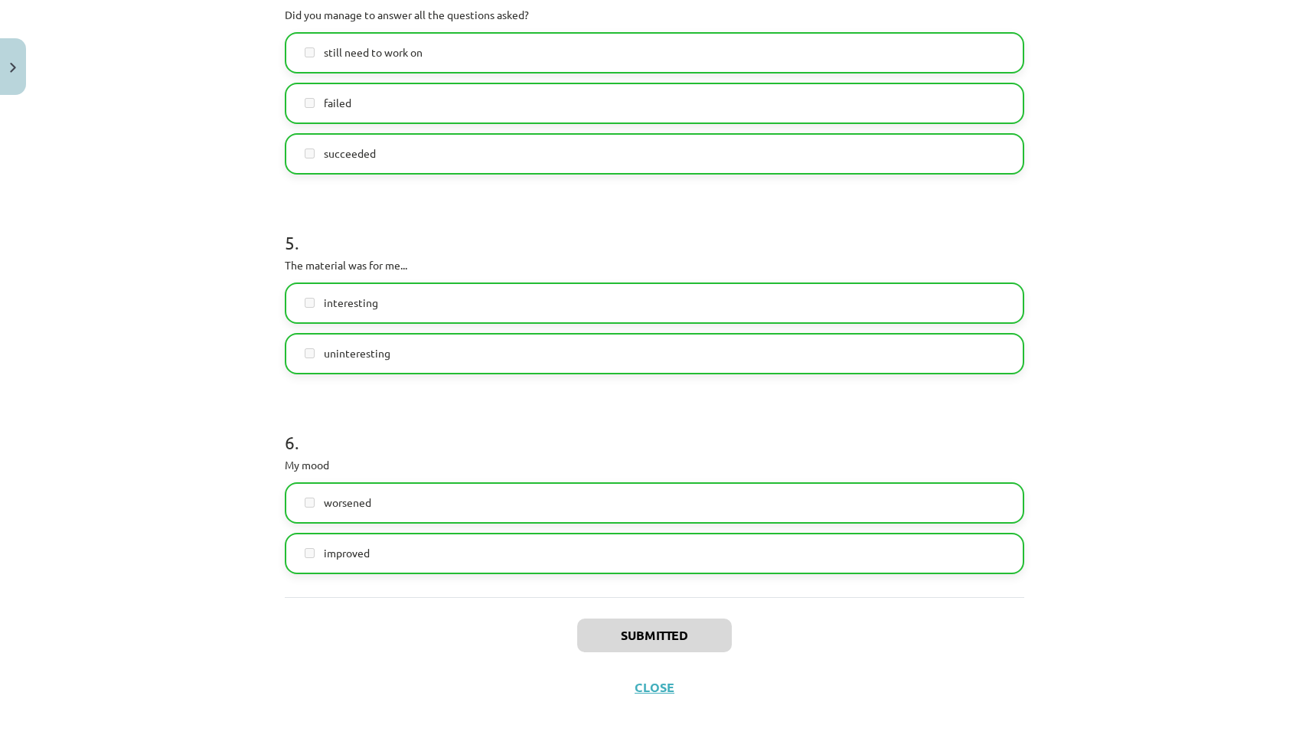
scroll to position [269, 0]
click at [654, 697] on div "Submitted Close" at bounding box center [655, 650] width 740 height 107
click at [652, 684] on font "Close" at bounding box center [655, 687] width 40 height 16
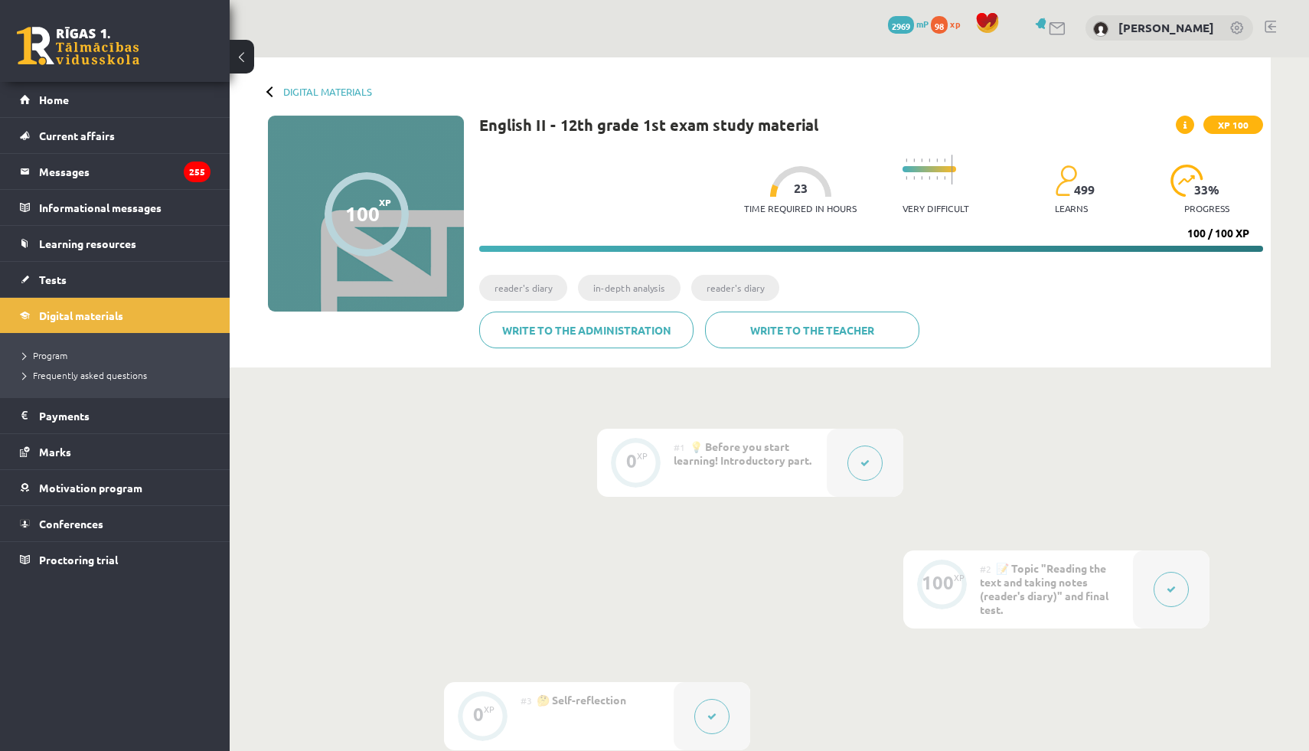
scroll to position [0, 0]
click at [708, 472] on div "#1 💡 Before you start learning! Introductory part." at bounding box center [750, 464] width 153 height 68
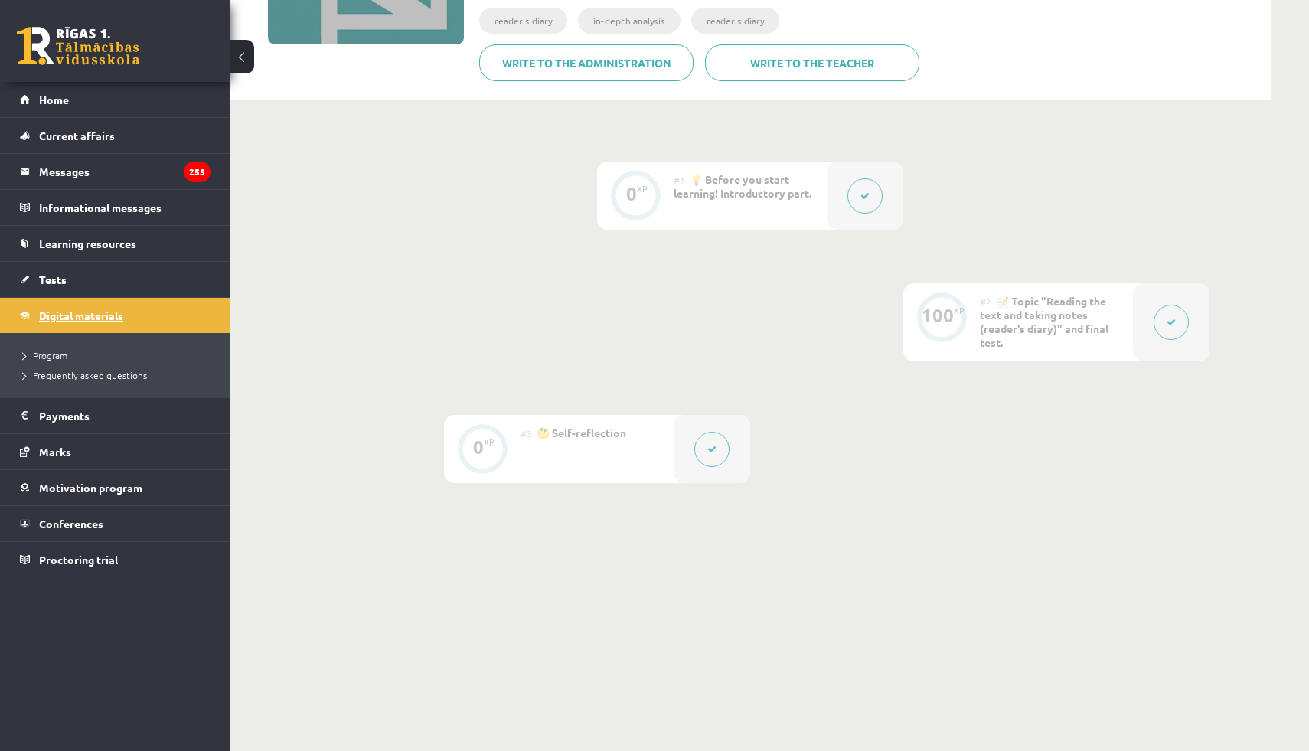
click at [62, 315] on font "Digital materials" at bounding box center [81, 316] width 84 height 14
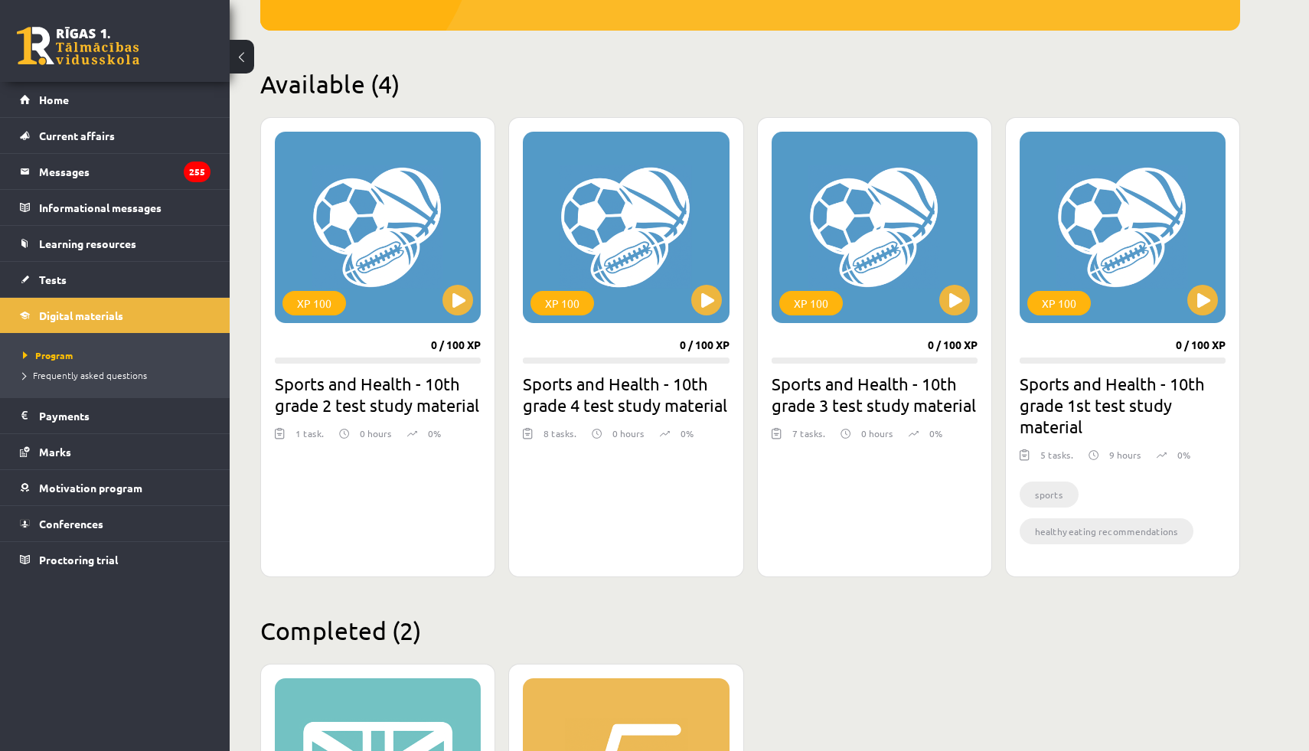
scroll to position [306, 0]
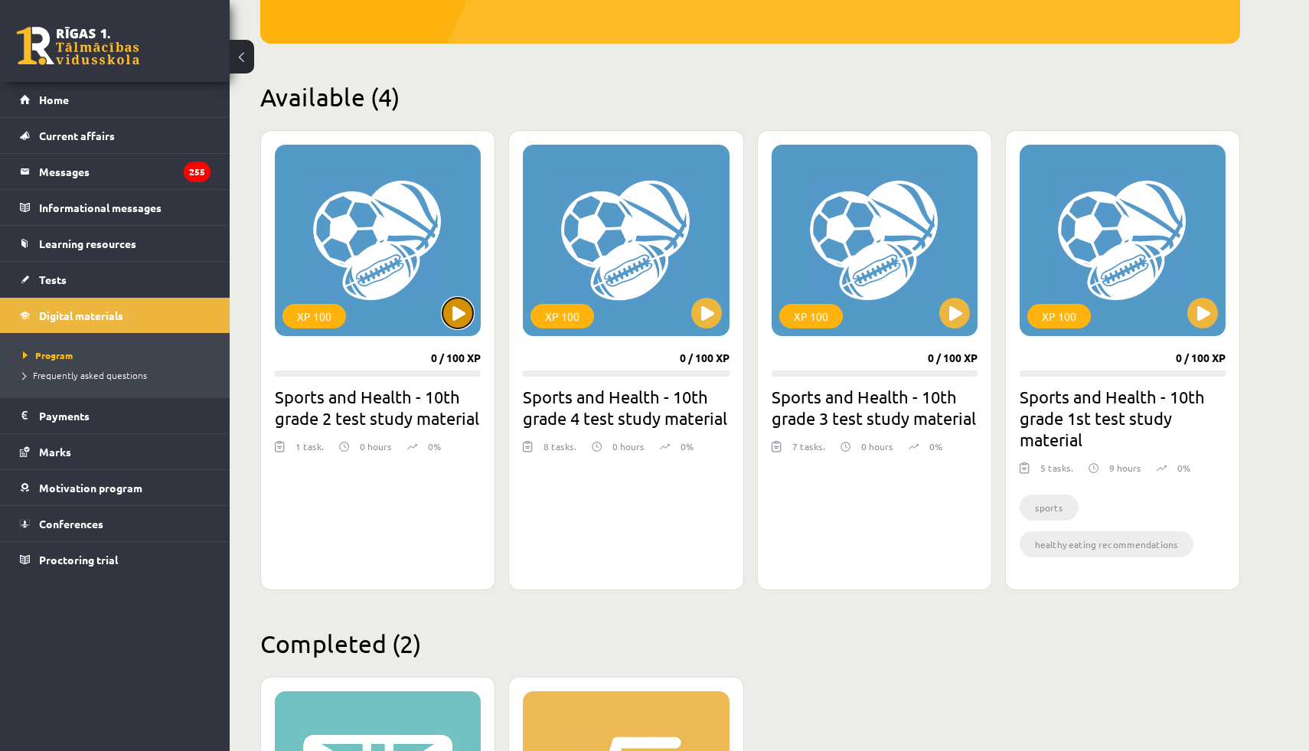
click at [446, 319] on button at bounding box center [458, 313] width 31 height 31
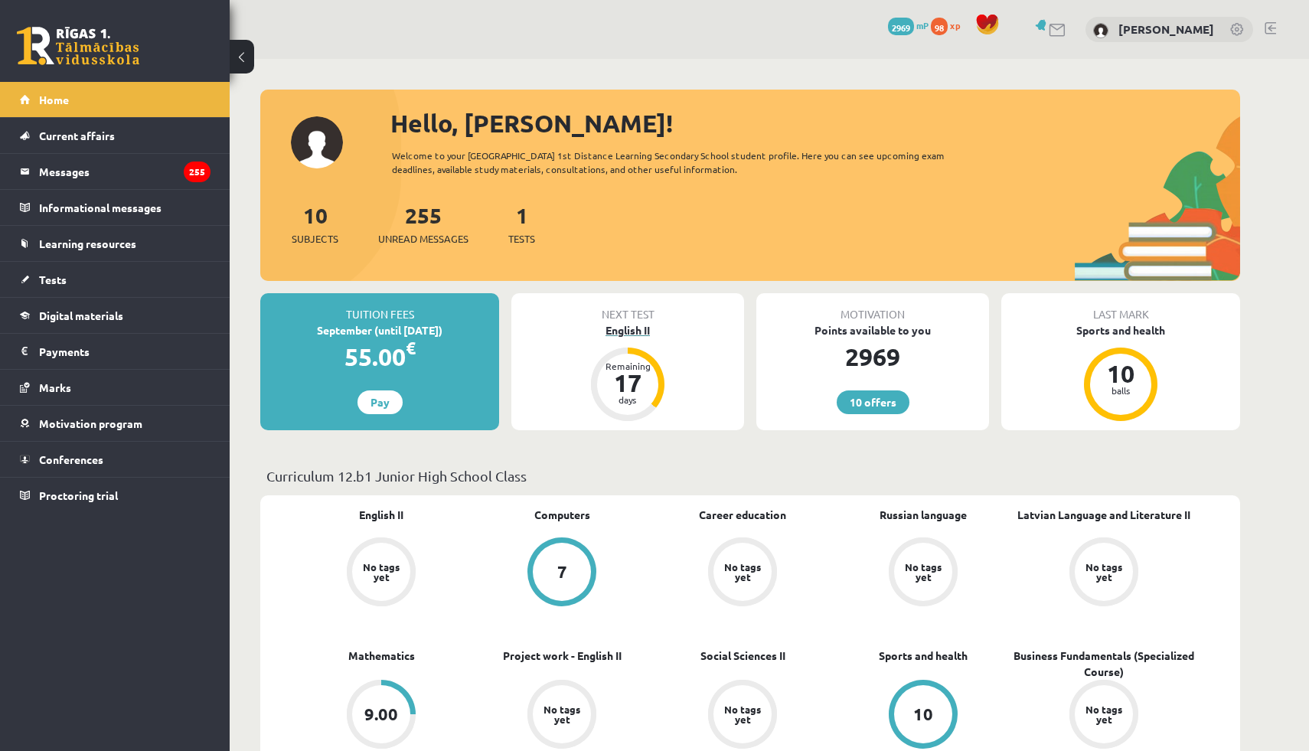
click at [629, 330] on font "English II" at bounding box center [628, 330] width 44 height 14
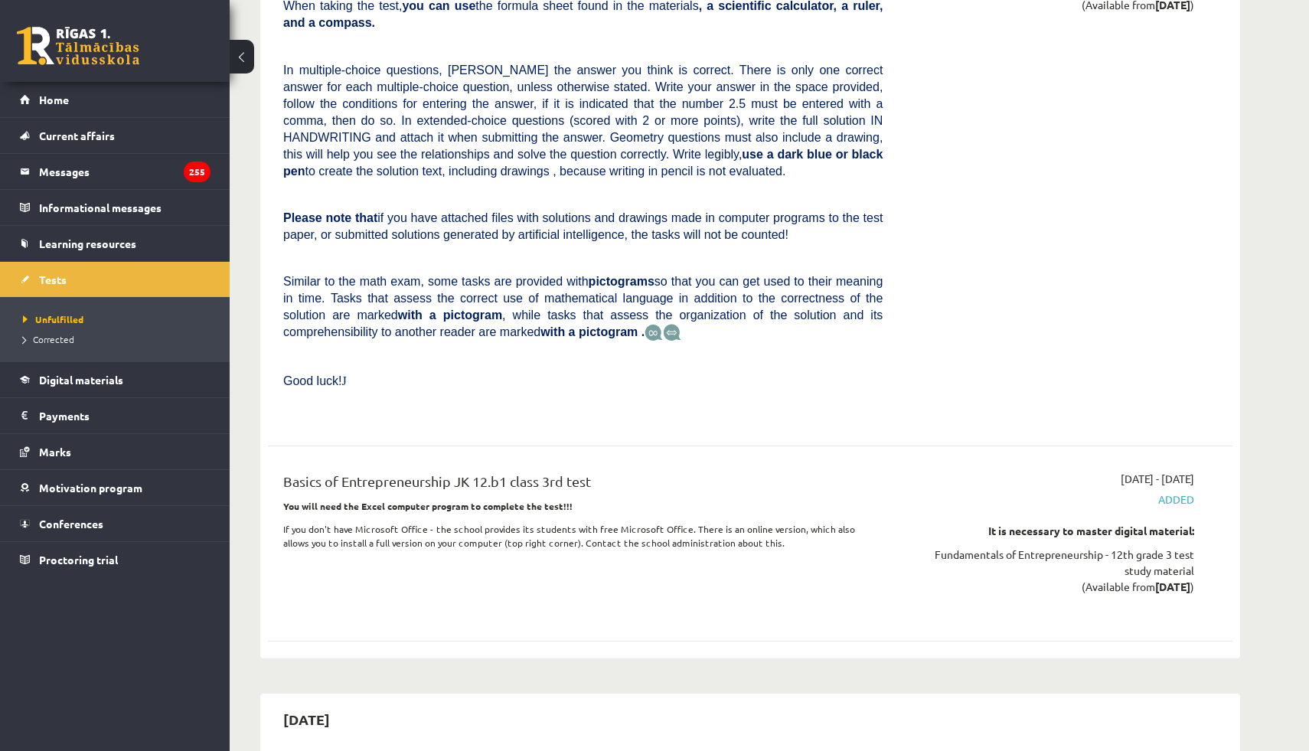
scroll to position [7525, 0]
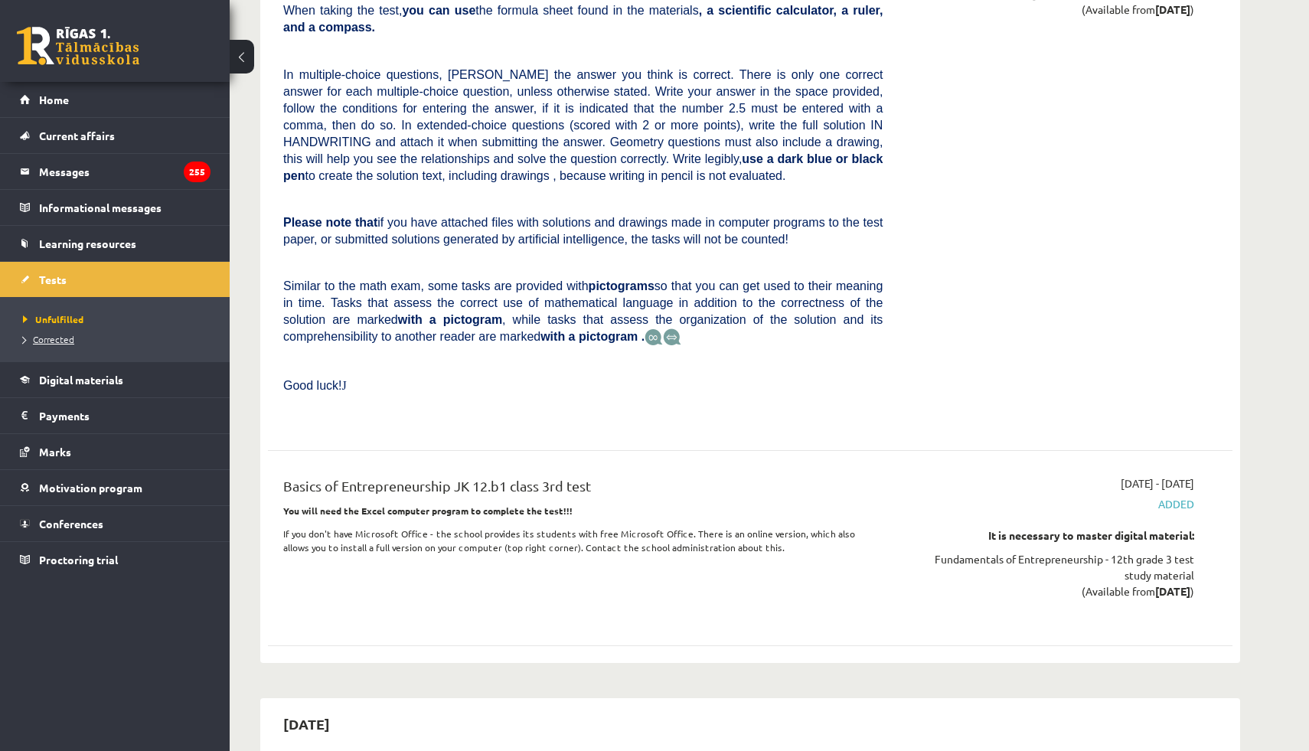
click at [54, 334] on font "Corrected" at bounding box center [53, 339] width 41 height 12
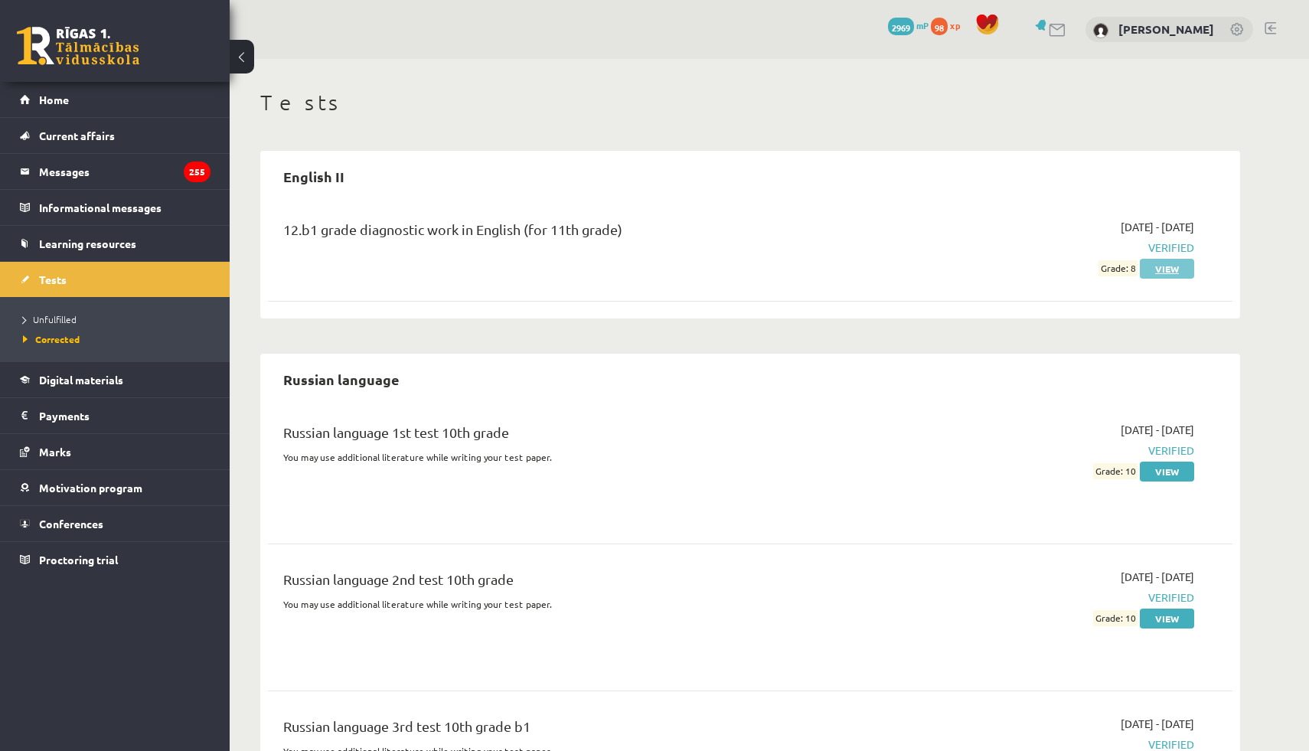
click at [1161, 269] on font "View" at bounding box center [1168, 269] width 24 height 12
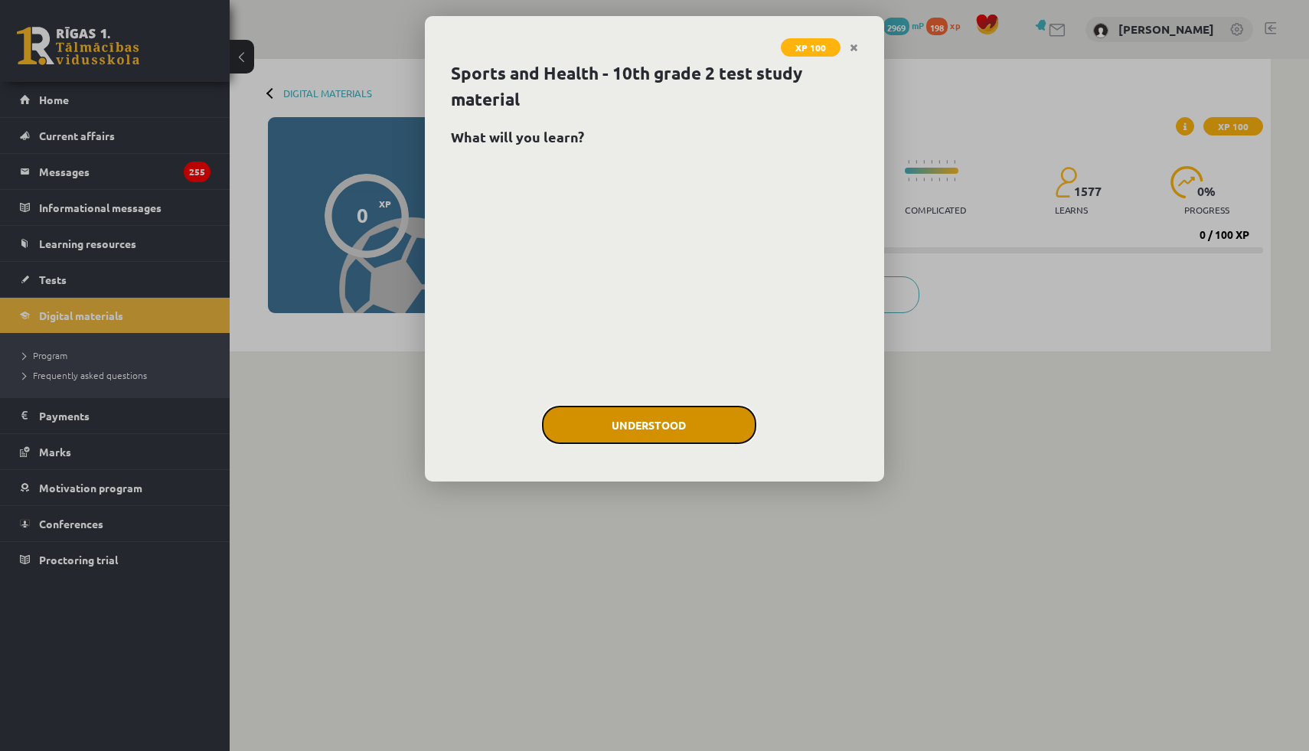
click at [640, 410] on button "Understood" at bounding box center [649, 425] width 214 height 38
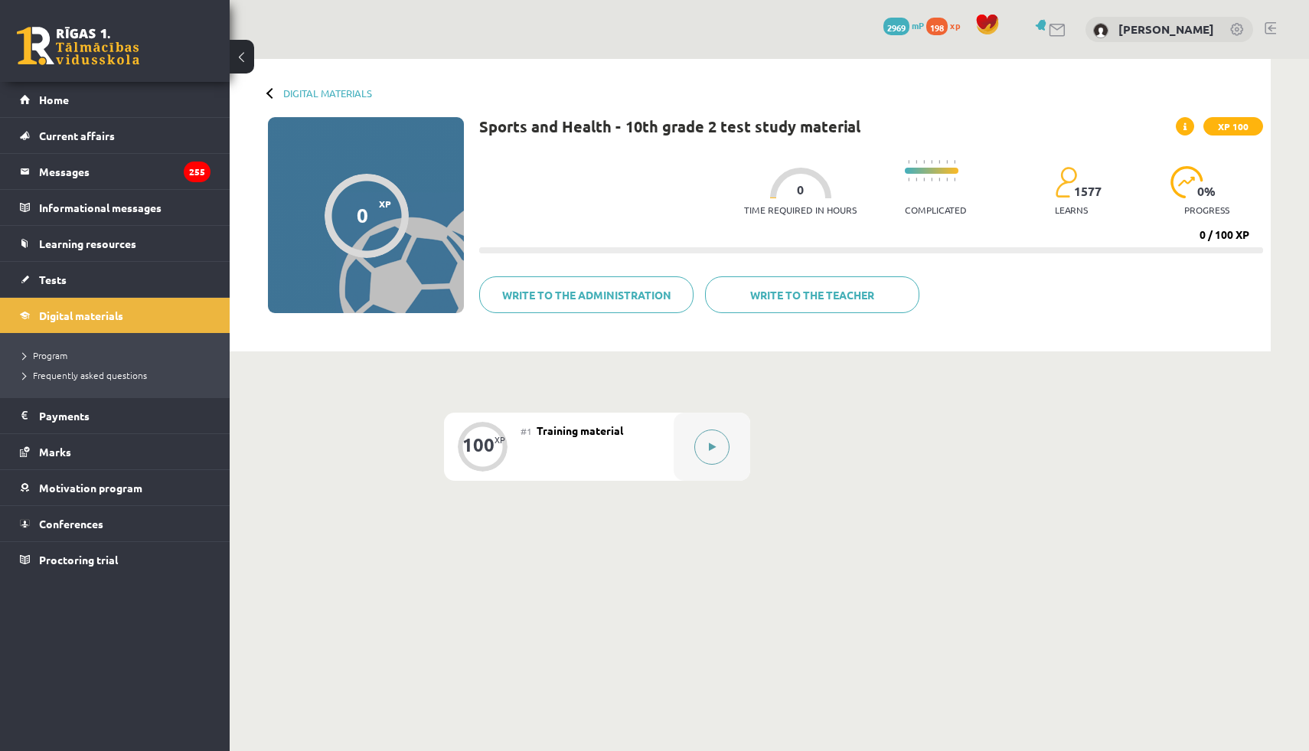
click at [721, 441] on button at bounding box center [712, 447] width 35 height 35
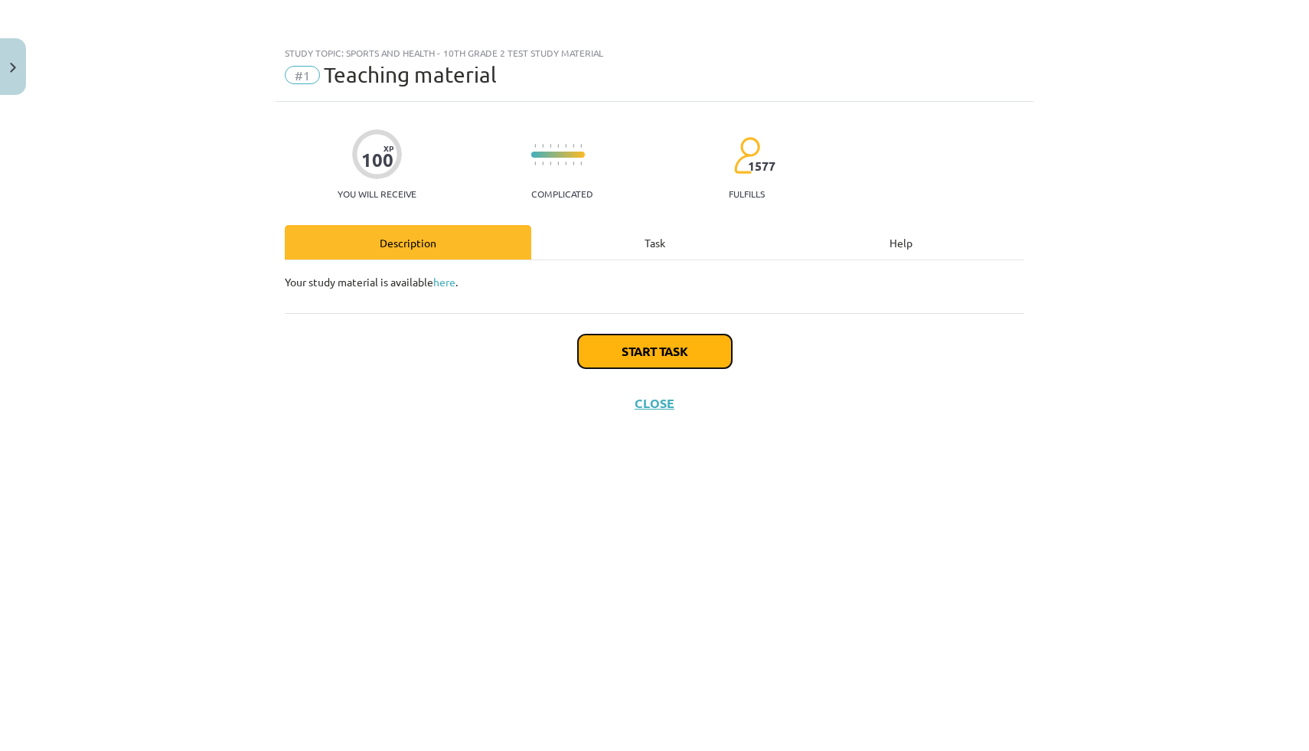
click at [708, 358] on button "Start task" at bounding box center [655, 352] width 154 height 34
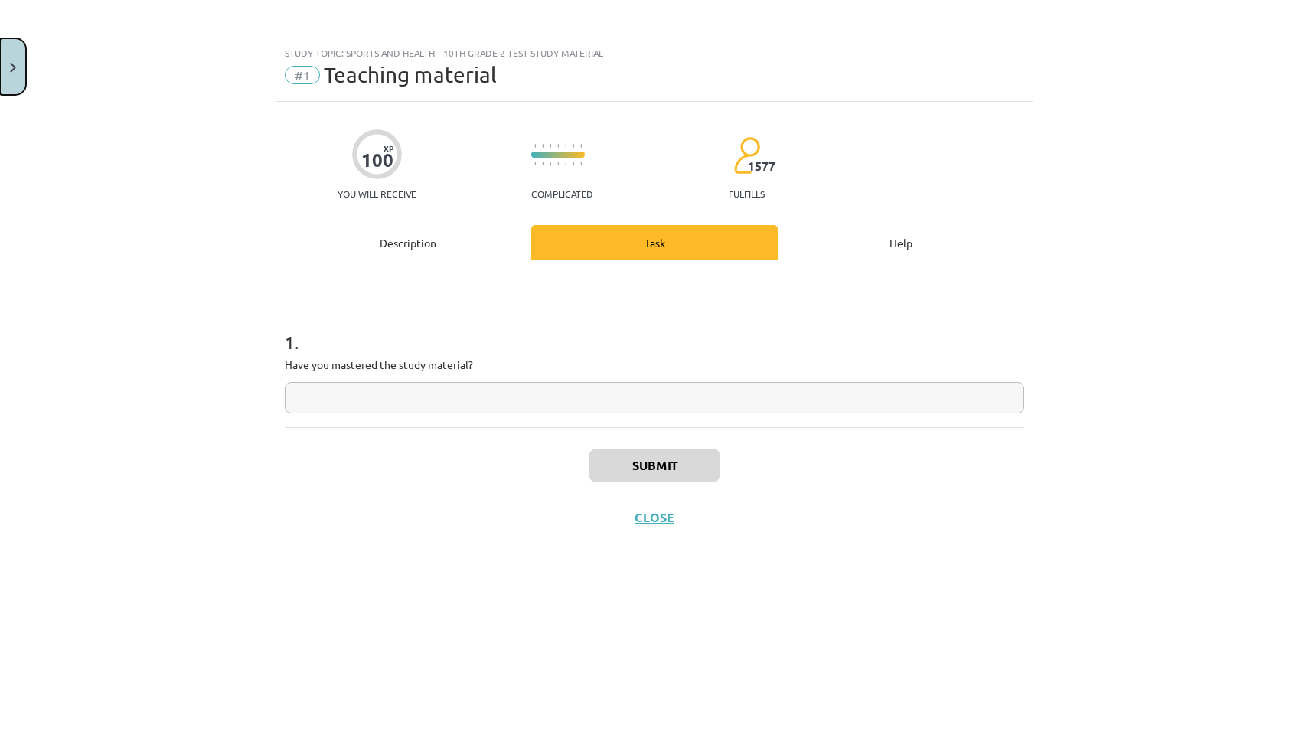
click at [11, 64] on img "Close" at bounding box center [13, 68] width 6 height 10
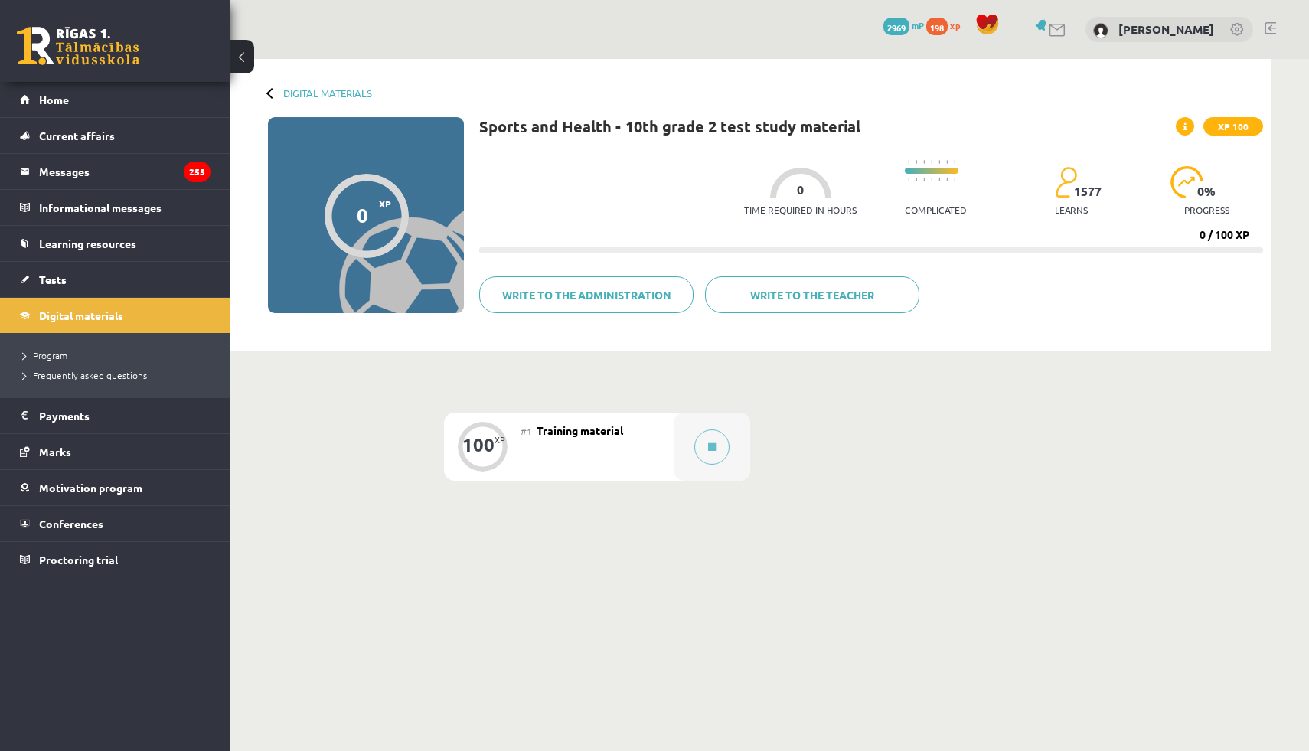
click at [241, 70] on button at bounding box center [242, 57] width 25 height 34
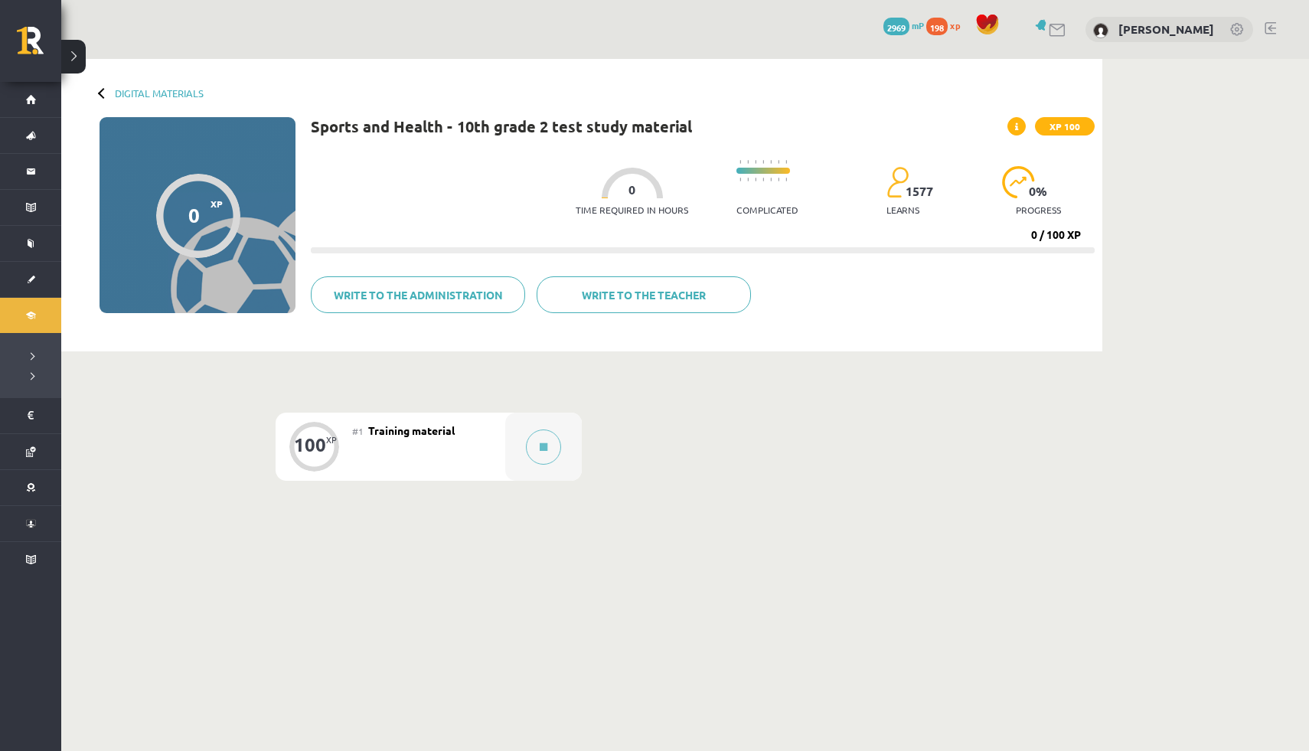
click at [82, 54] on button at bounding box center [73, 57] width 25 height 34
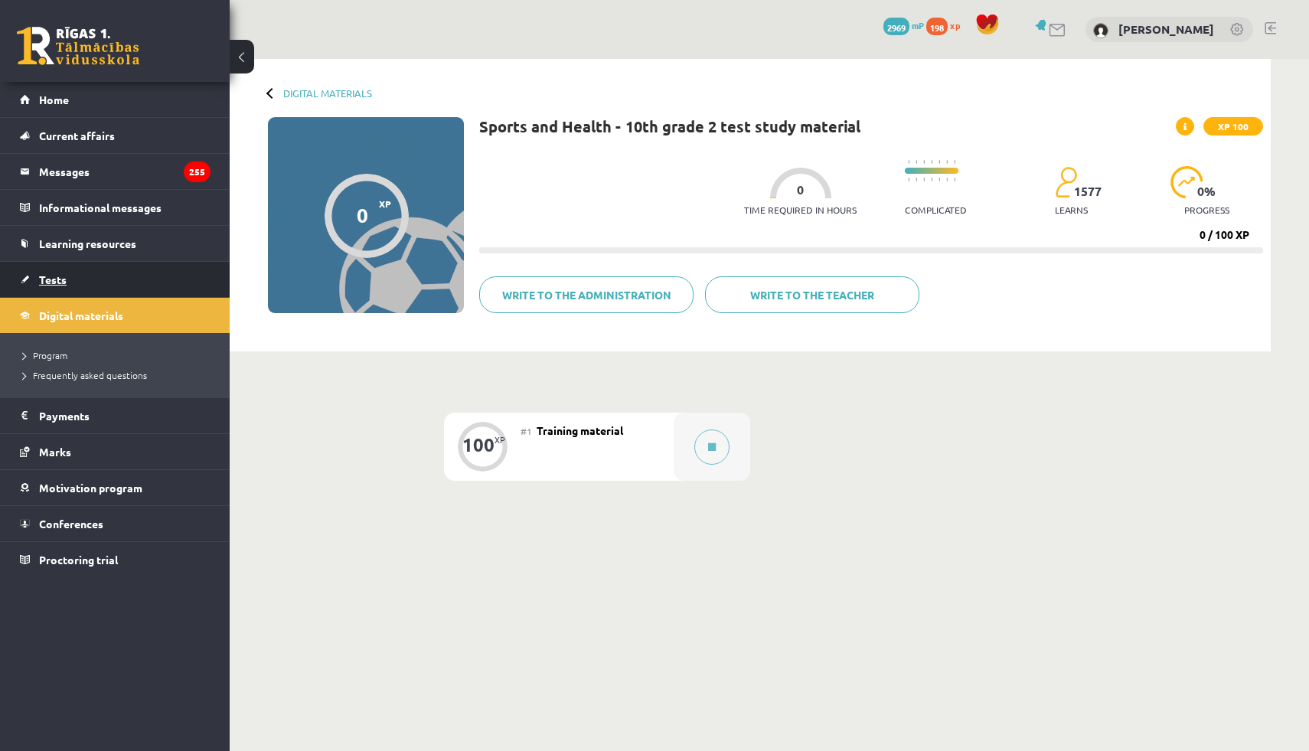
click at [97, 265] on link "Tests" at bounding box center [115, 279] width 191 height 35
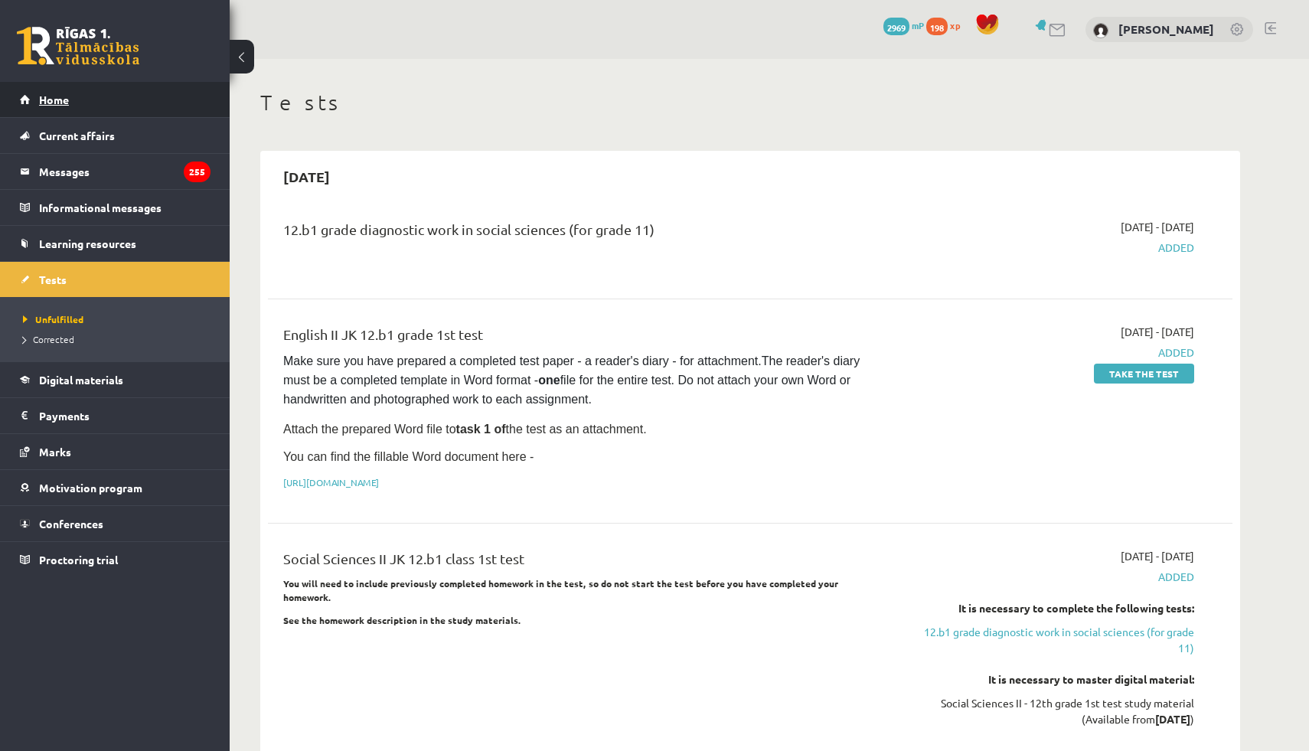
click at [120, 96] on link "Home" at bounding box center [115, 99] width 191 height 35
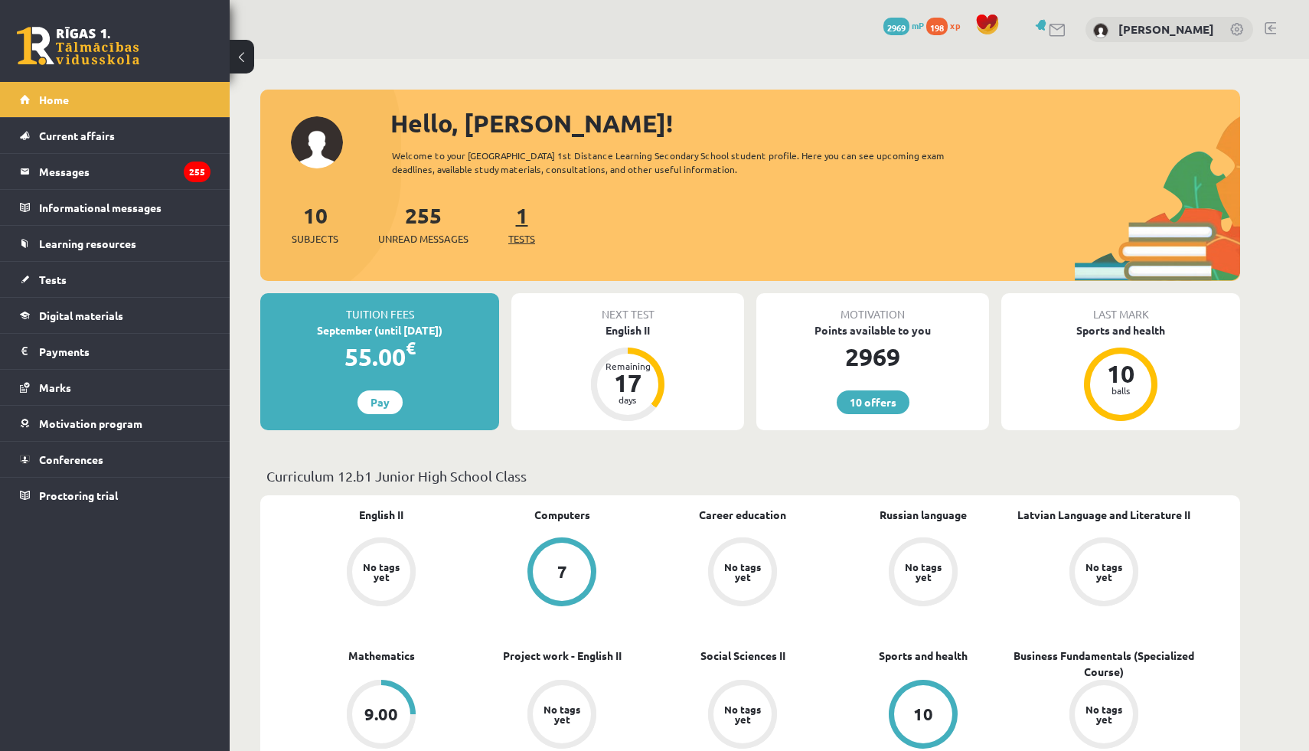
click at [522, 217] on font "1" at bounding box center [522, 214] width 12 height 27
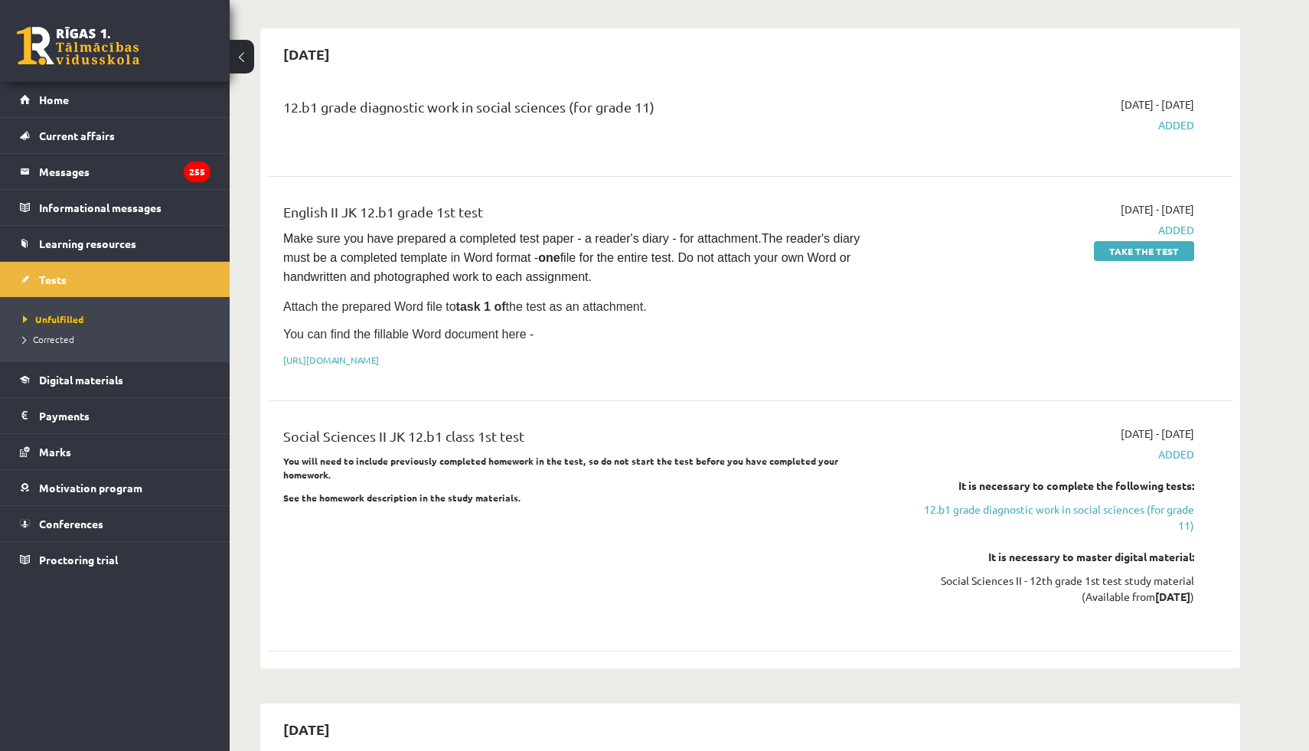
scroll to position [136, 0]
